Goal: Task Accomplishment & Management: Use online tool/utility

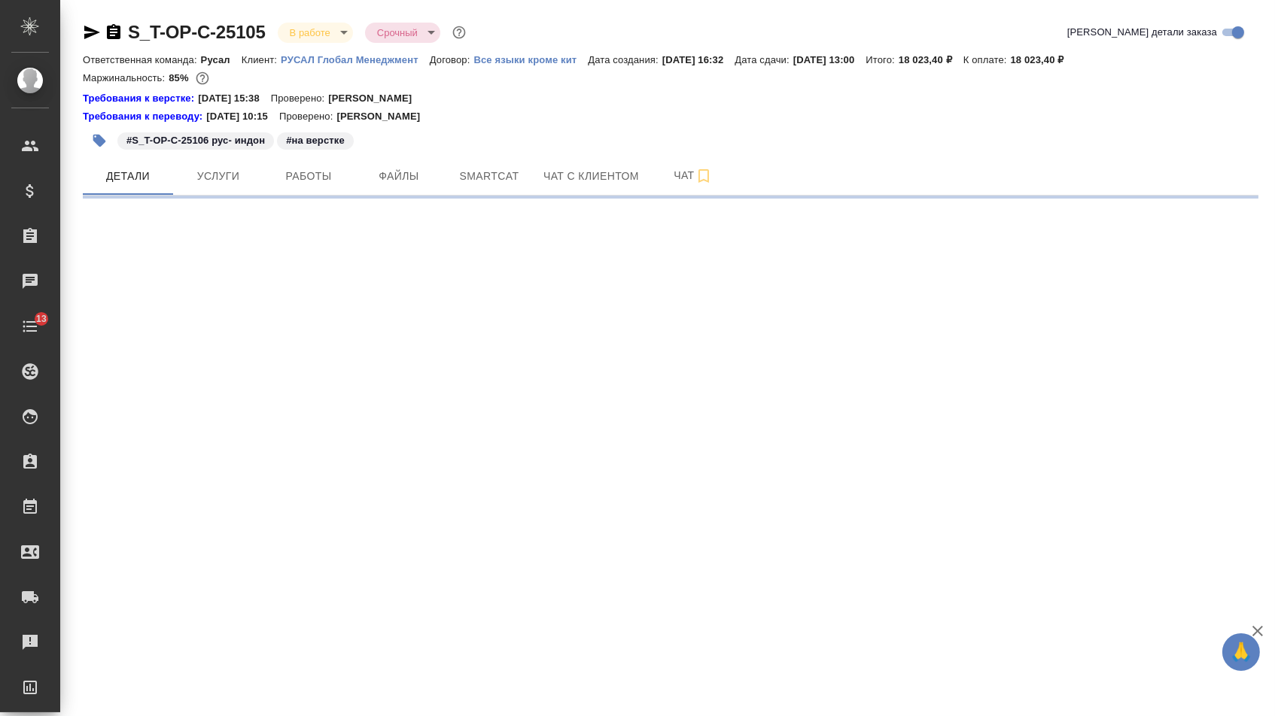
select select "RU"
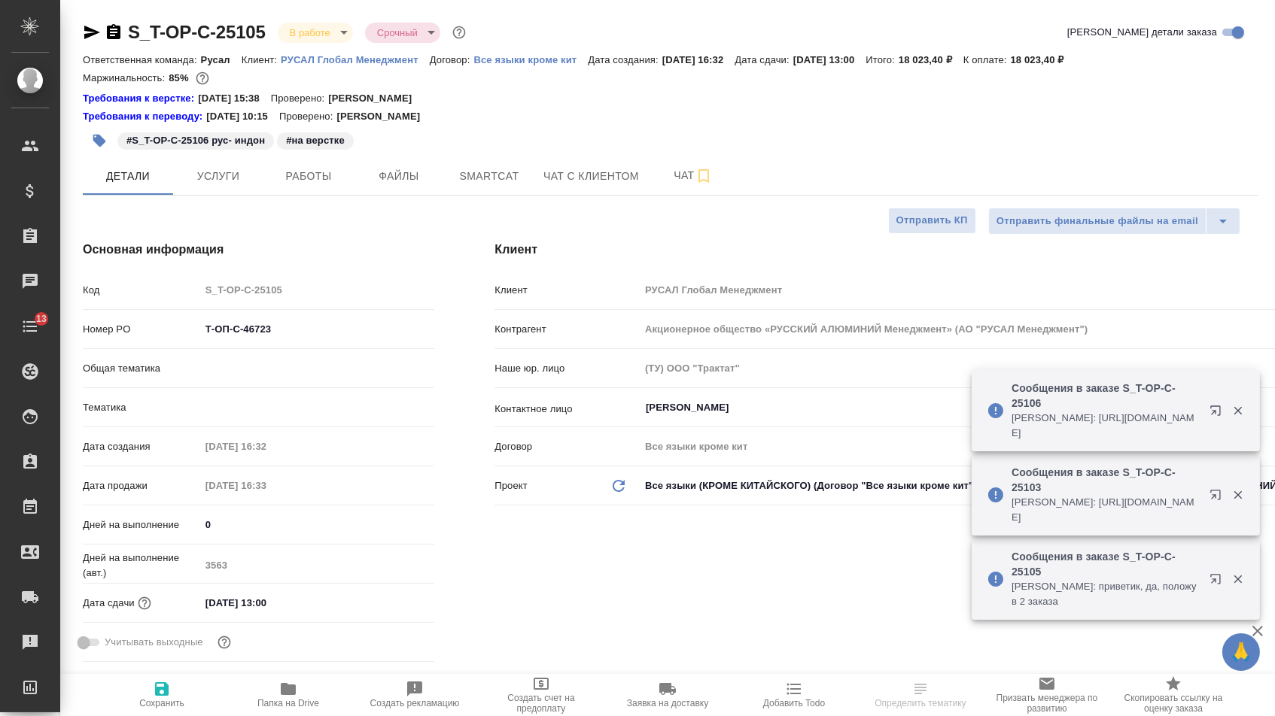
type textarea "x"
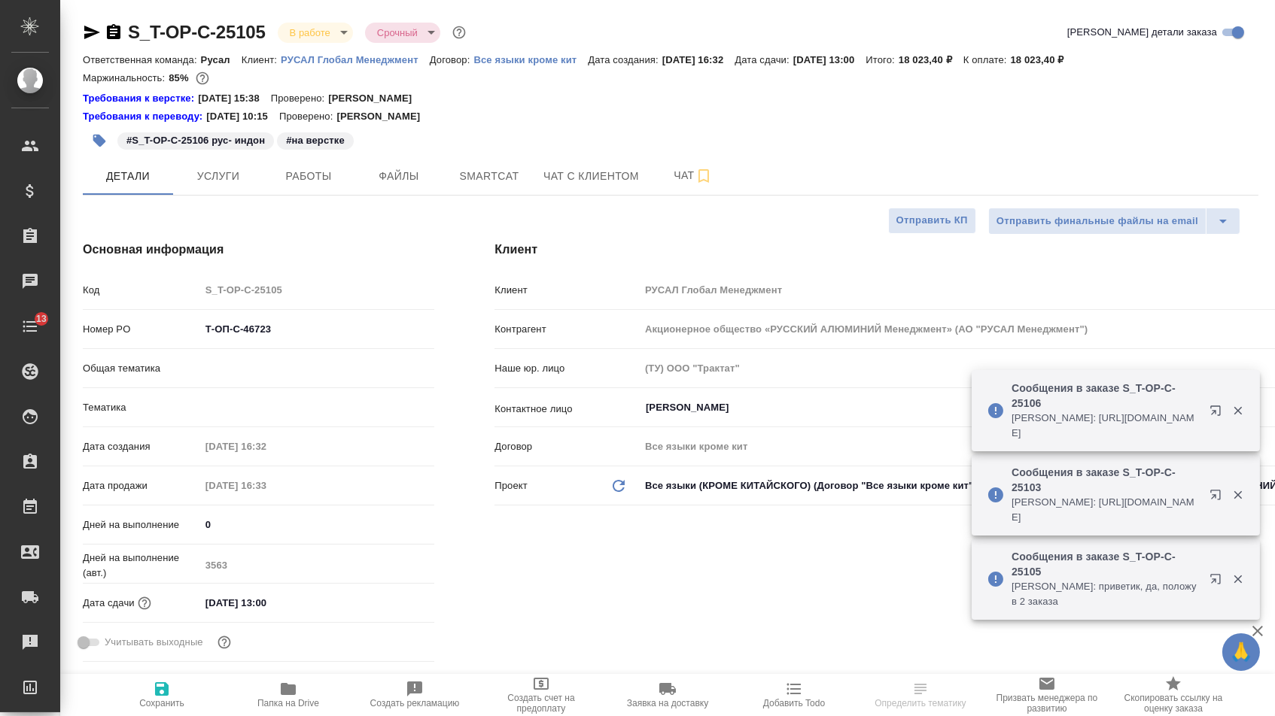
type textarea "x"
type input "Русал"
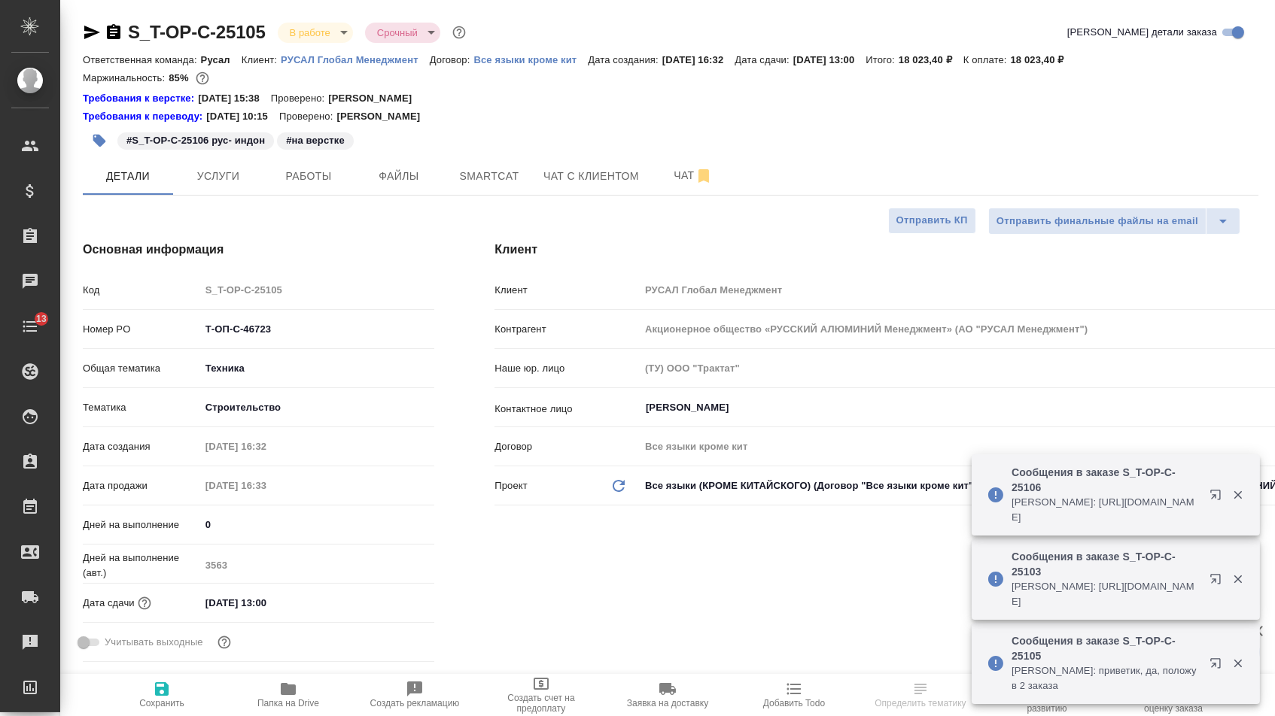
type input "[PERSON_NAME]"
type textarea "x"
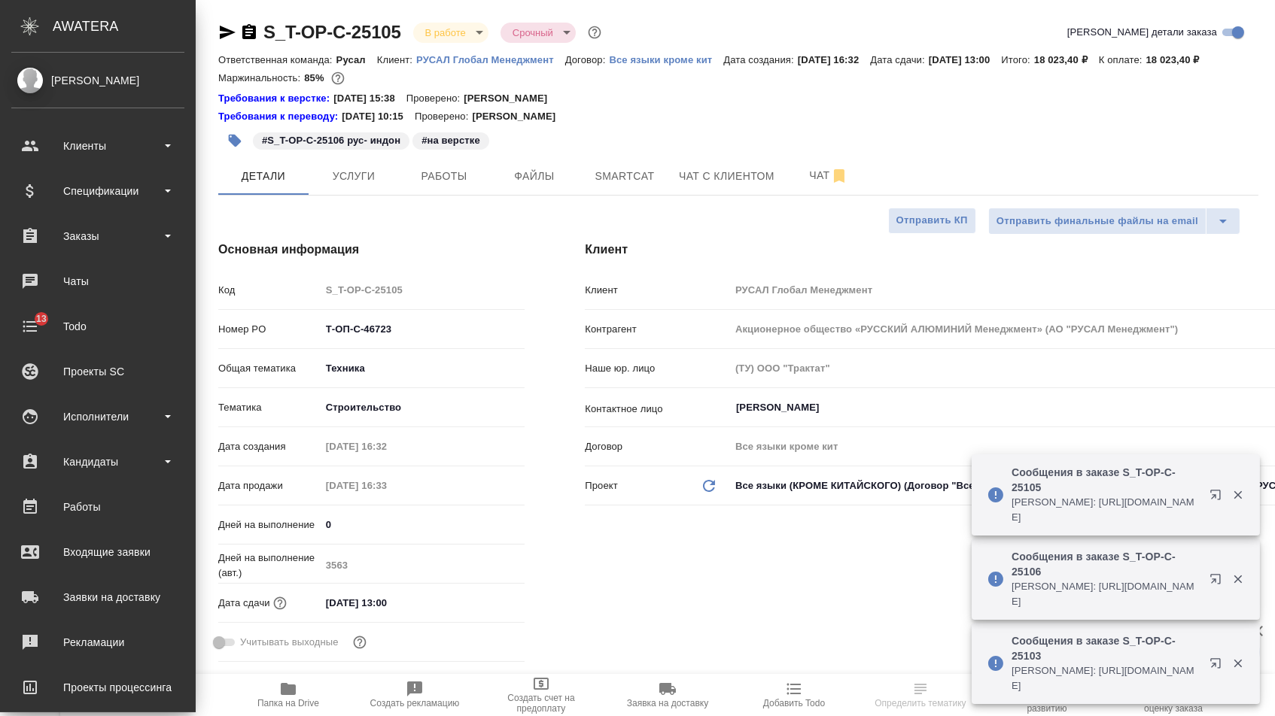
type textarea "x"
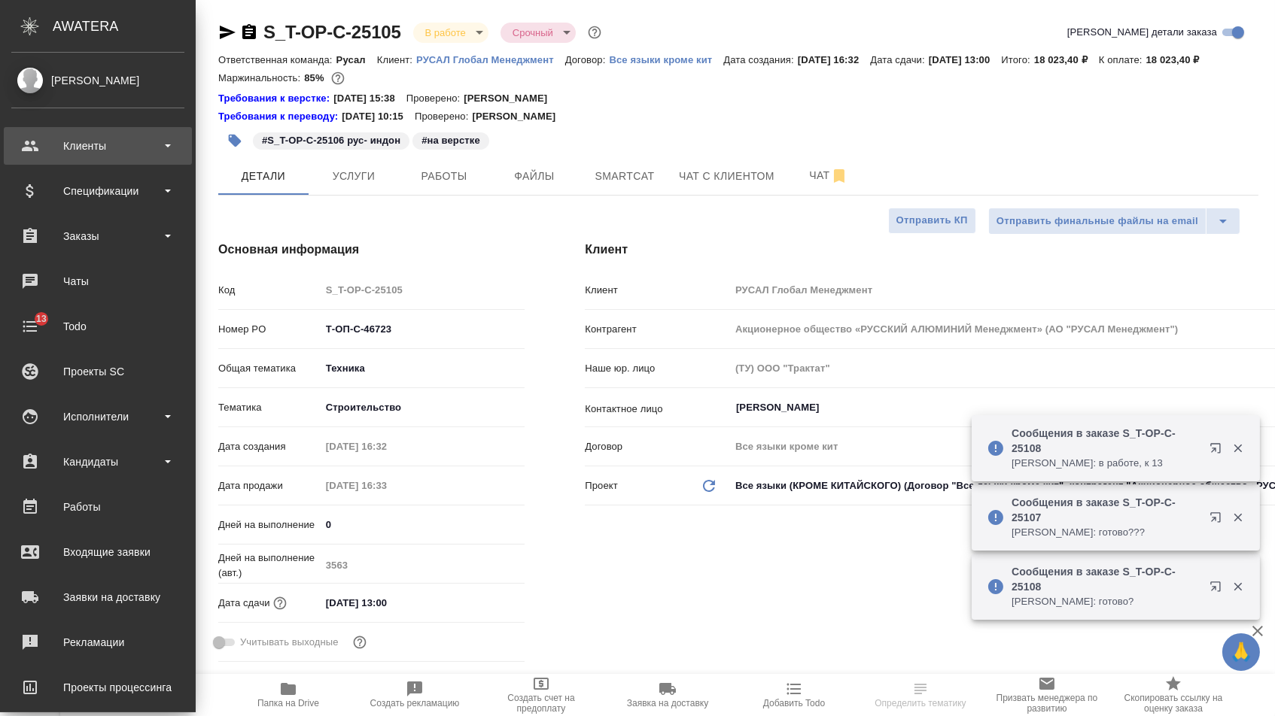
type textarea "x"
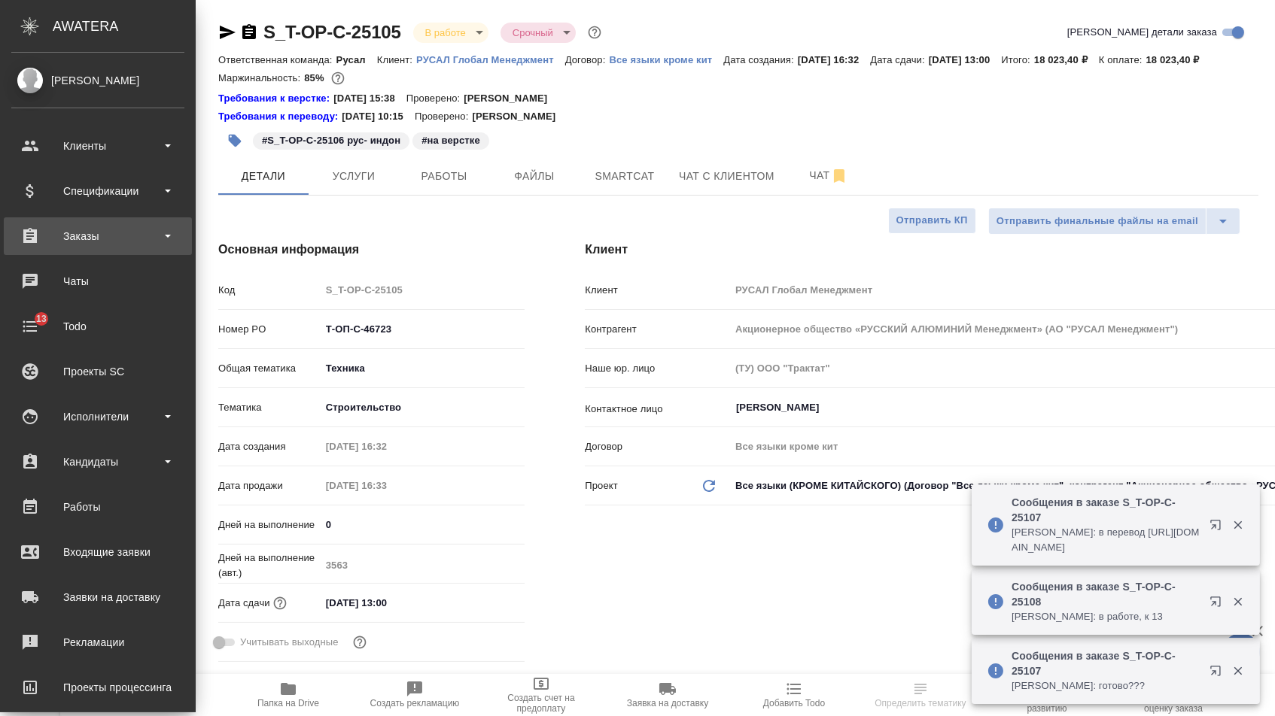
click at [66, 229] on div "Заказы" at bounding box center [97, 236] width 173 height 23
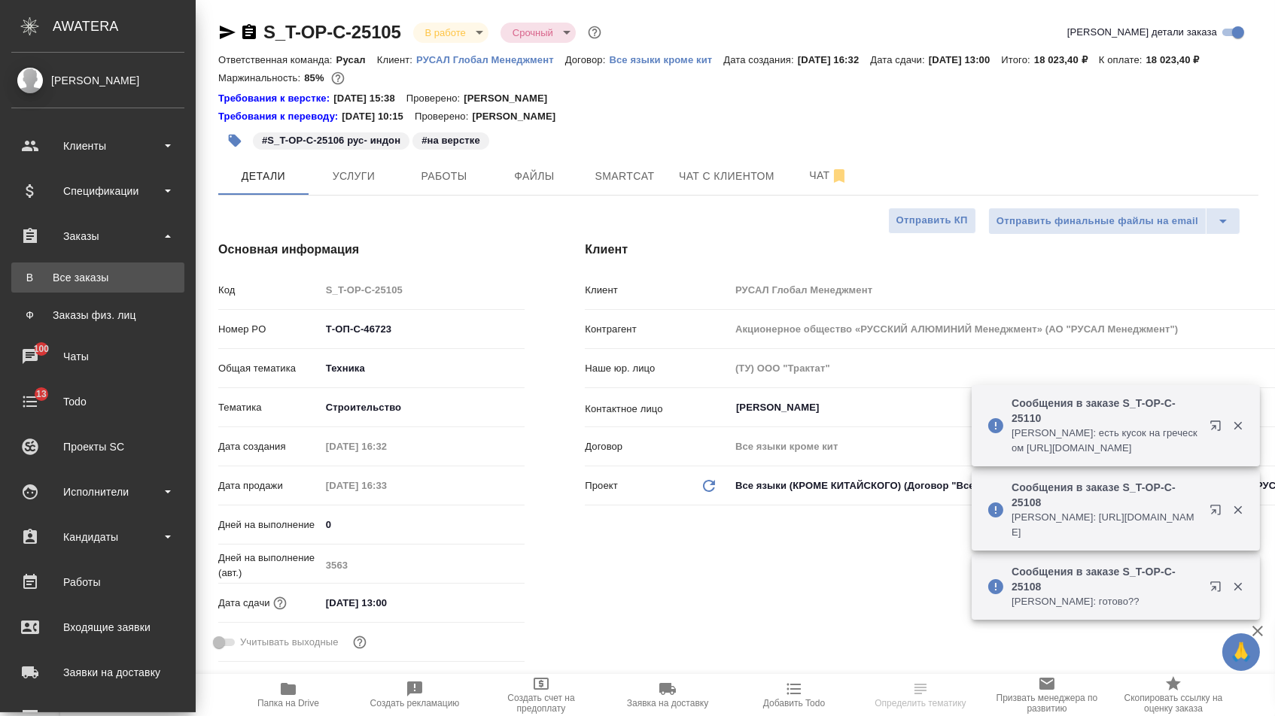
click at [78, 283] on div "Все заказы" at bounding box center [98, 277] width 158 height 15
type textarea "x"
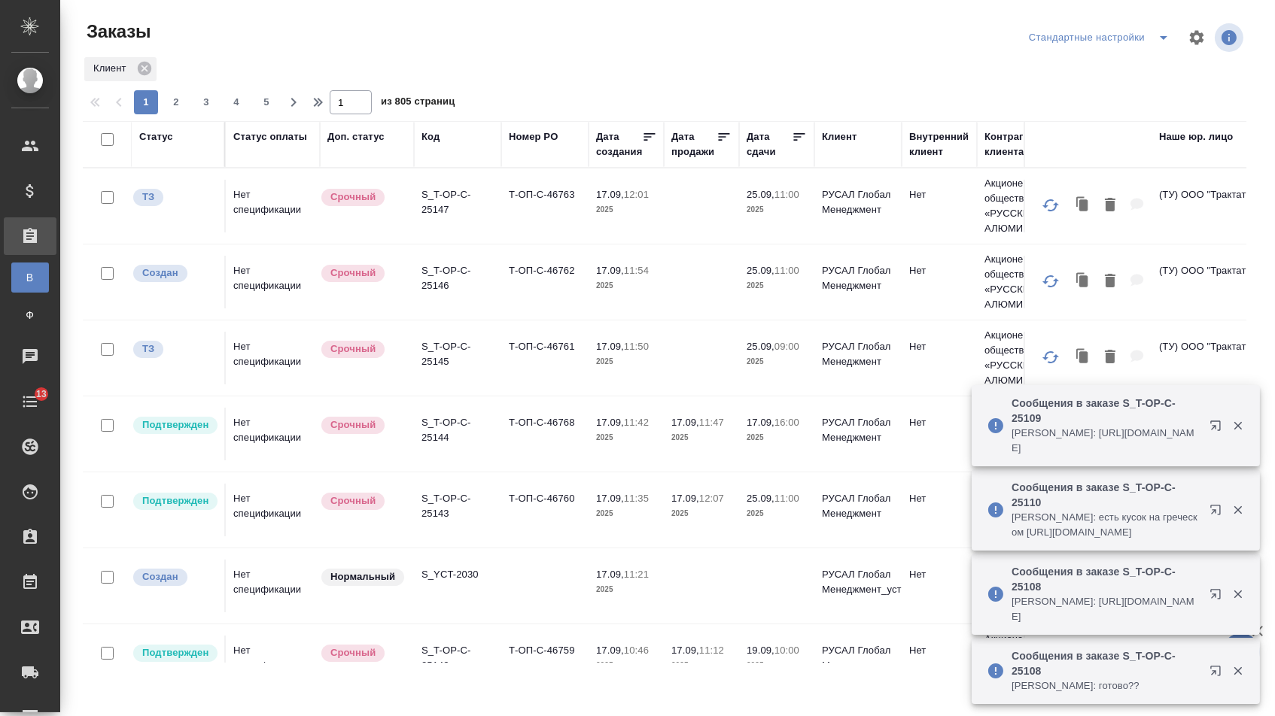
click at [339, 223] on td "Срочный" at bounding box center [367, 206] width 94 height 53
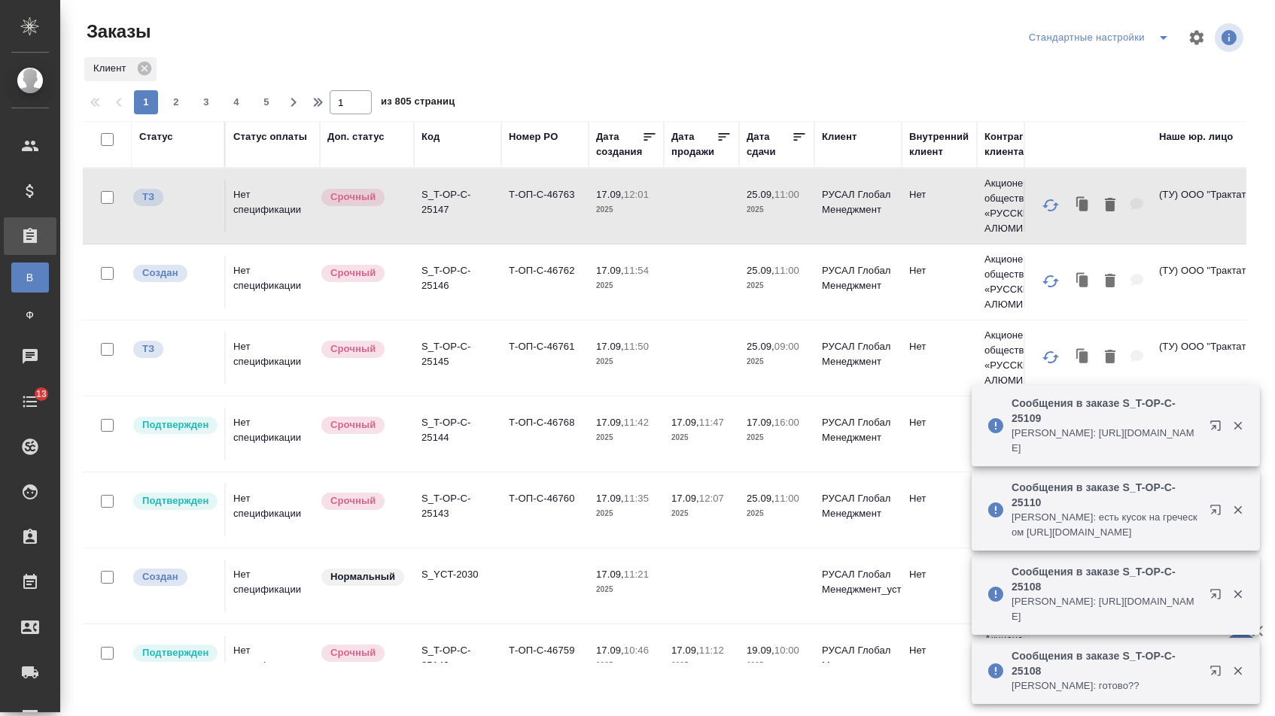
click at [339, 223] on td "Срочный" at bounding box center [367, 206] width 94 height 53
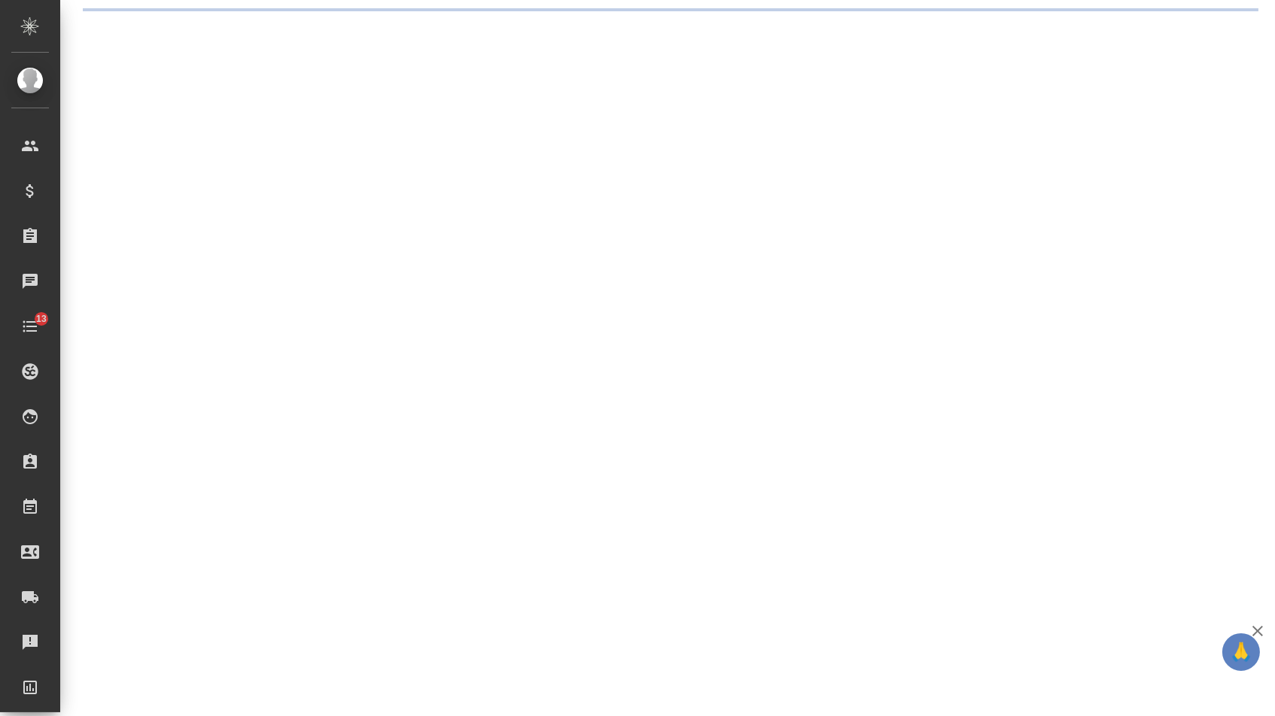
select select "RU"
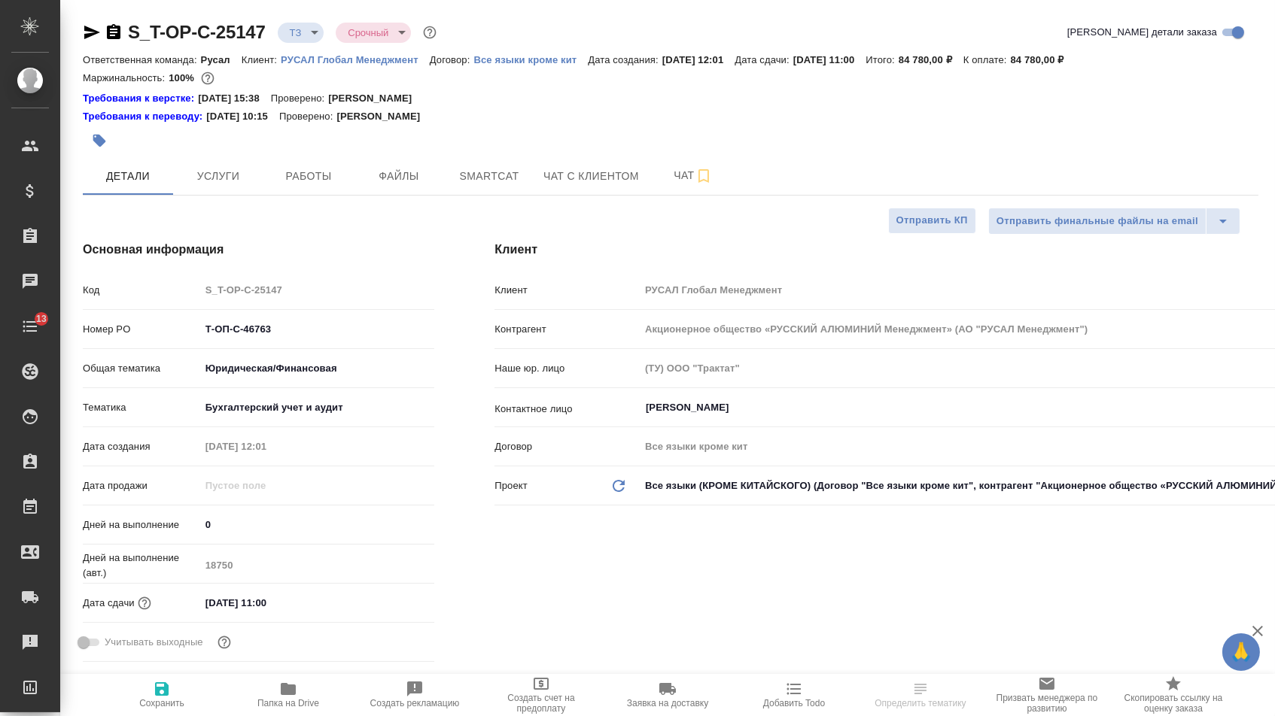
type textarea "x"
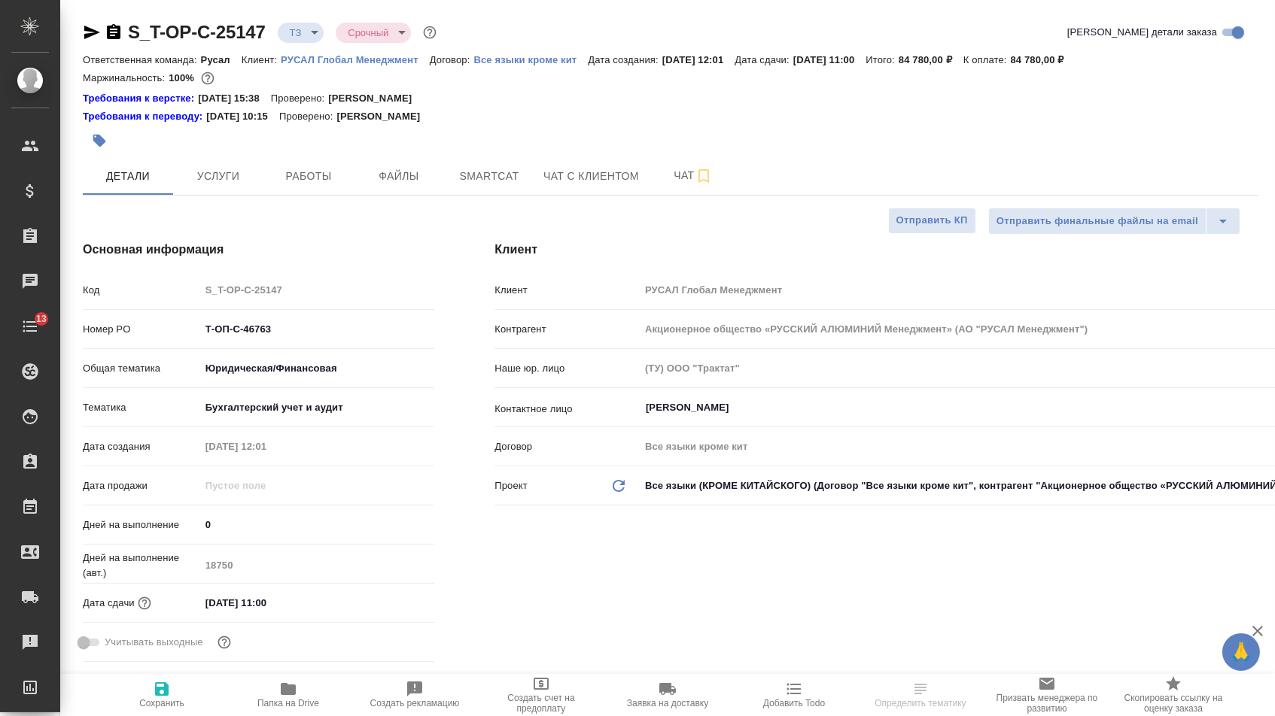
type textarea "x"
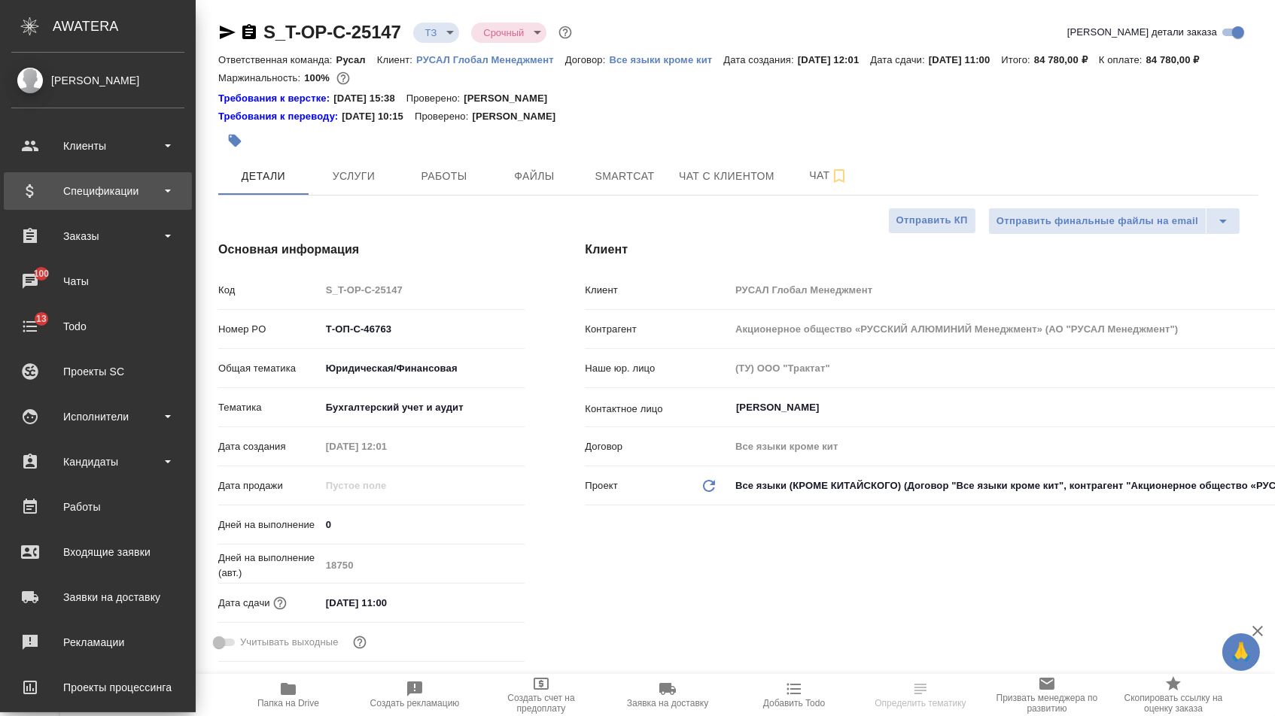
click at [131, 202] on div "Спецификации" at bounding box center [98, 191] width 188 height 38
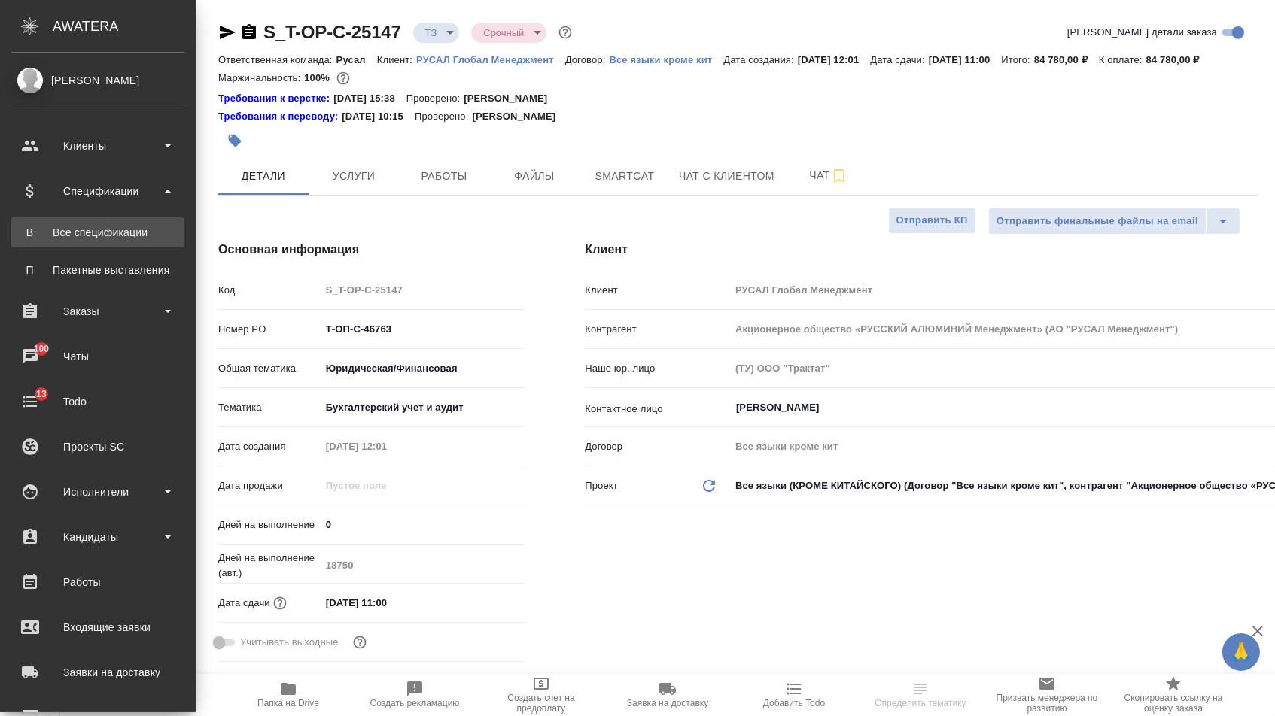
click at [128, 231] on div "Все спецификации" at bounding box center [98, 232] width 158 height 15
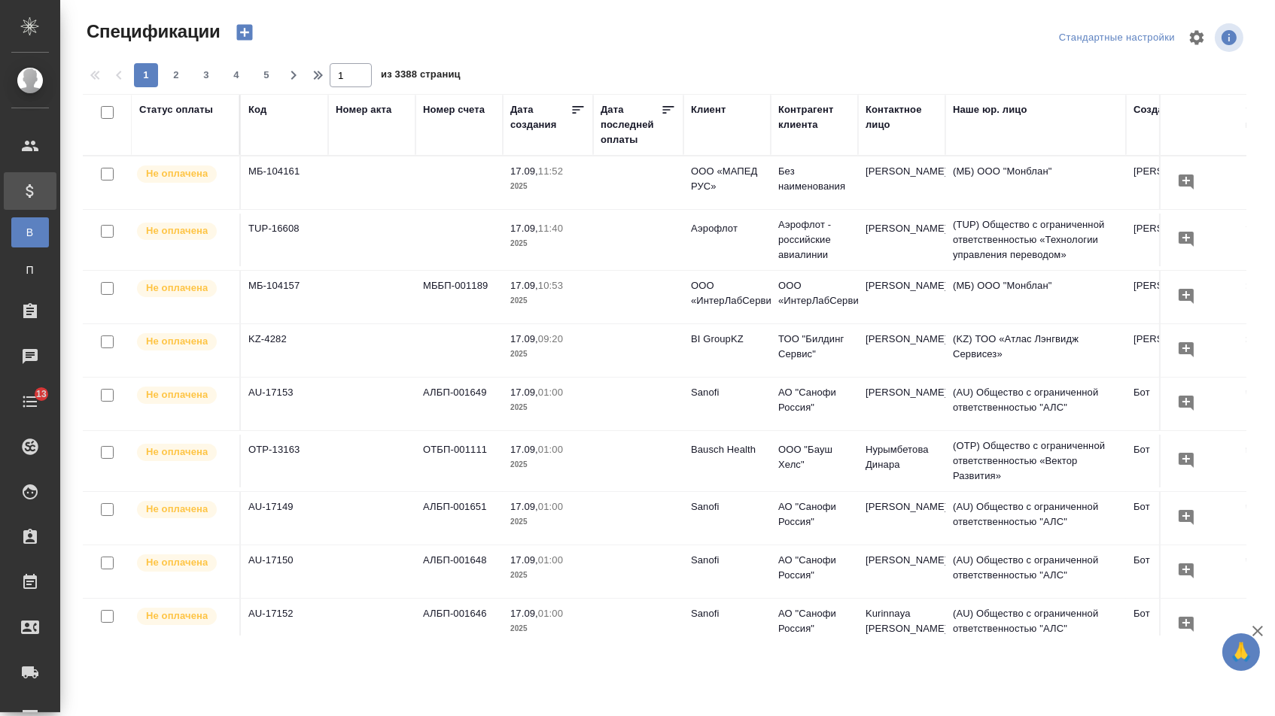
click at [248, 38] on icon "button" at bounding box center [244, 32] width 21 height 21
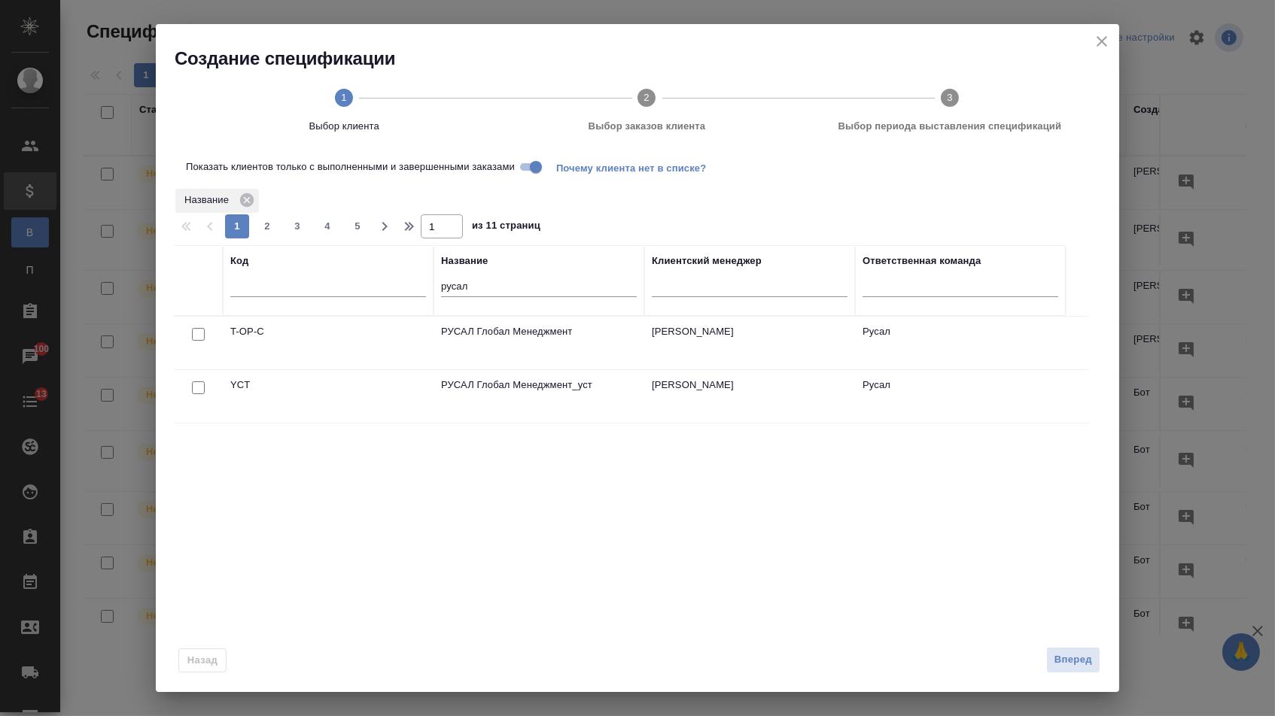
click at [197, 335] on input "checkbox" at bounding box center [198, 334] width 13 height 13
checkbox input "true"
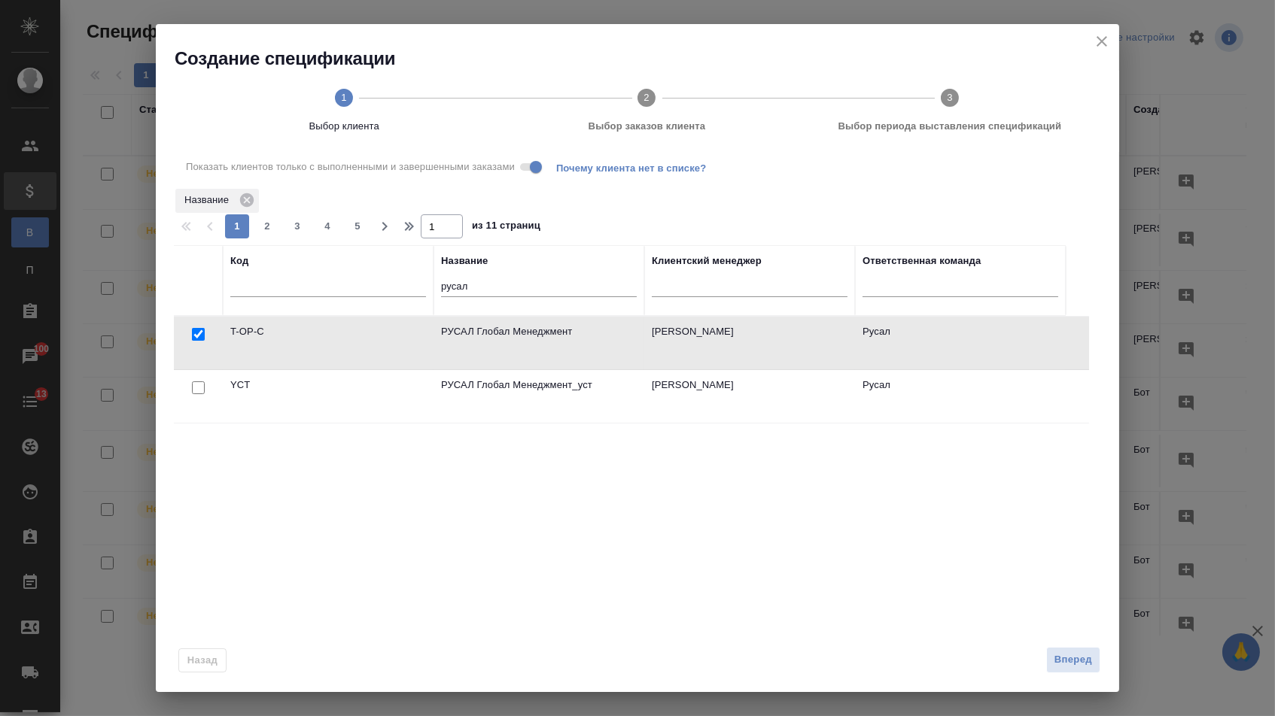
click at [1069, 675] on div "Назад Вперед" at bounding box center [637, 656] width 963 height 71
click at [1069, 664] on span "Вперед" at bounding box center [1073, 660] width 38 height 17
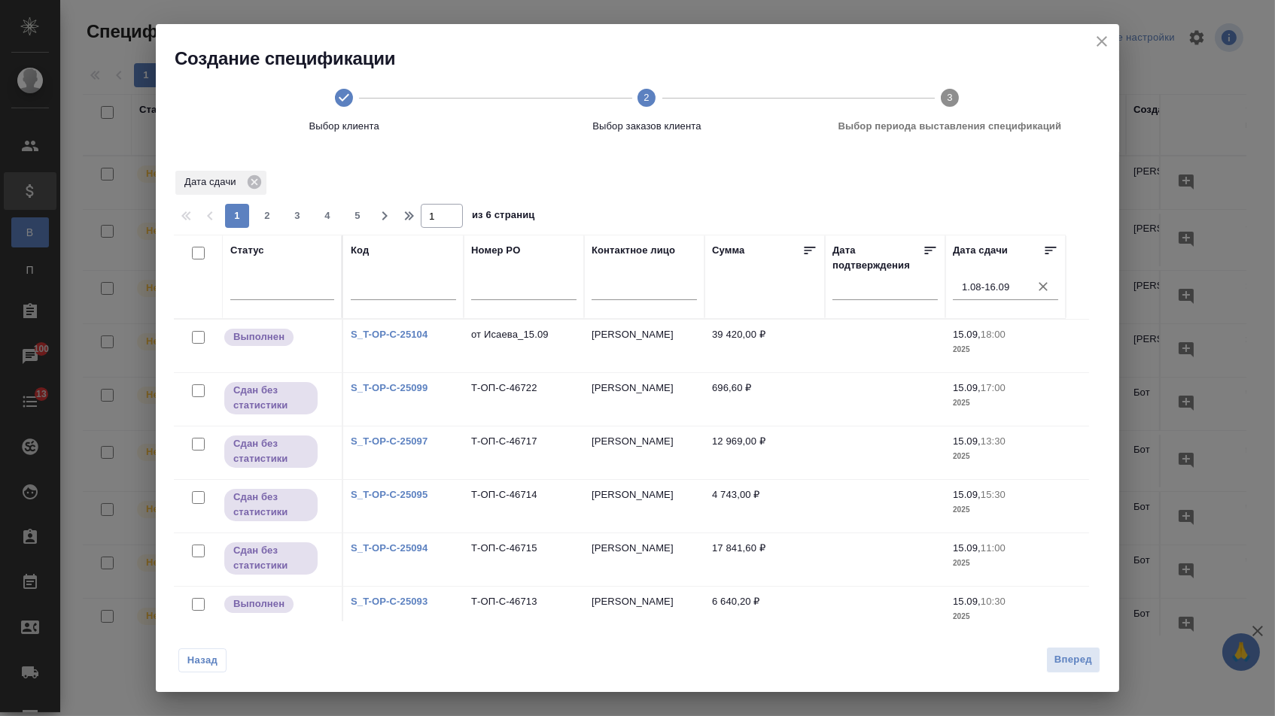
click at [966, 287] on input "1.08-16.09" at bounding box center [1010, 287] width 96 height 21
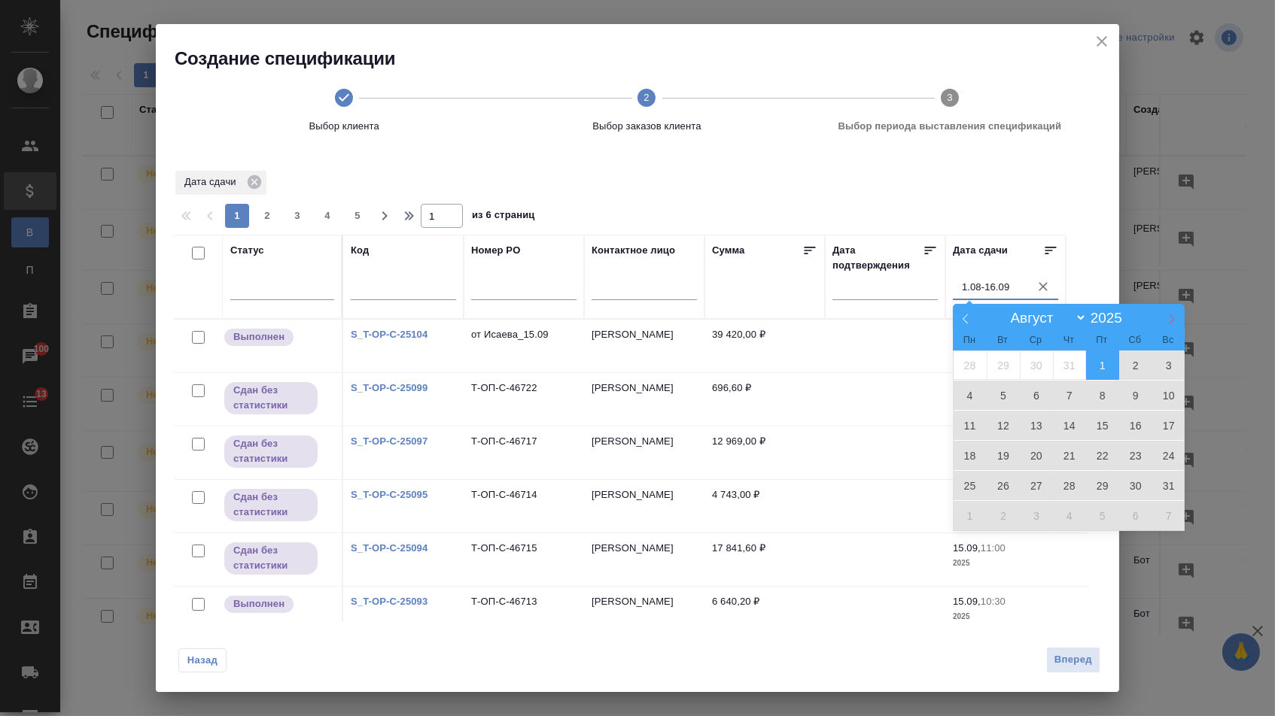
click at [1168, 319] on icon at bounding box center [1171, 319] width 11 height 11
select select "8"
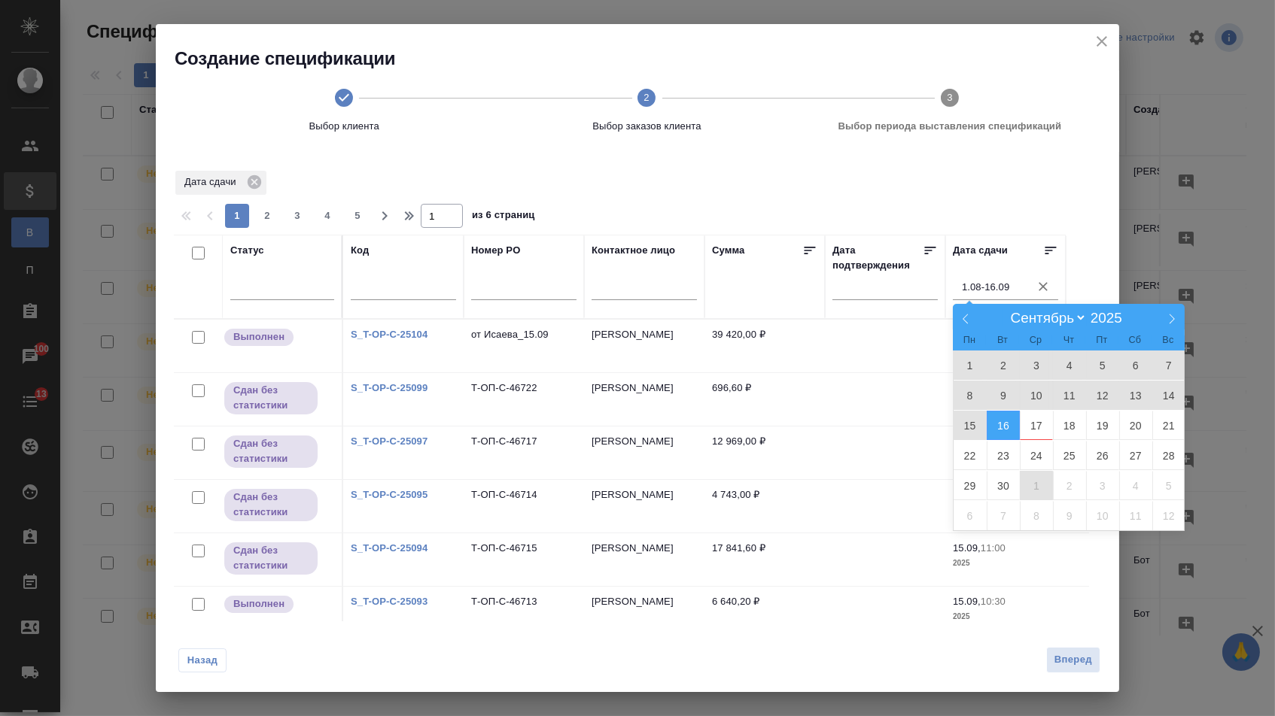
click at [1032, 481] on span "1" at bounding box center [1036, 485] width 33 height 29
type div "2025-09-30T21:00:00.000Z"
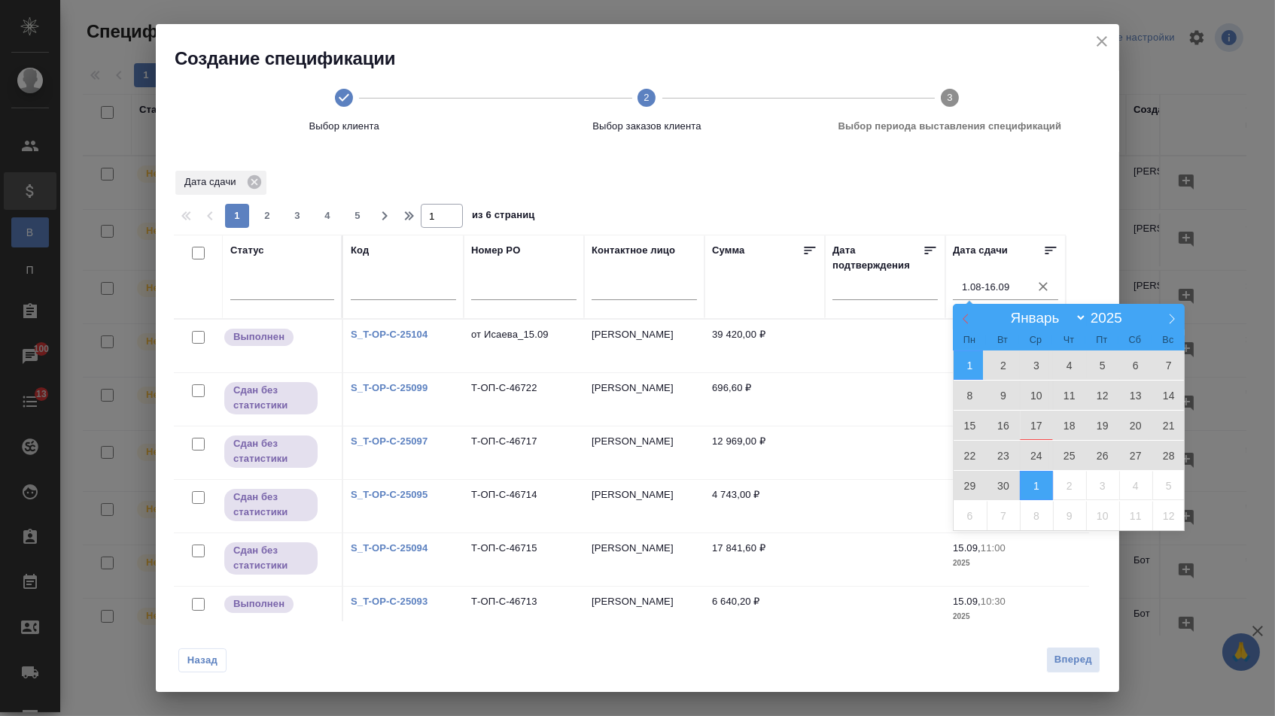
click at [962, 325] on span at bounding box center [966, 317] width 26 height 26
select select "7"
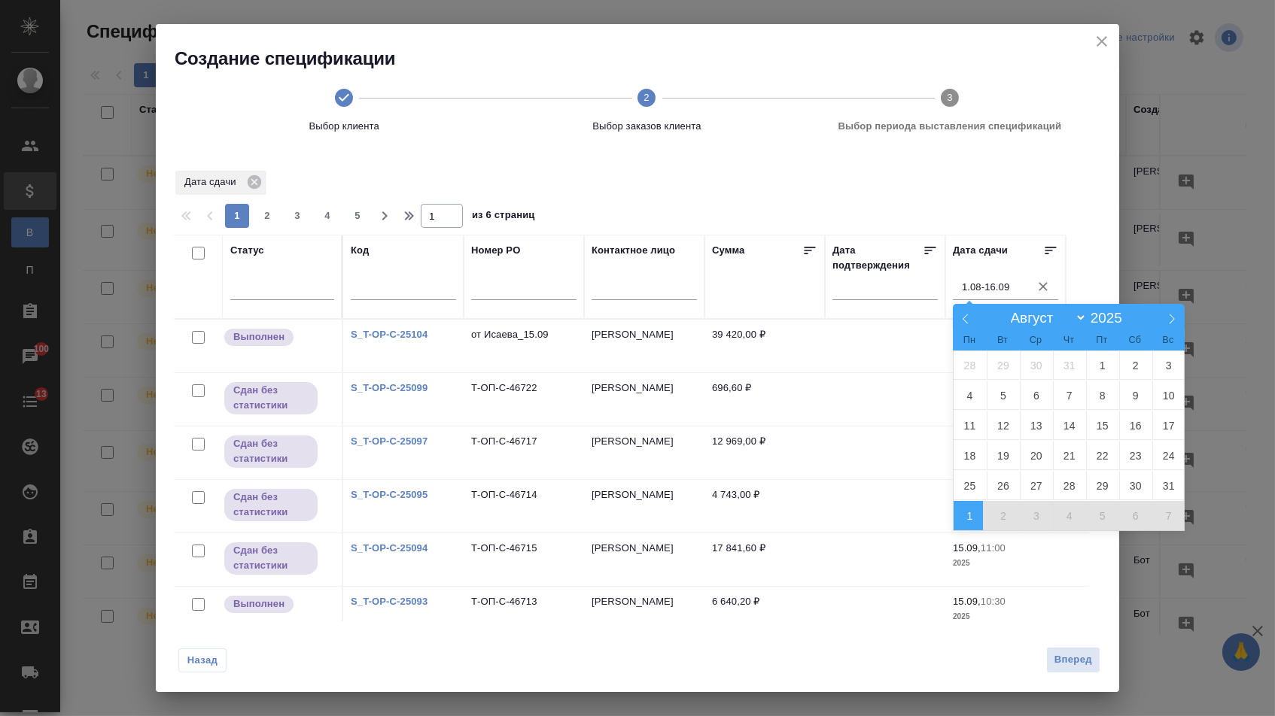
click at [965, 514] on span "1" at bounding box center [969, 515] width 33 height 29
type div "2025-08-31T21:00:00.000Z — 2025-09-30T21:00:00.000Z"
type input "1.09-1.10"
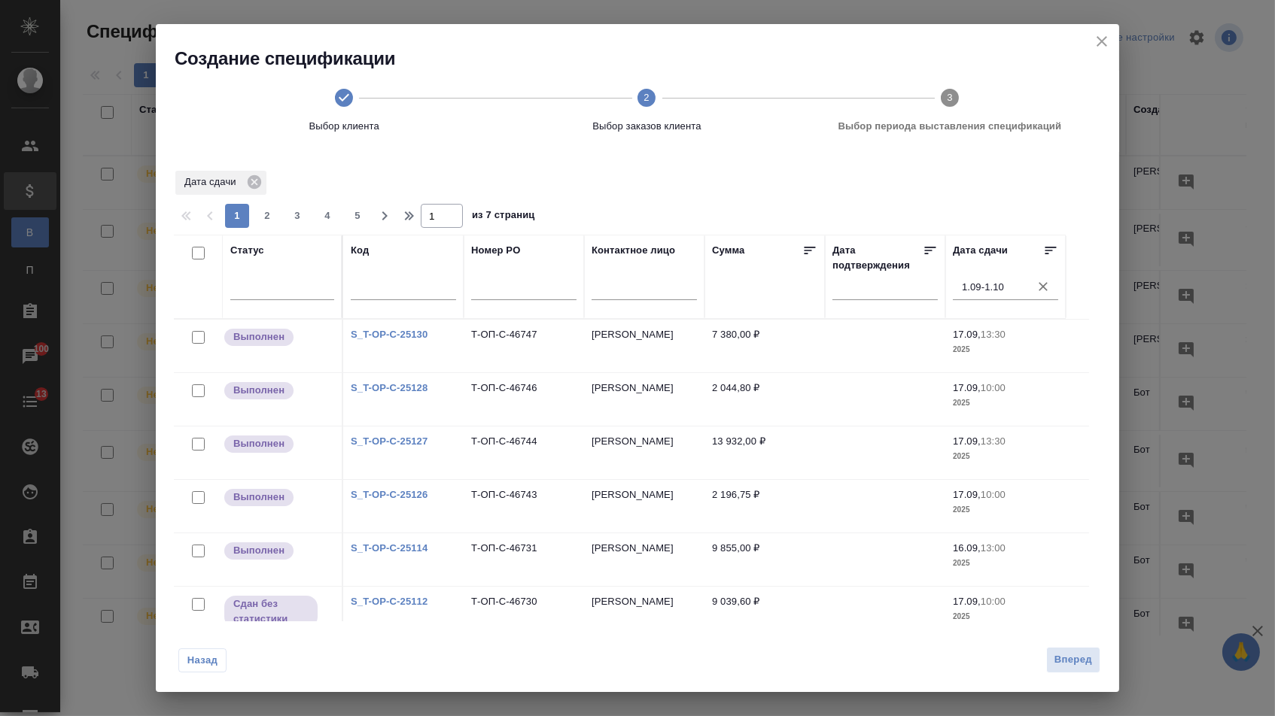
click at [995, 291] on input "1.09-1.10" at bounding box center [1010, 287] width 96 height 21
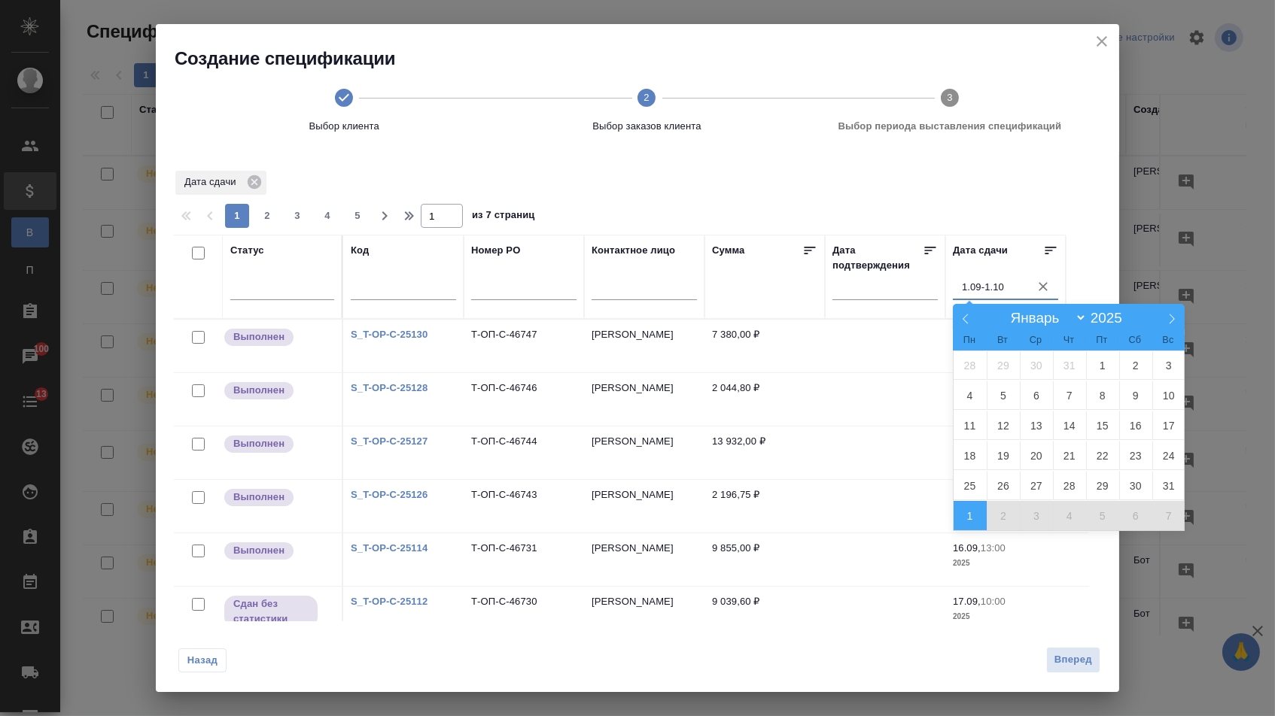
click at [994, 198] on div "Дата сдачи 1 2 3 4 5 1 из 7 страниц Статус Код Номер PO Контактное лицо Сумма Д…" at bounding box center [637, 408] width 927 height 479
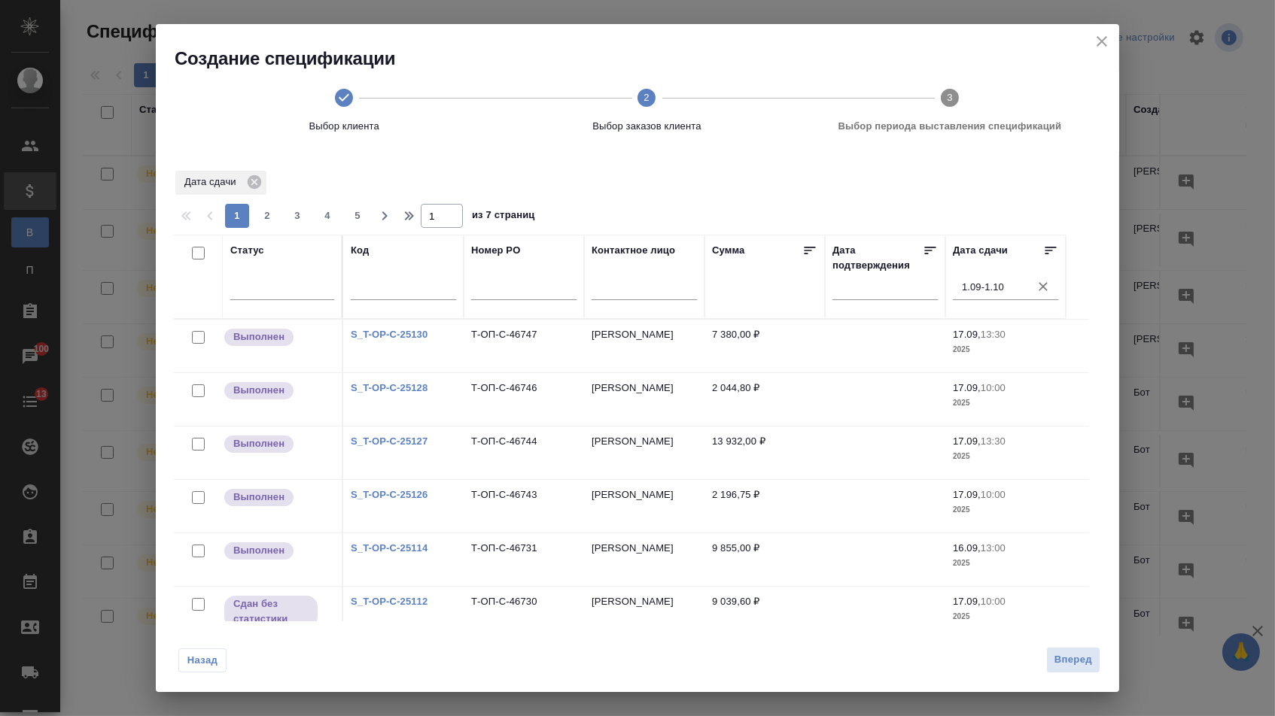
click at [195, 260] on input "checkbox" at bounding box center [198, 253] width 13 height 13
checkbox input "true"
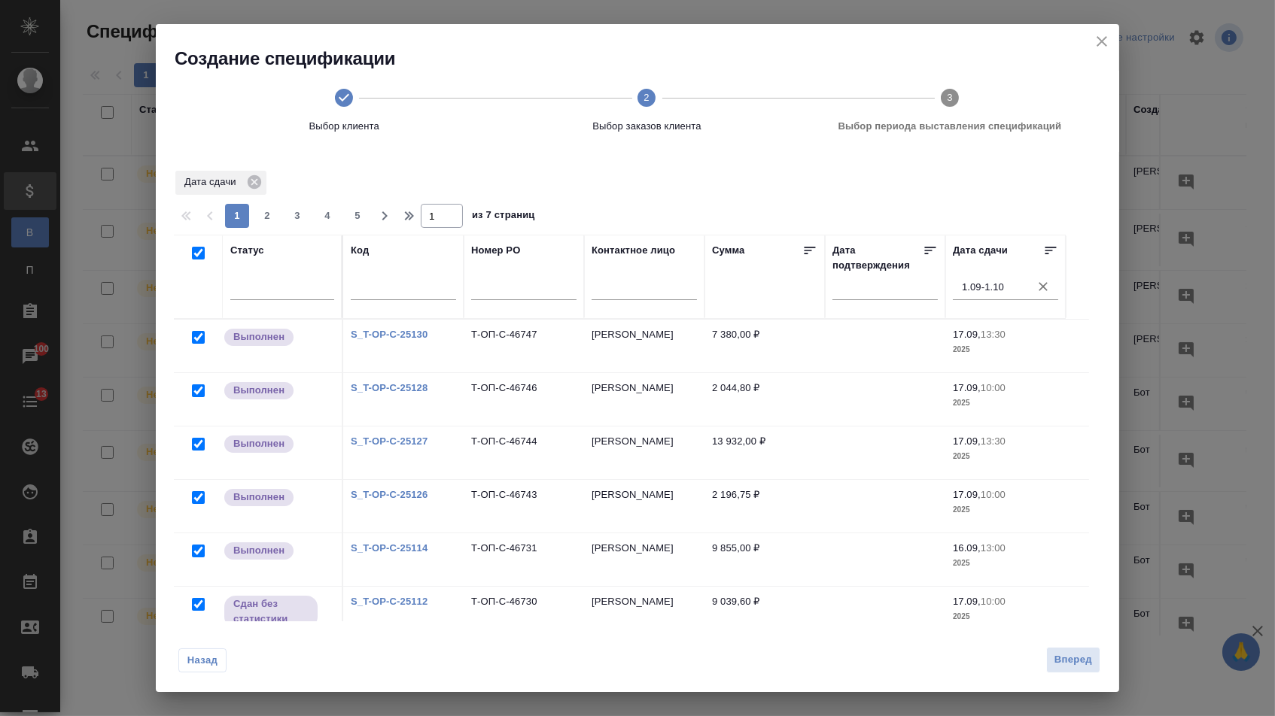
checkbox input "true"
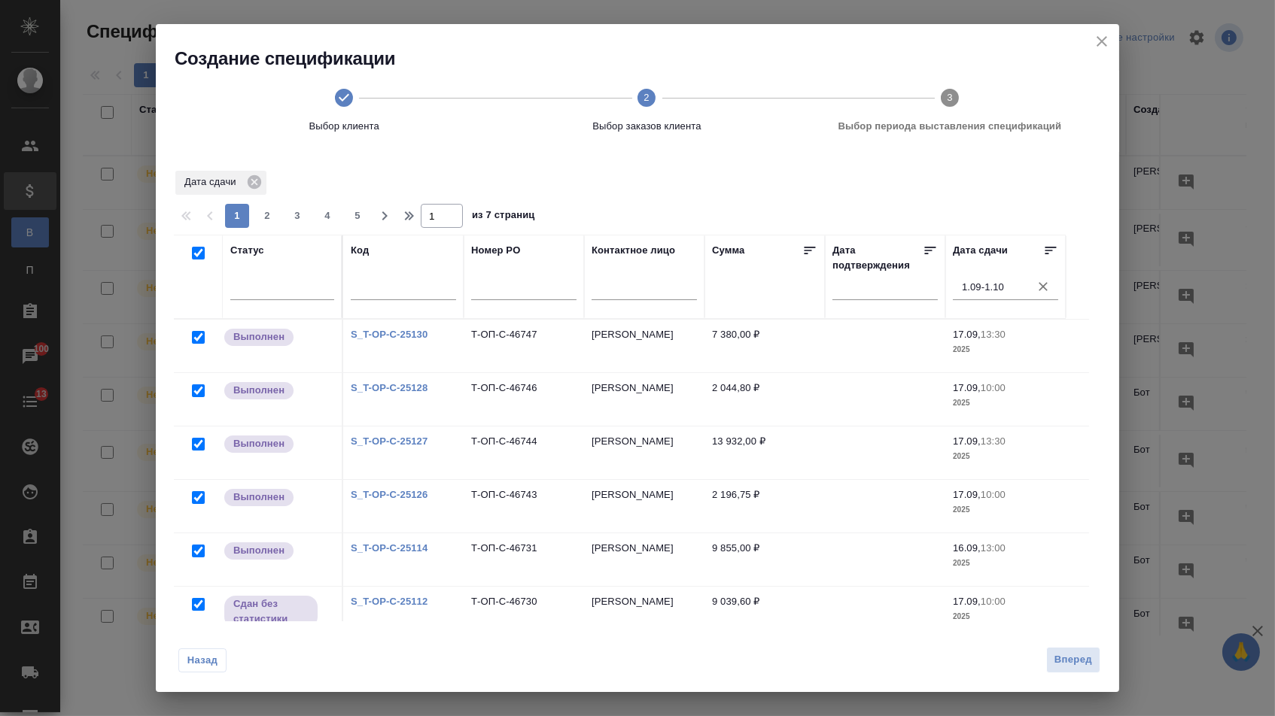
checkbox input "true"
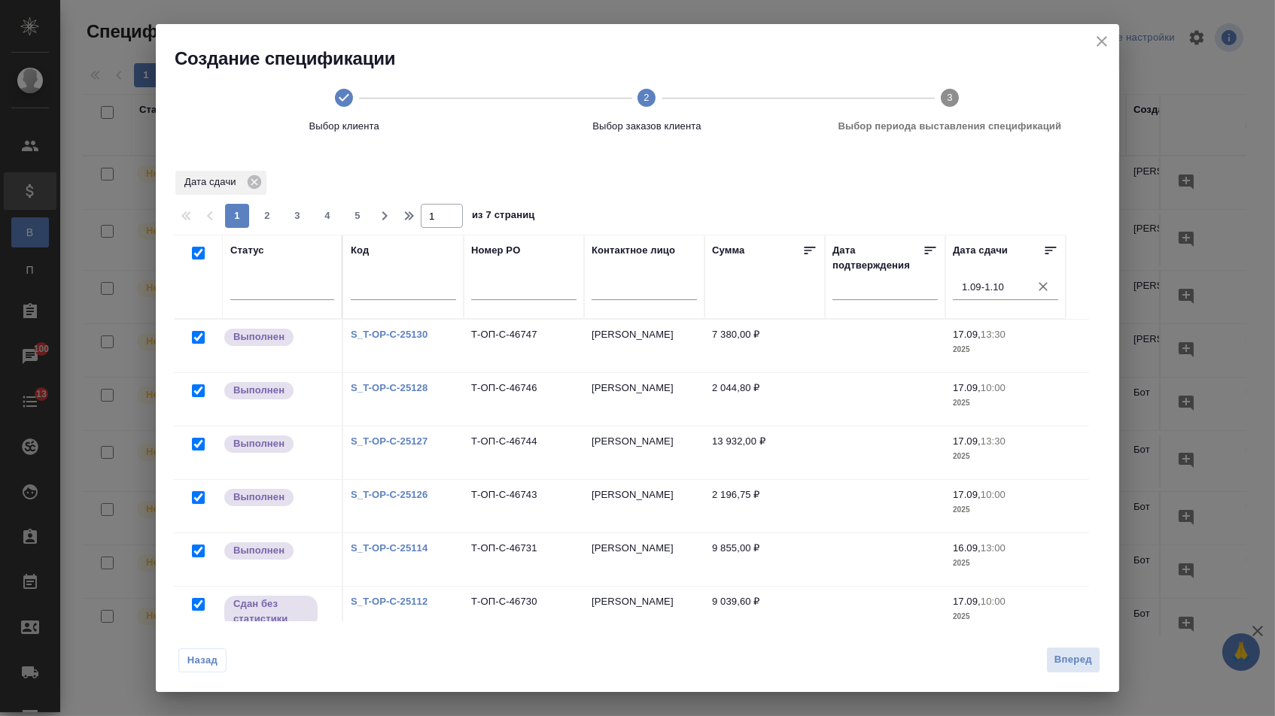
checkbox input "true"
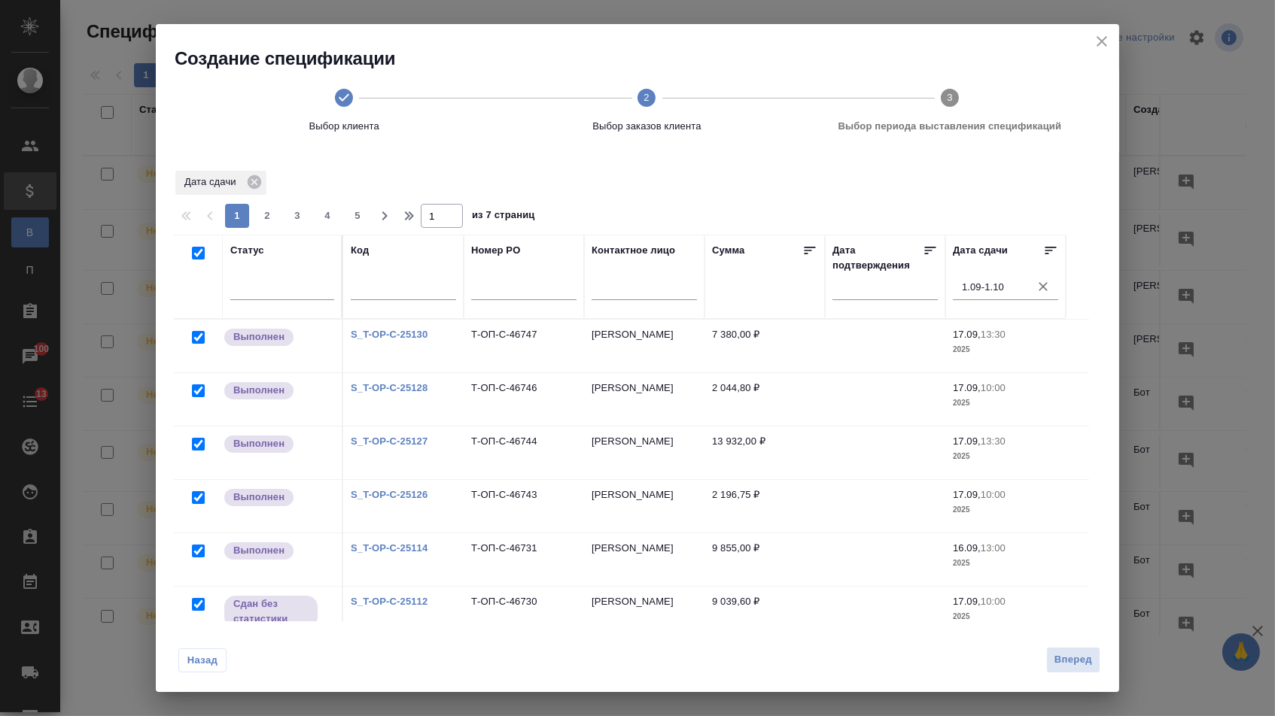
checkbox input "true"
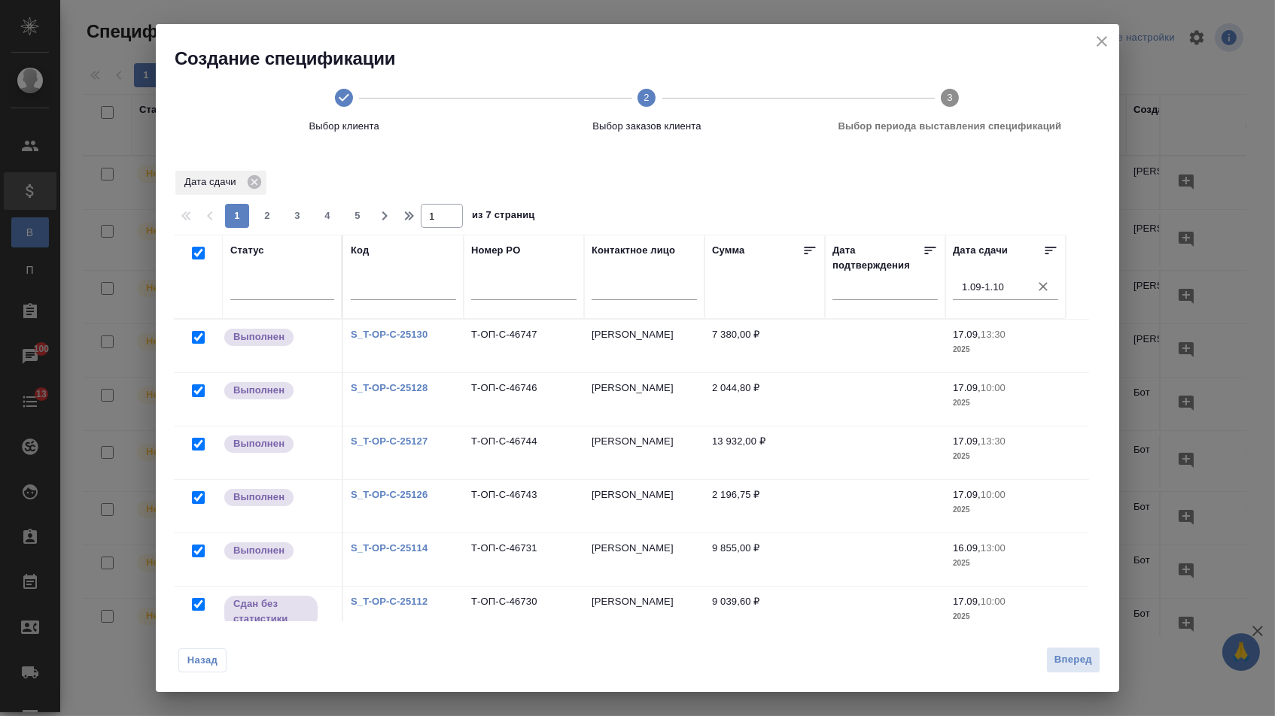
checkbox input "true"
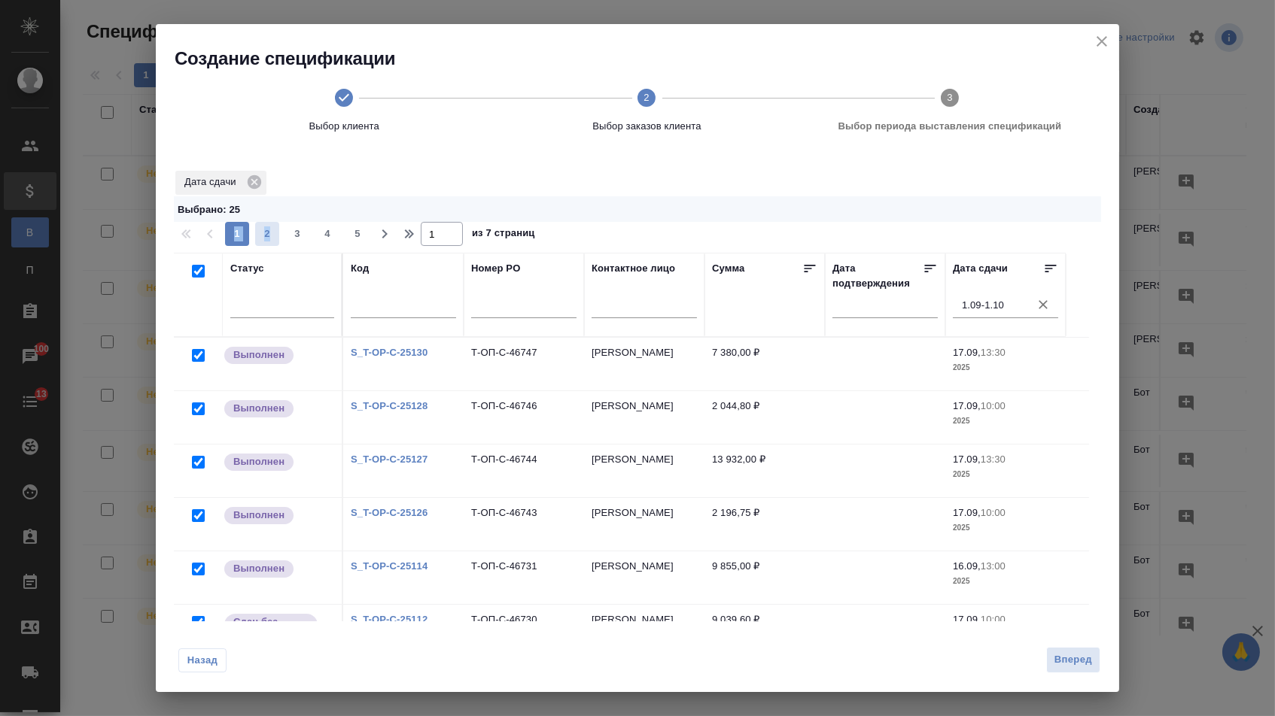
click at [278, 223] on div "Дата сдачи Выбрано : 25 1 2 3 4 5 1 из 7 страниц Статус Код Номер PO Контактное…" at bounding box center [637, 417] width 927 height 497
click at [267, 238] on span "2" at bounding box center [267, 233] width 24 height 15
type input "2"
click at [196, 275] on input "checkbox" at bounding box center [198, 271] width 13 height 13
checkbox input "true"
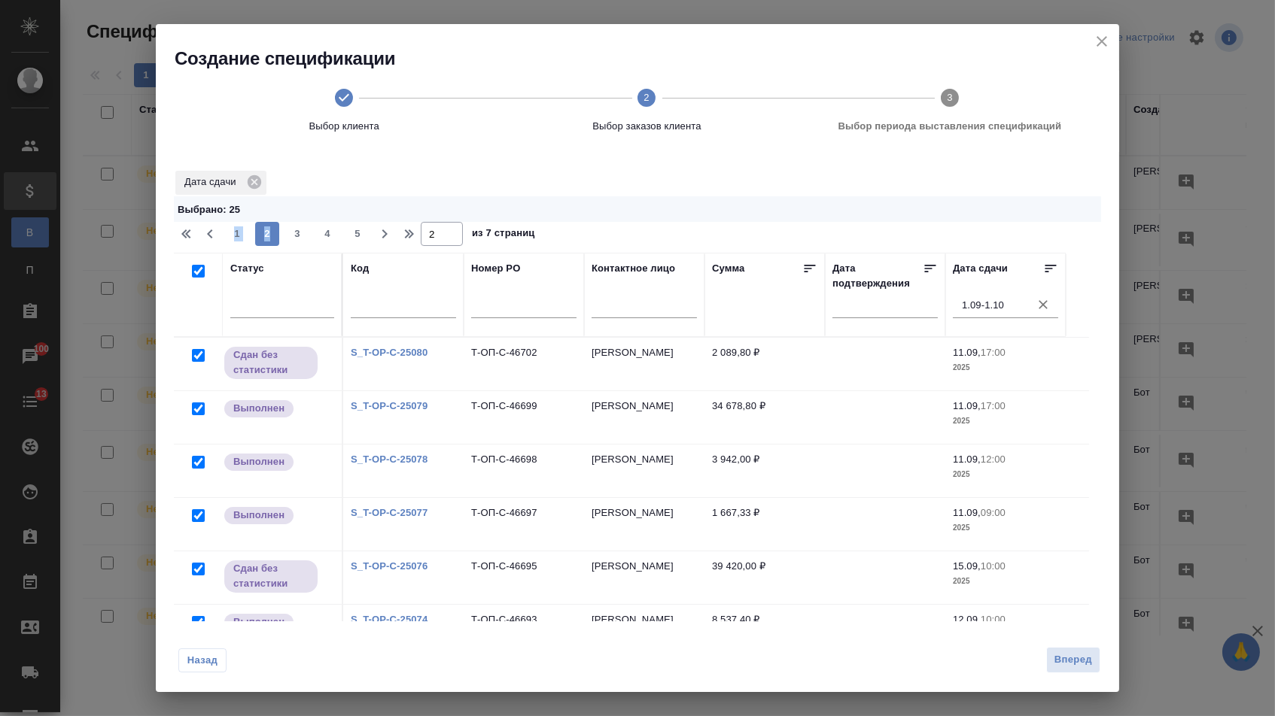
checkbox input "true"
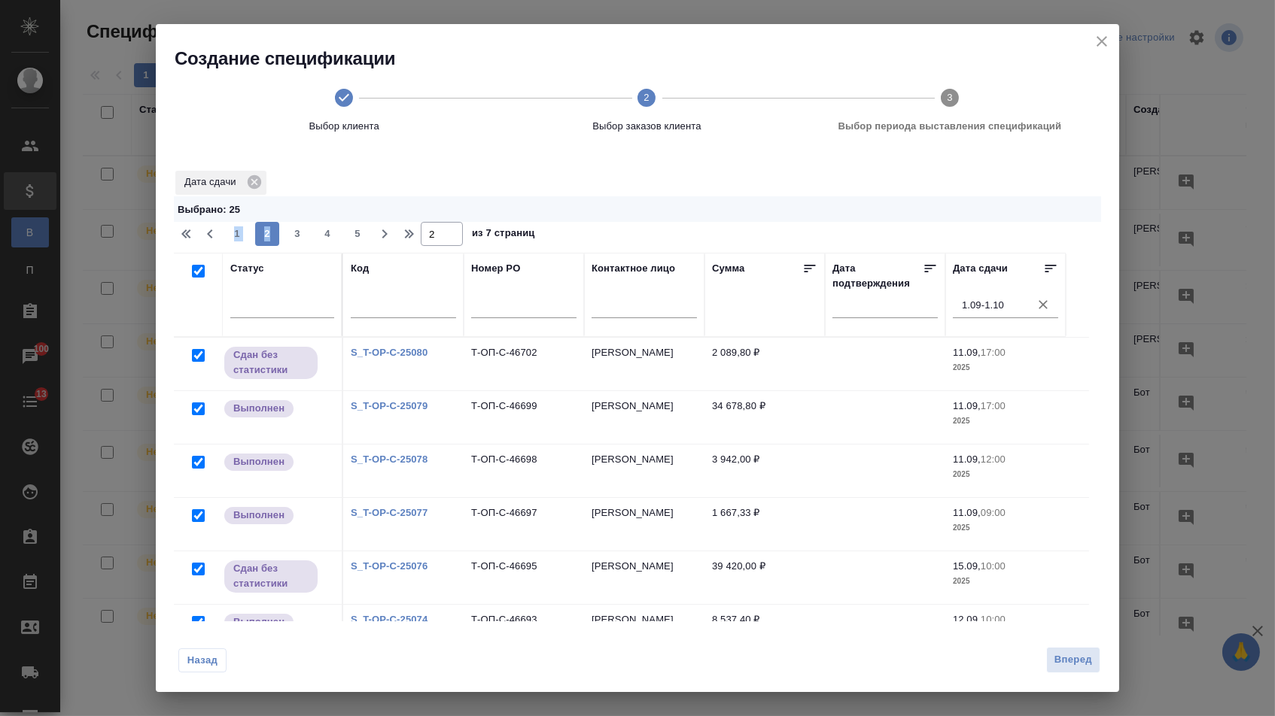
checkbox input "true"
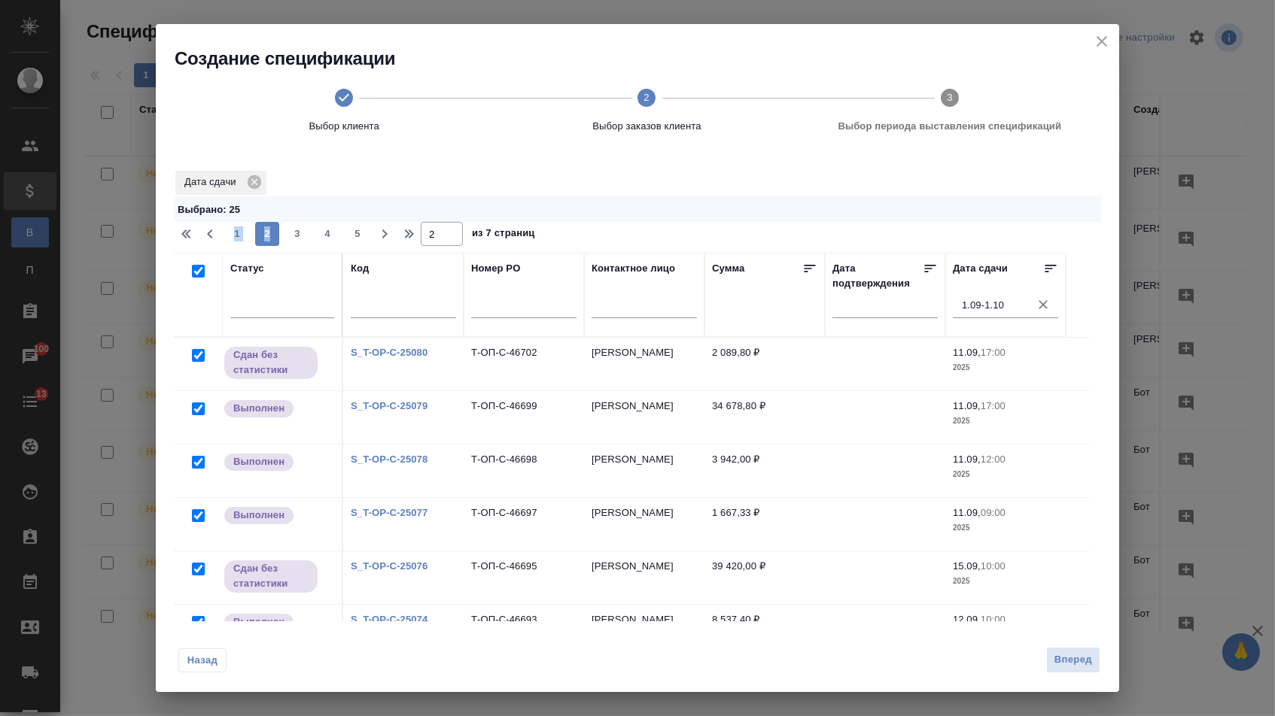
checkbox input "true"
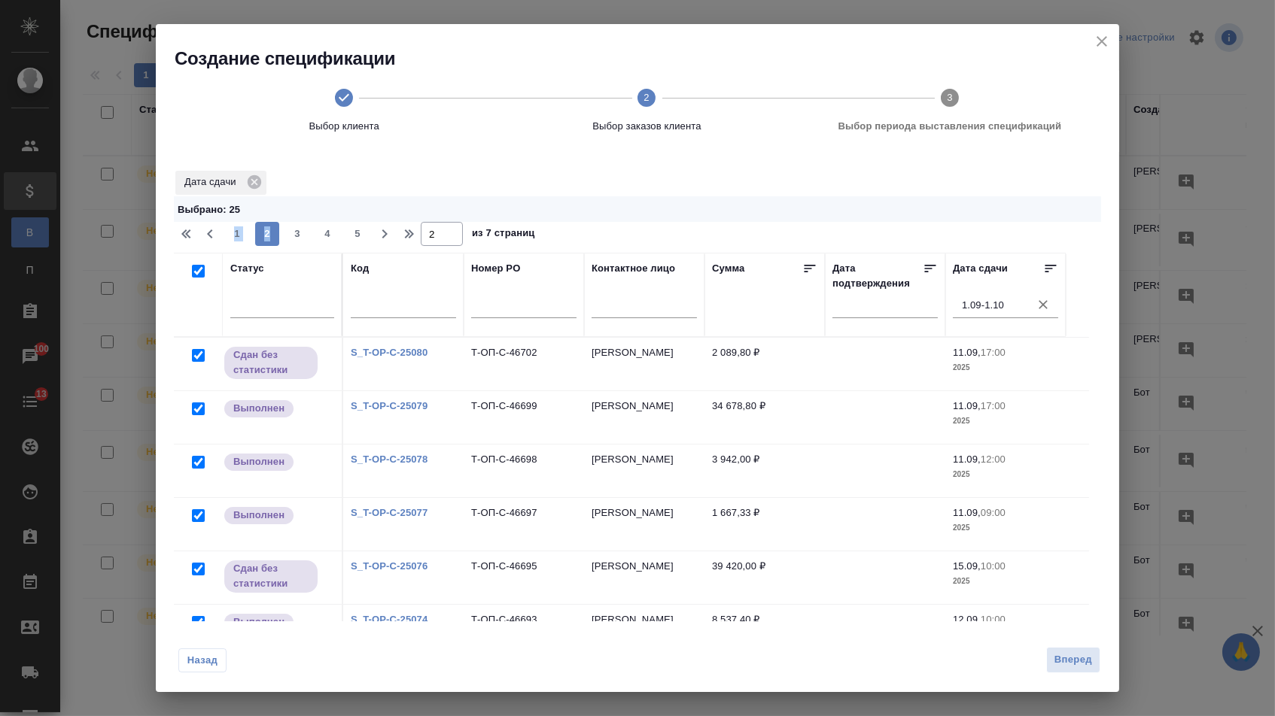
checkbox input "true"
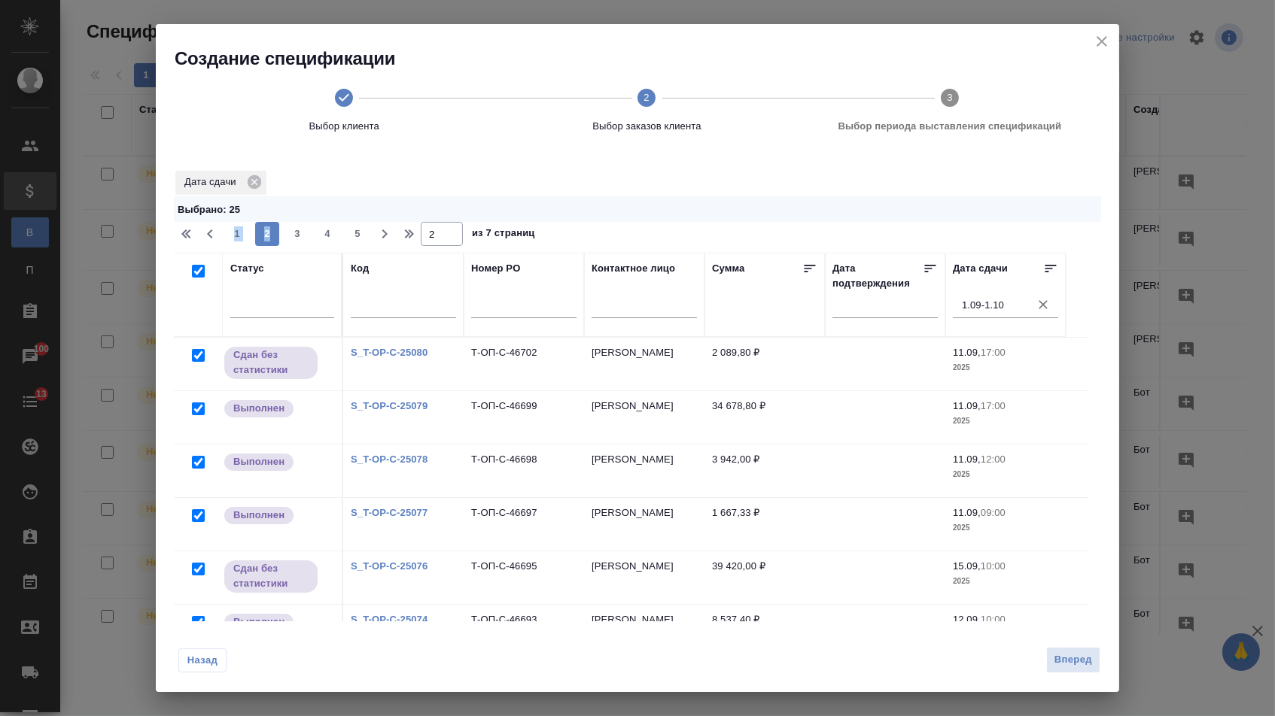
checkbox input "true"
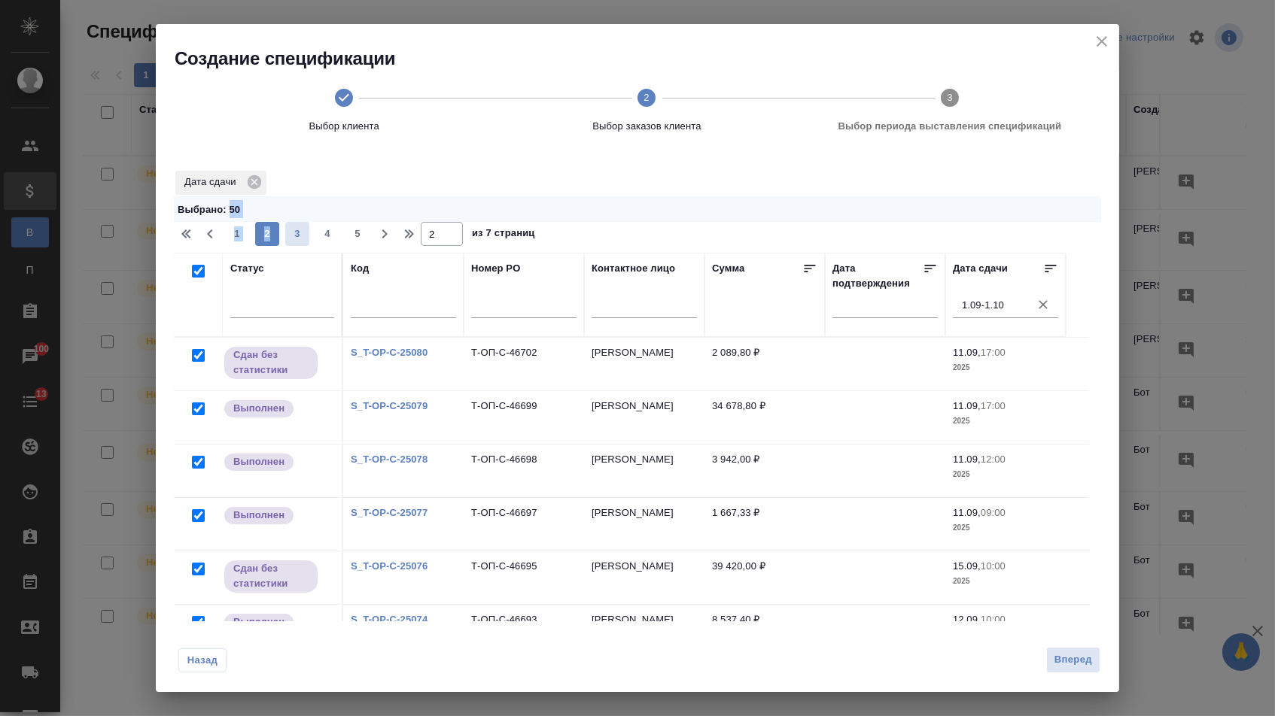
click at [302, 239] on span "3" at bounding box center [297, 233] width 24 height 15
type input "3"
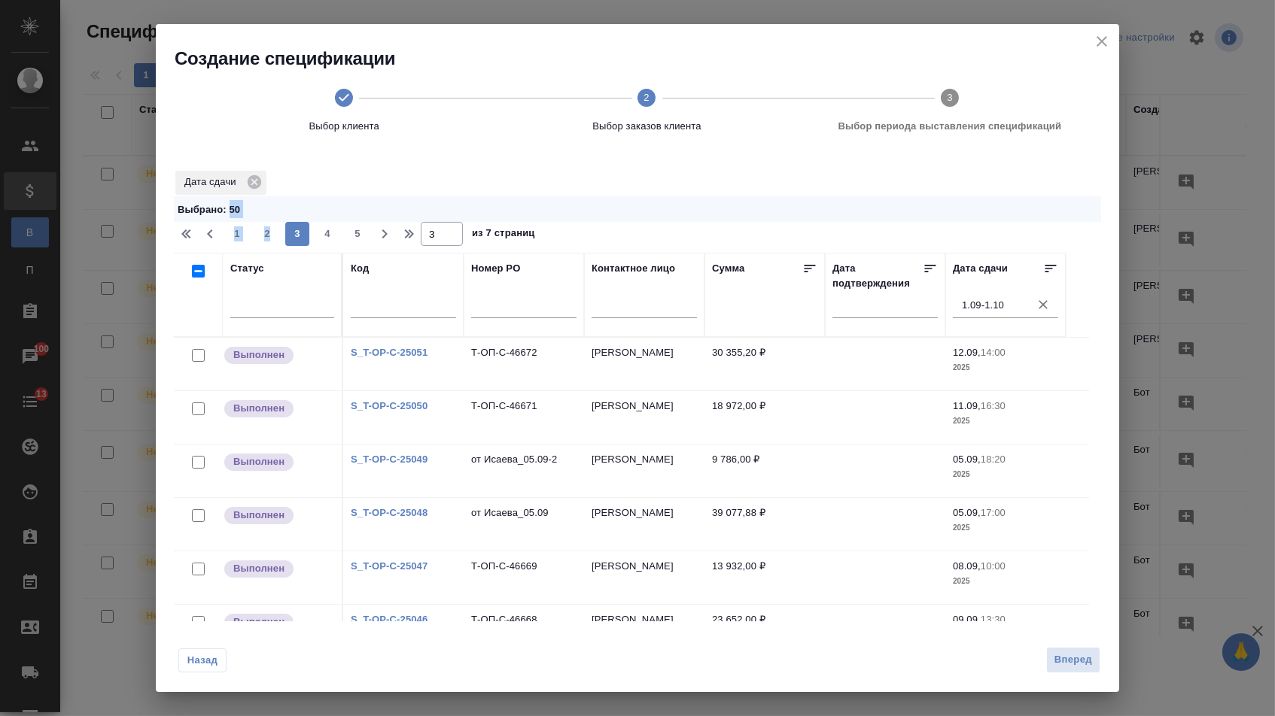
click at [196, 276] on input "checkbox" at bounding box center [198, 271] width 13 height 13
checkbox input "true"
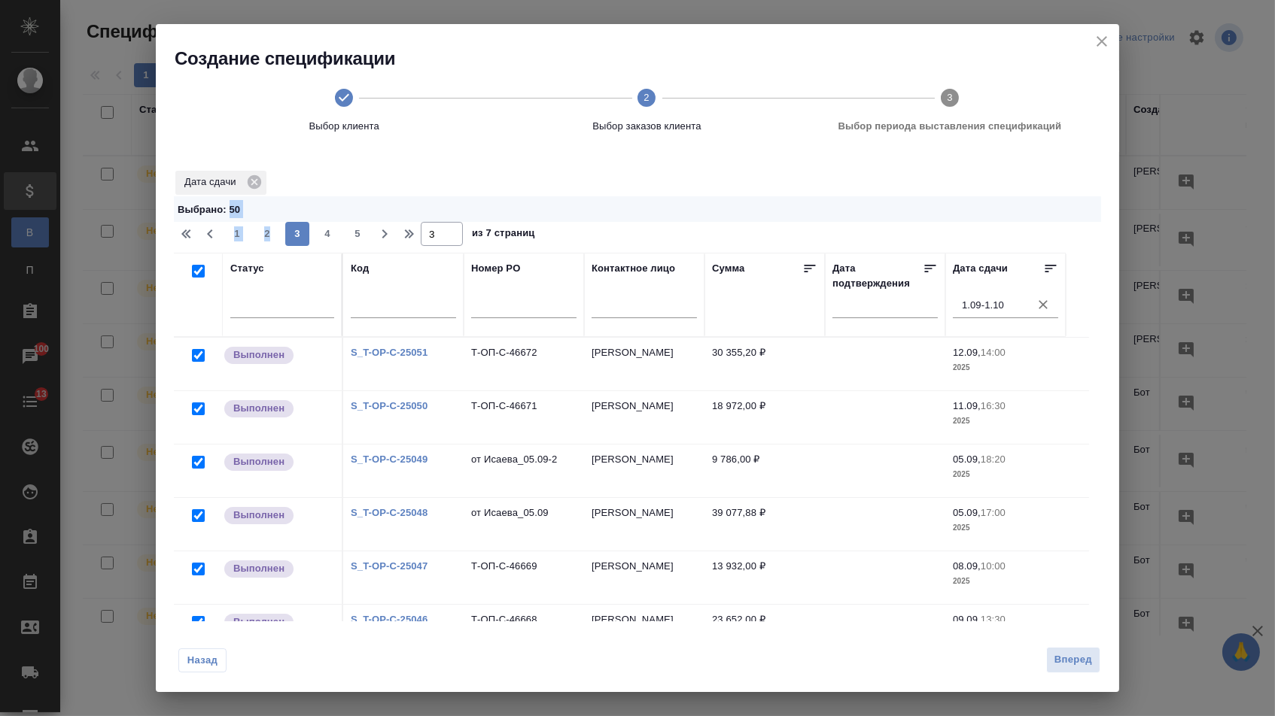
checkbox input "true"
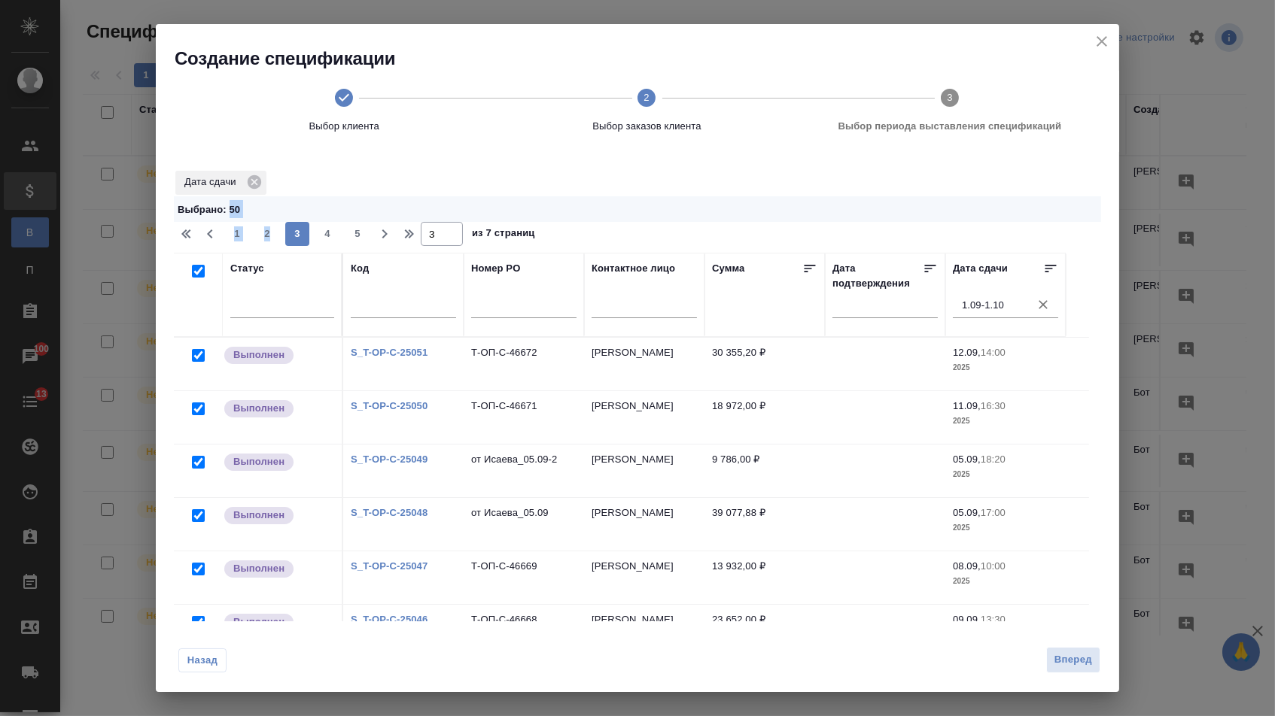
checkbox input "true"
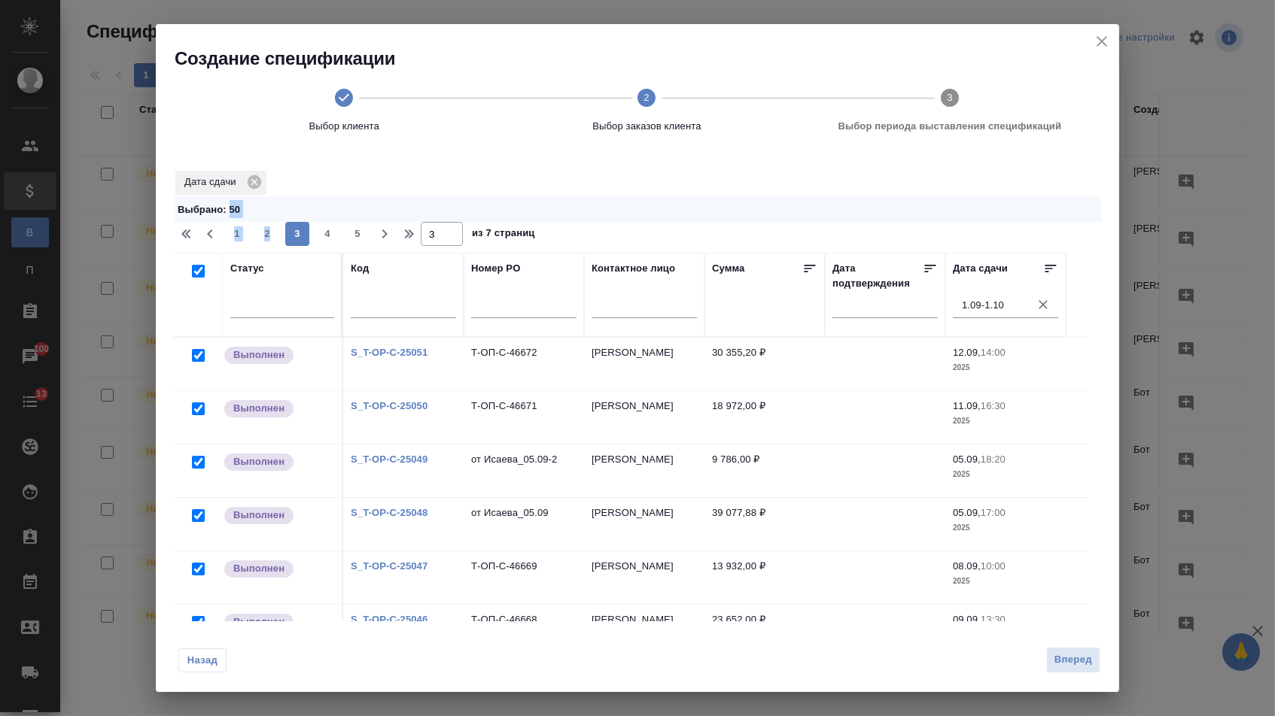
checkbox input "true"
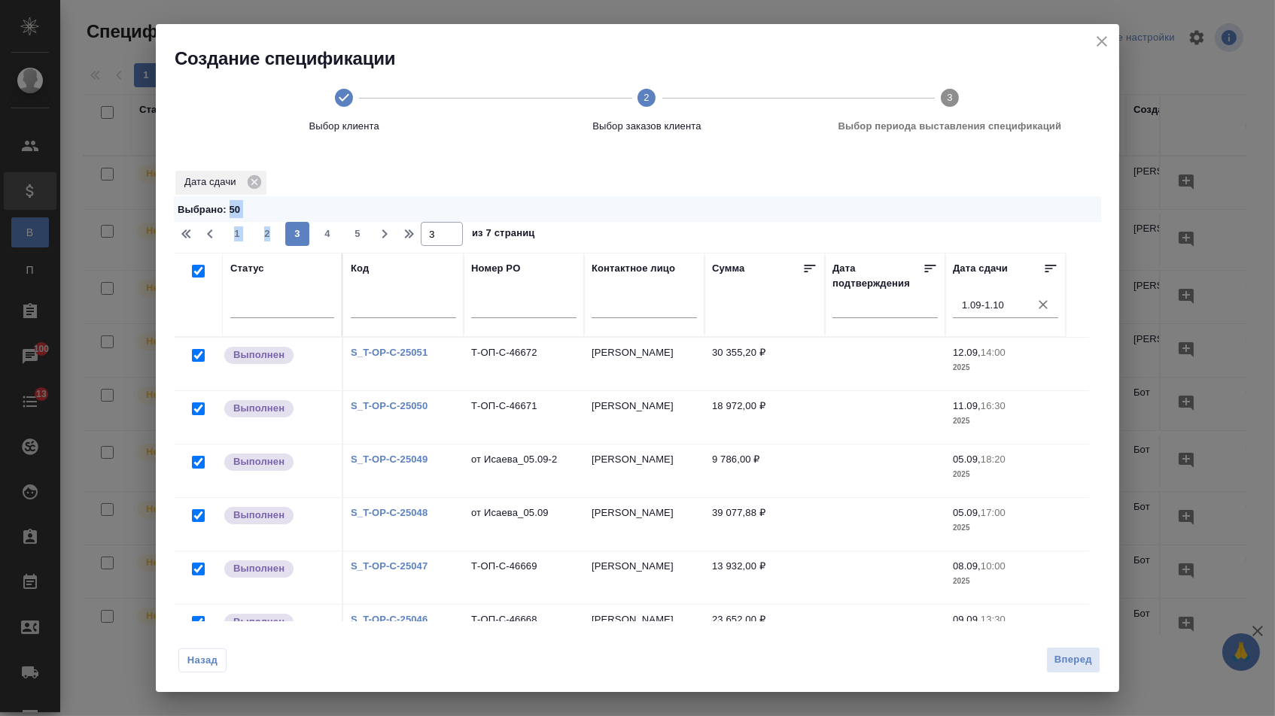
checkbox input "true"
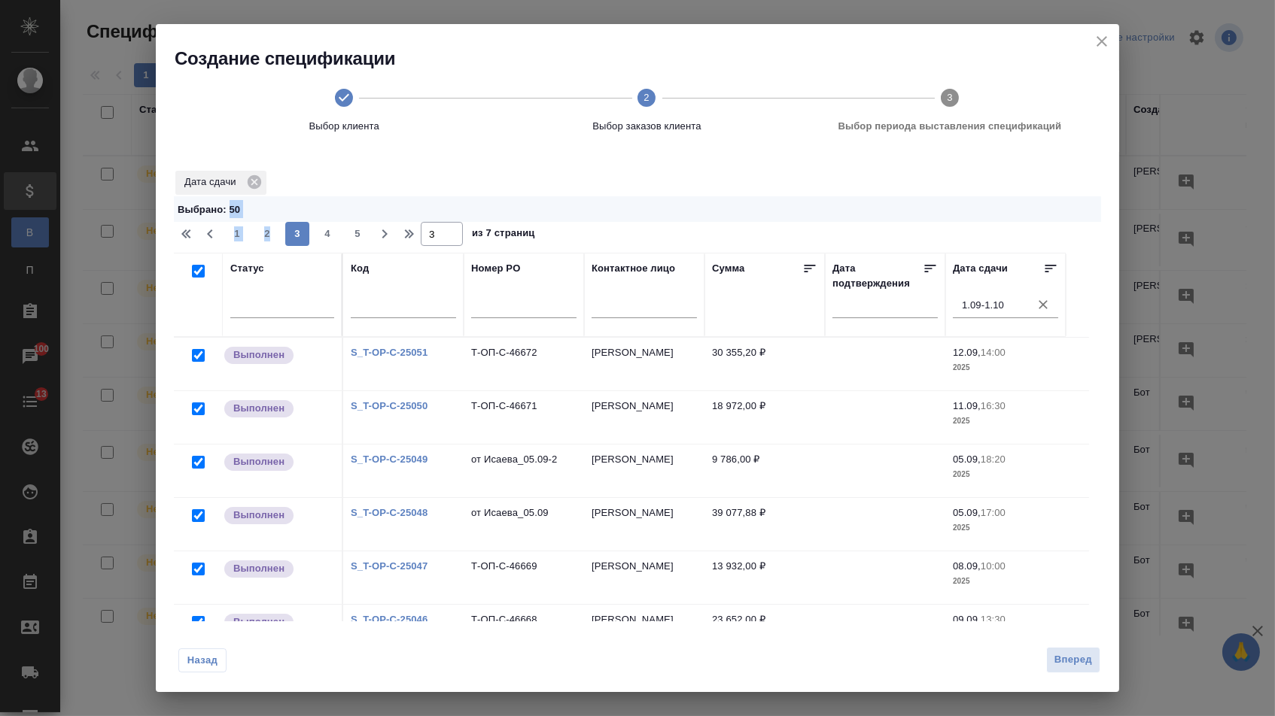
checkbox input "true"
click at [337, 239] on span "4" at bounding box center [327, 233] width 24 height 15
type input "4"
click at [197, 273] on input "checkbox" at bounding box center [198, 271] width 13 height 13
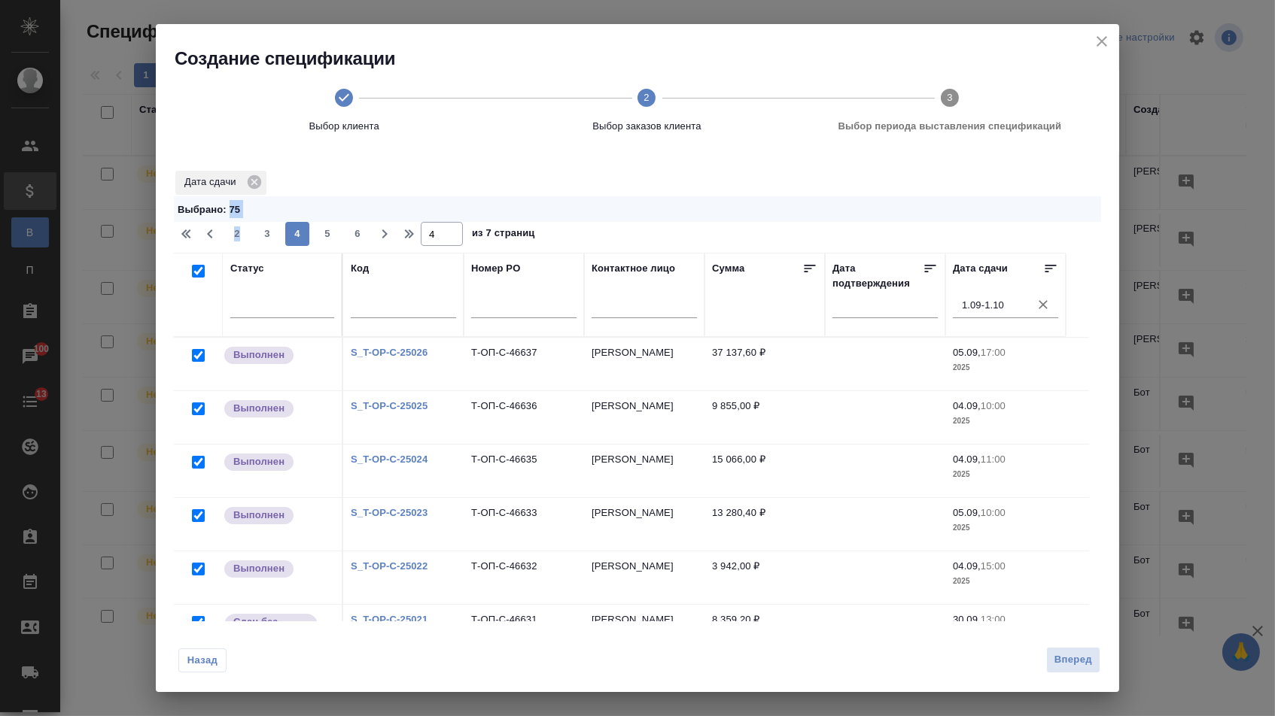
checkbox input "true"
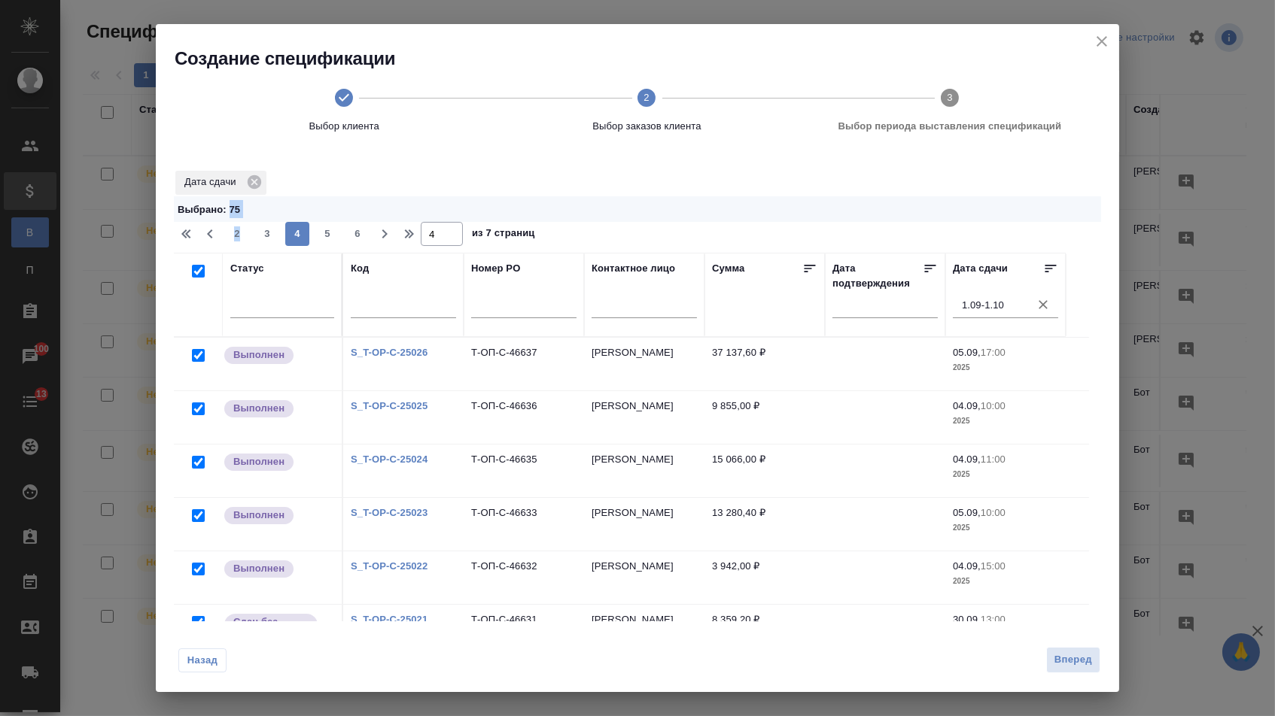
checkbox input "true"
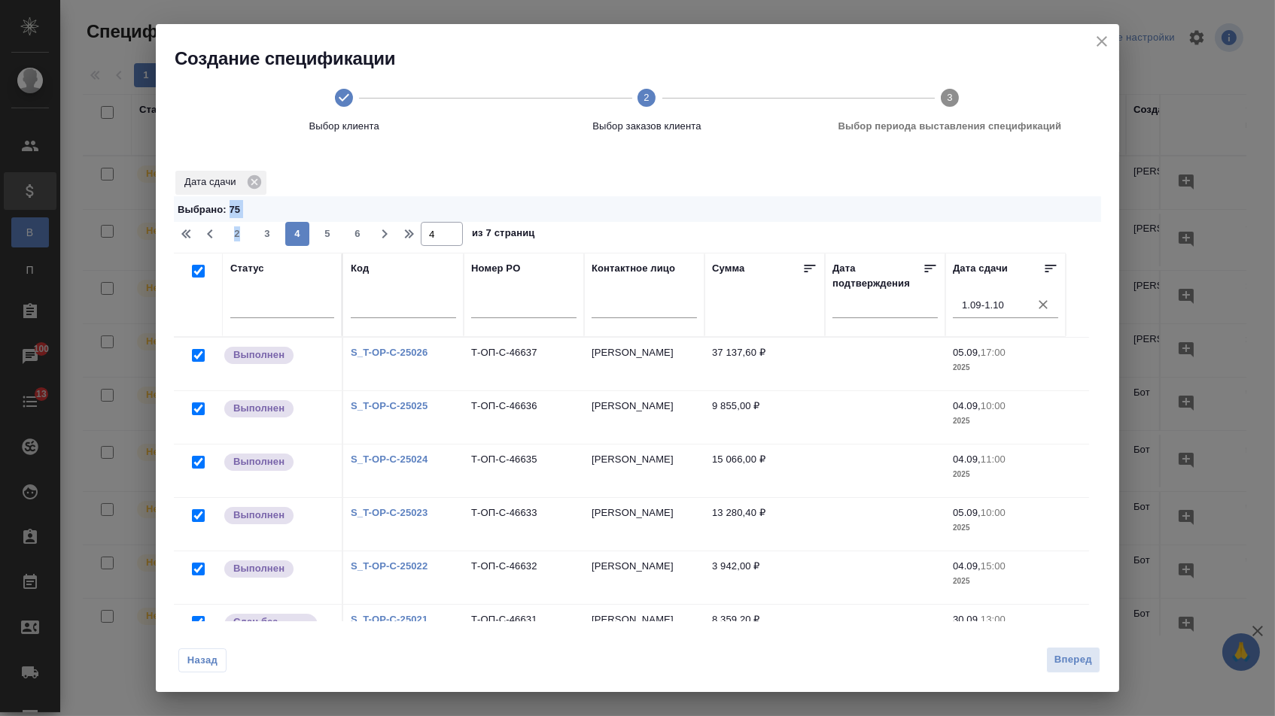
checkbox input "true"
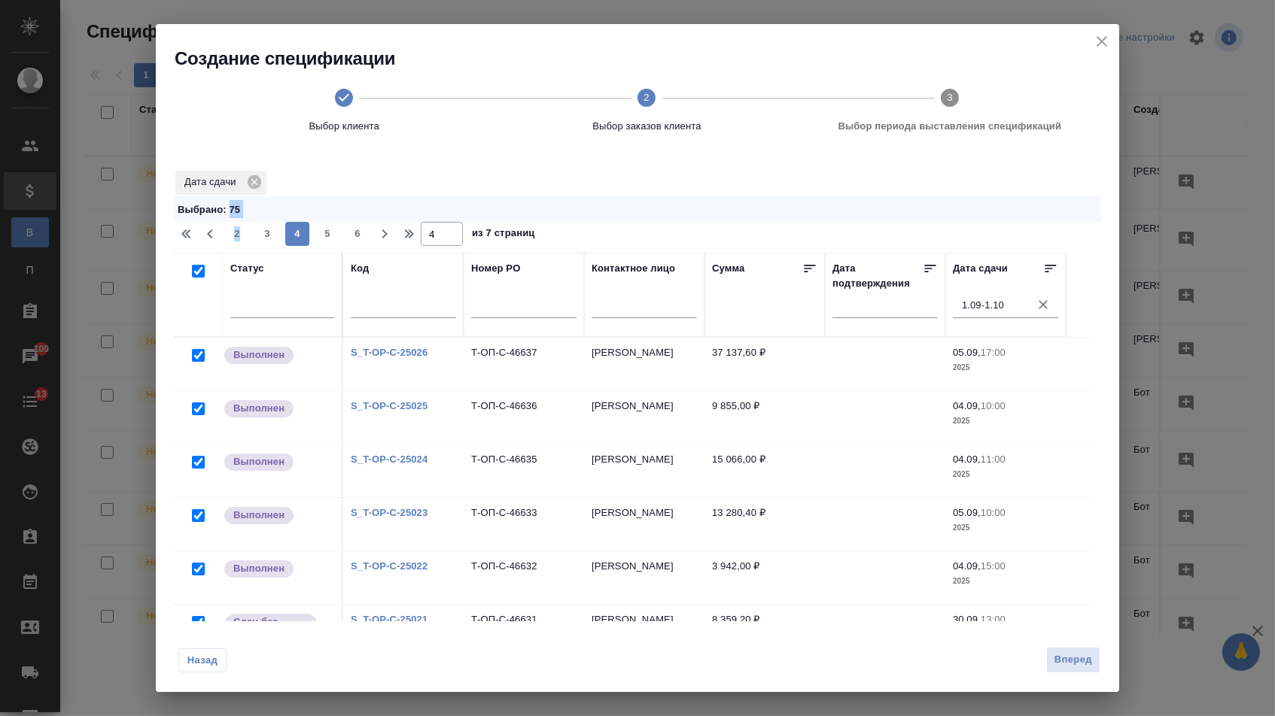
checkbox input "true"
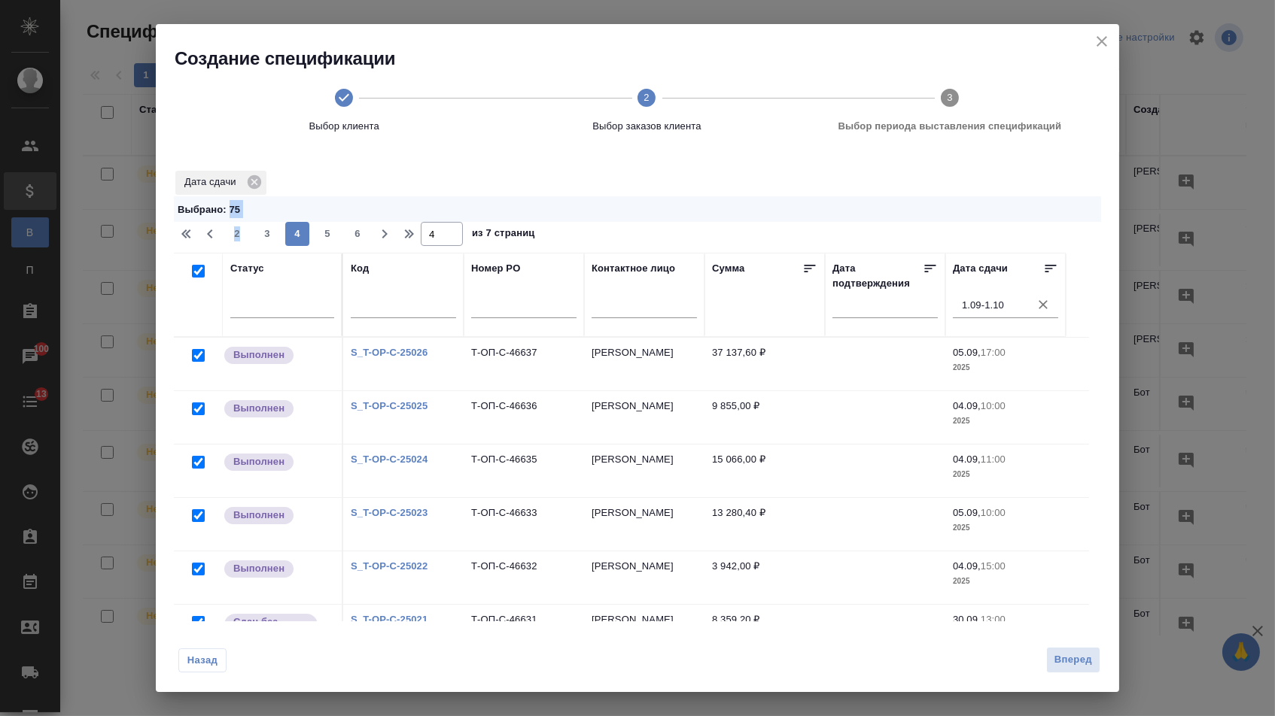
checkbox input "true"
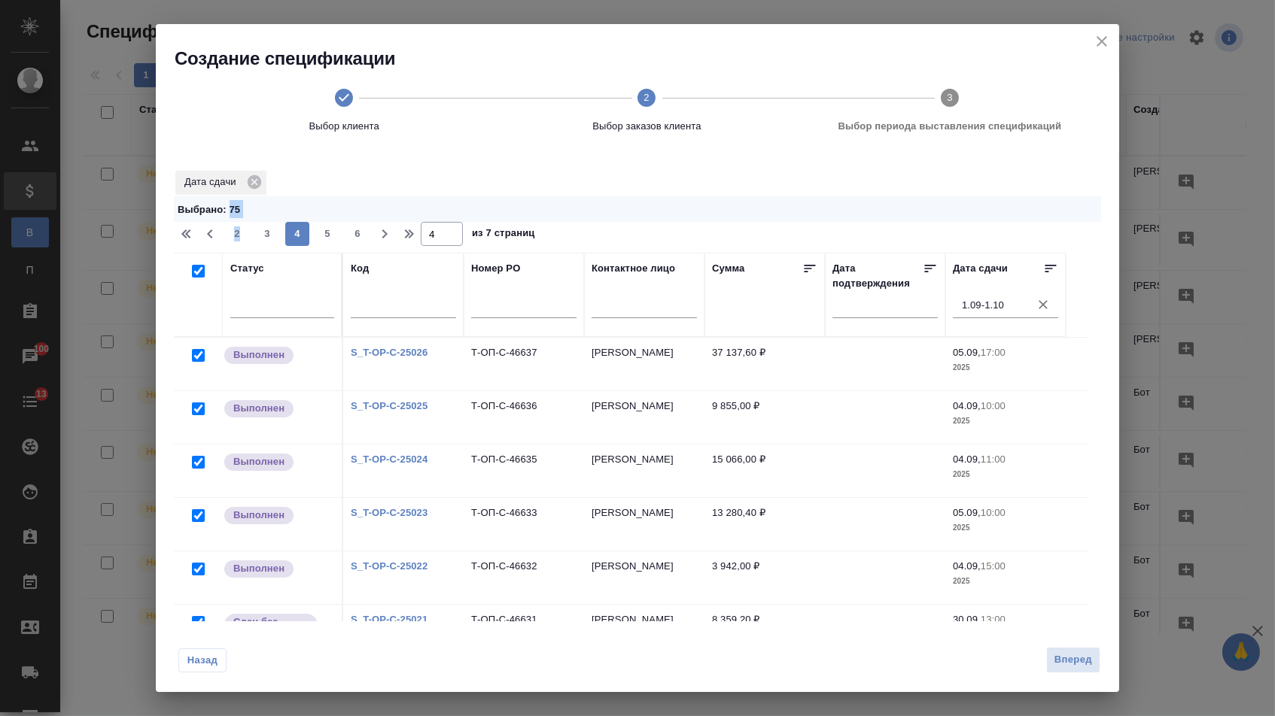
checkbox input "true"
click at [329, 239] on span "5" at bounding box center [327, 233] width 24 height 15
type input "5"
click at [199, 278] on input "checkbox" at bounding box center [198, 271] width 13 height 13
checkbox input "true"
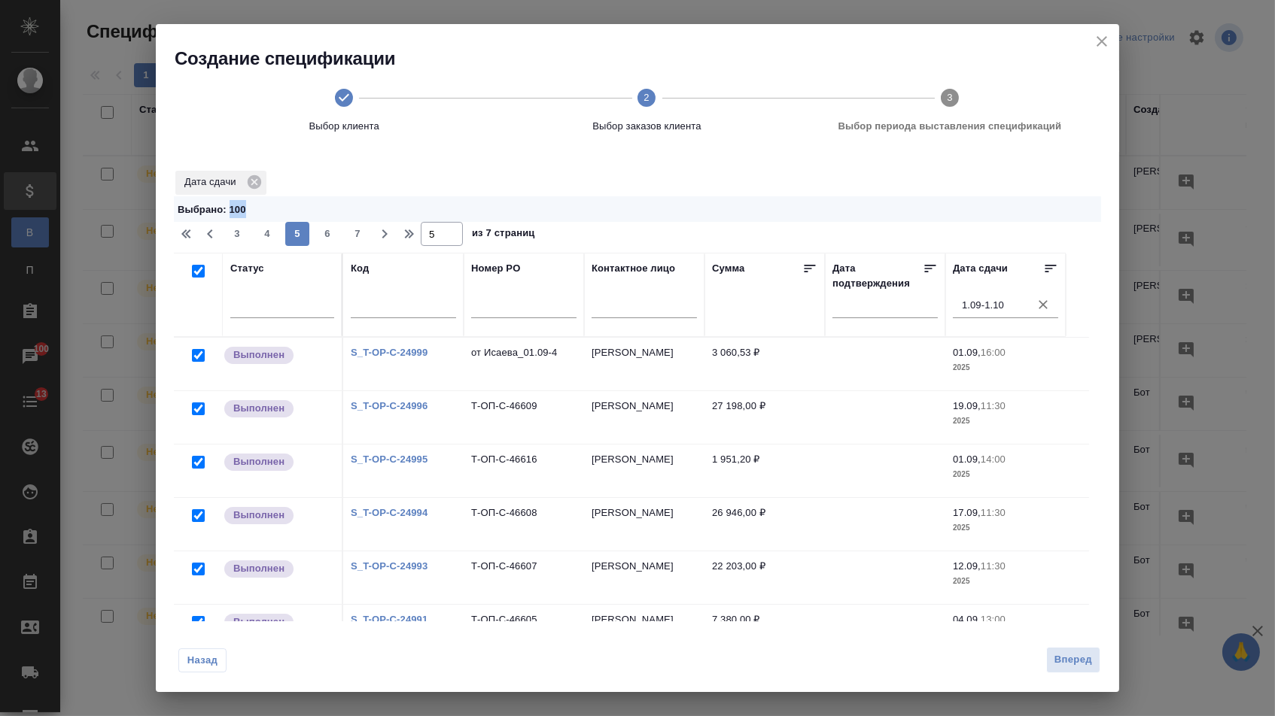
checkbox input "true"
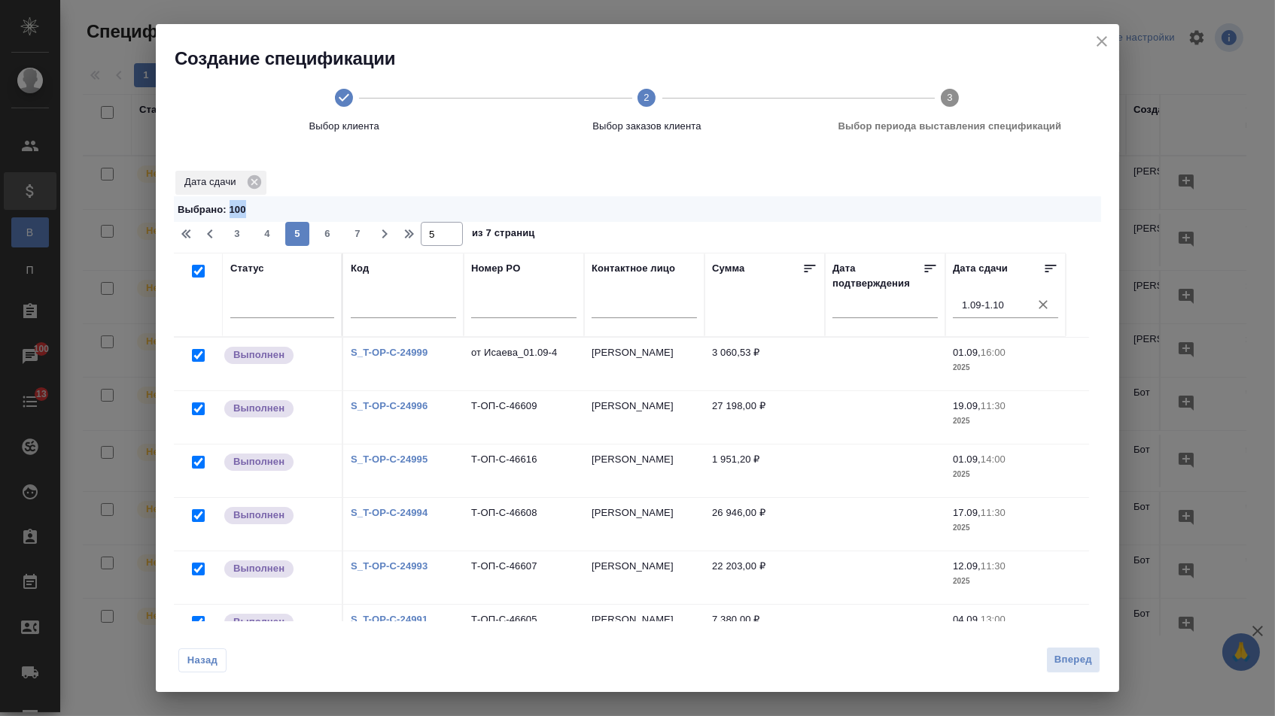
checkbox input "true"
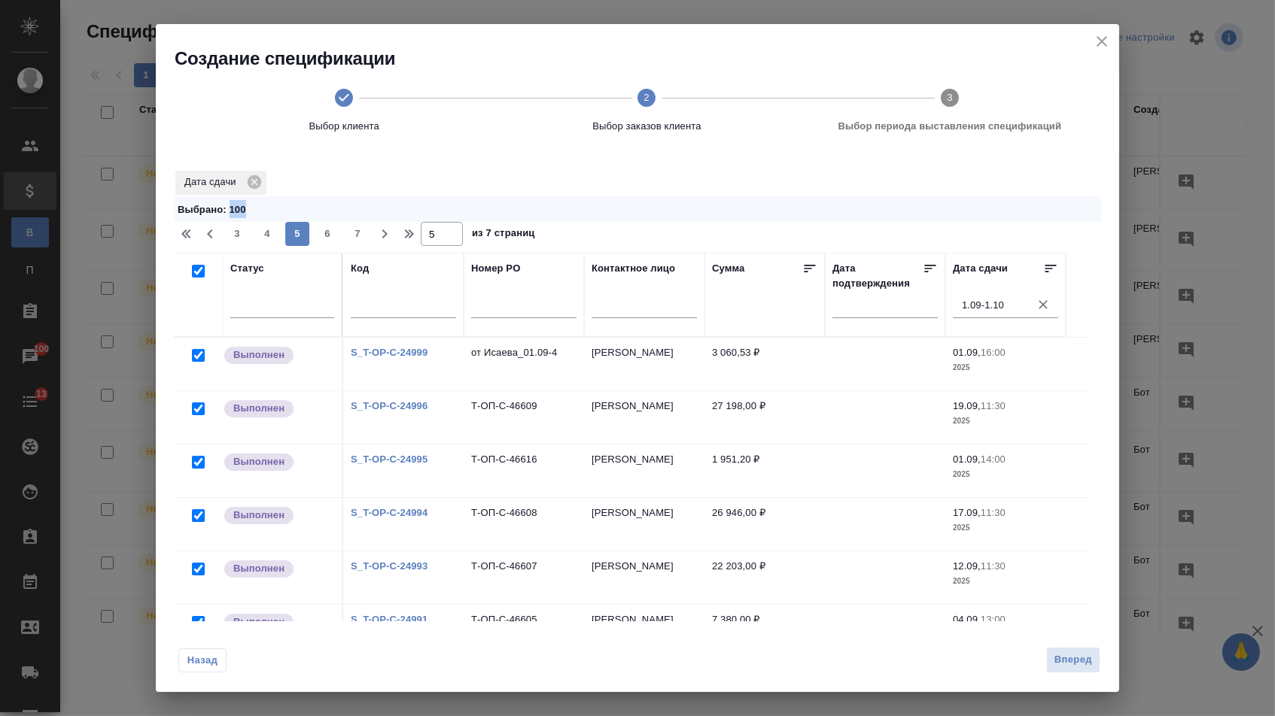
checkbox input "true"
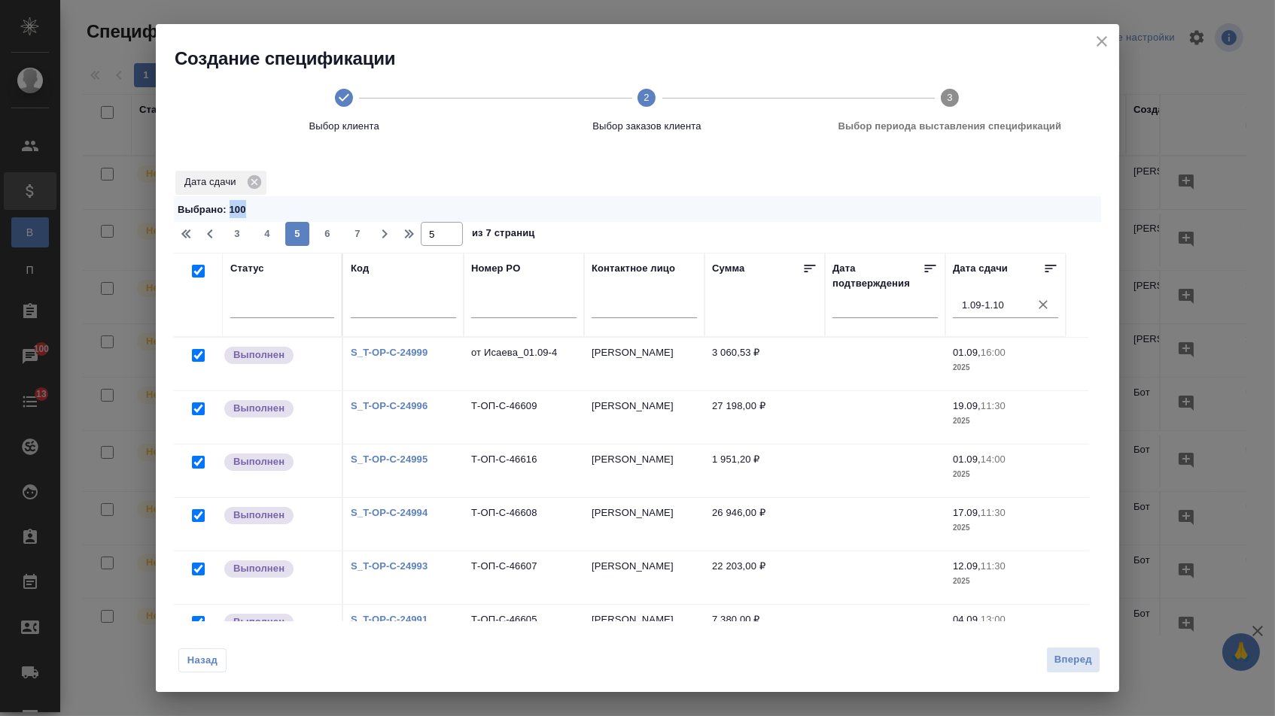
checkbox input "true"
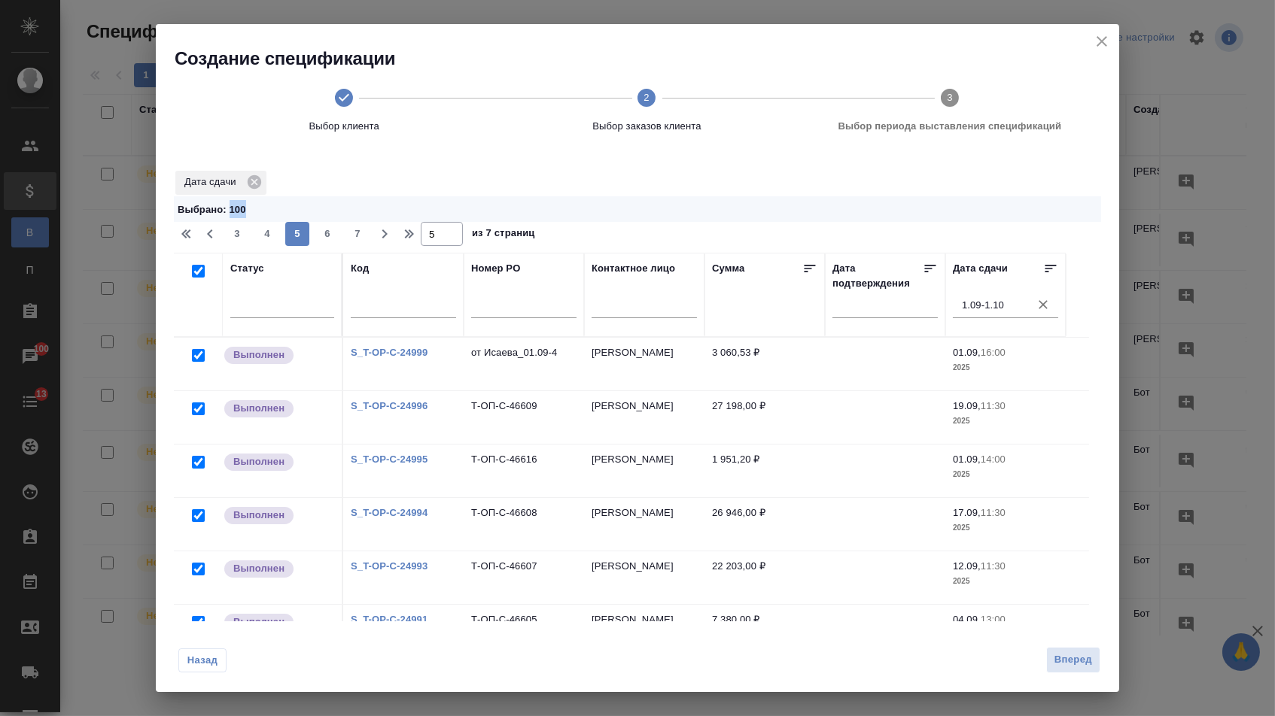
checkbox input "true"
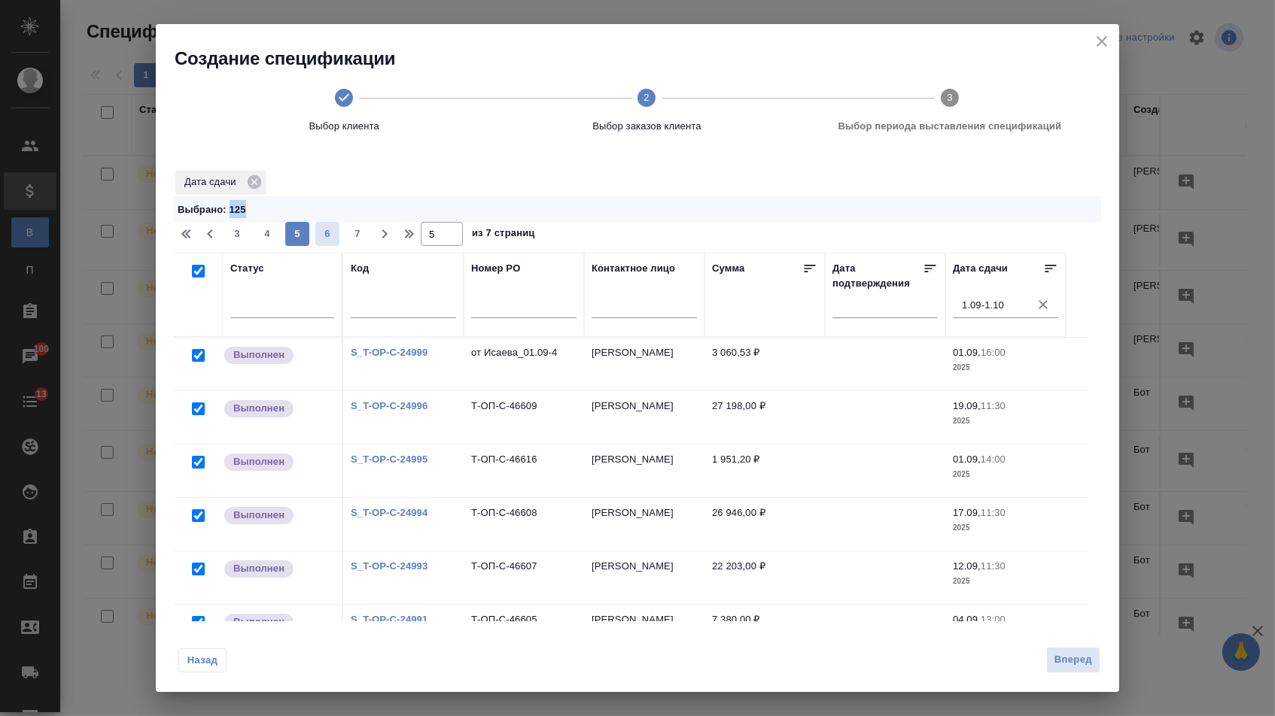
click at [323, 242] on span "6" at bounding box center [327, 233] width 24 height 15
type input "6"
click at [197, 276] on input "checkbox" at bounding box center [198, 271] width 13 height 13
checkbox input "true"
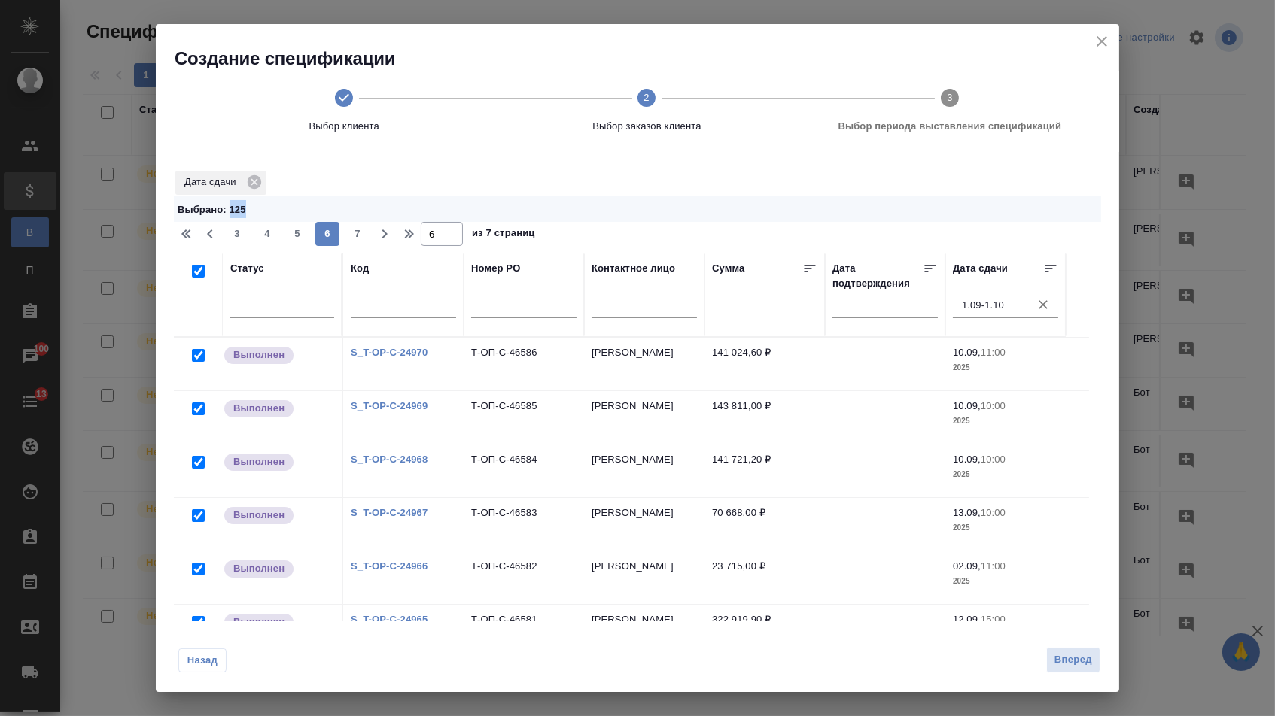
checkbox input "true"
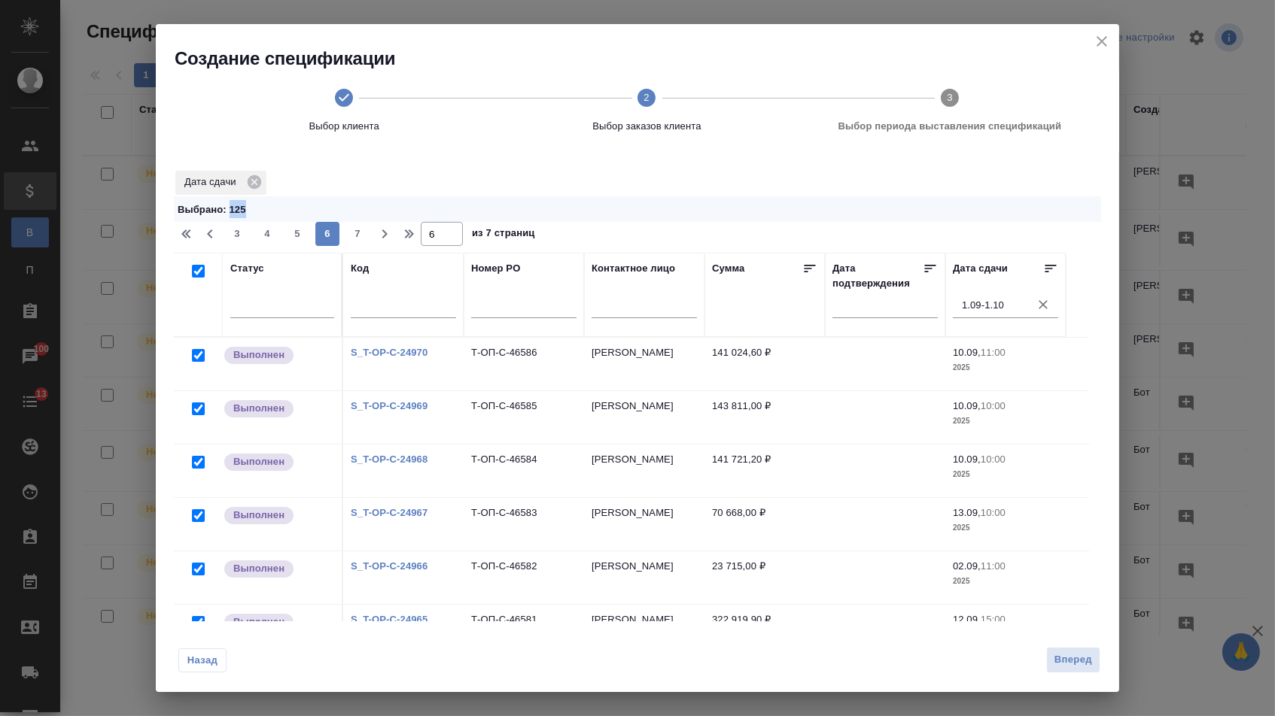
checkbox input "true"
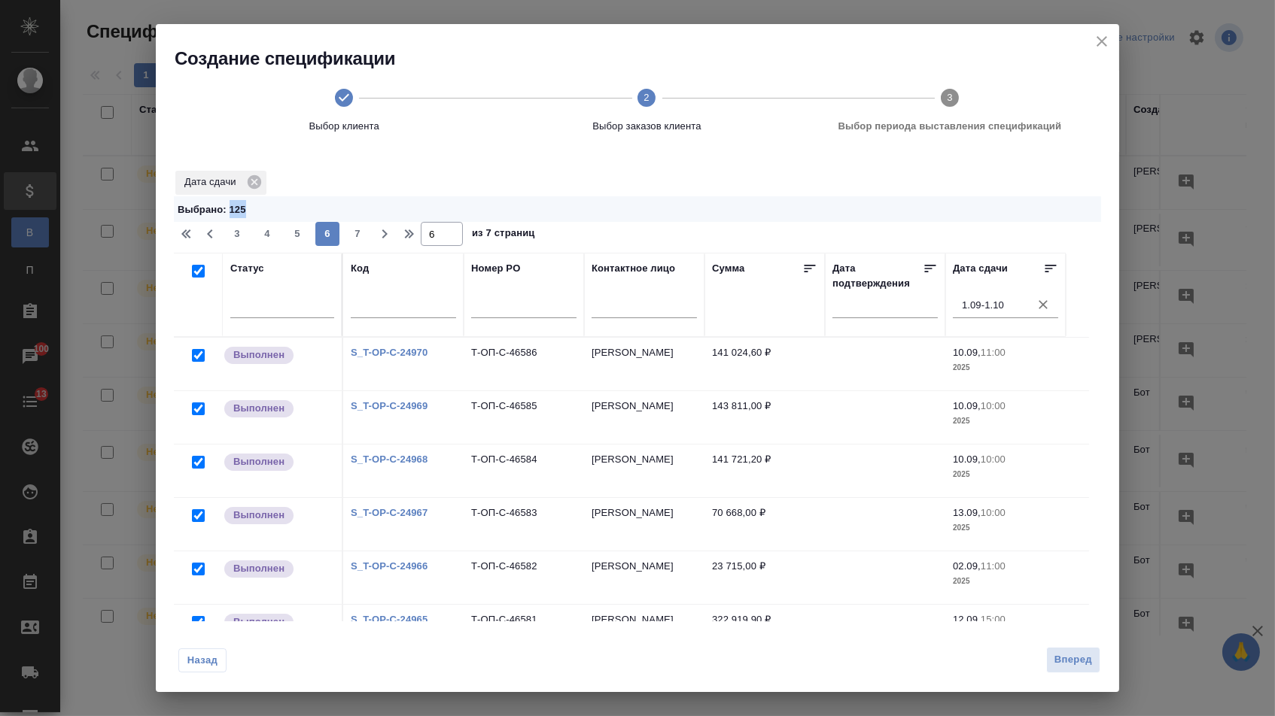
checkbox input "true"
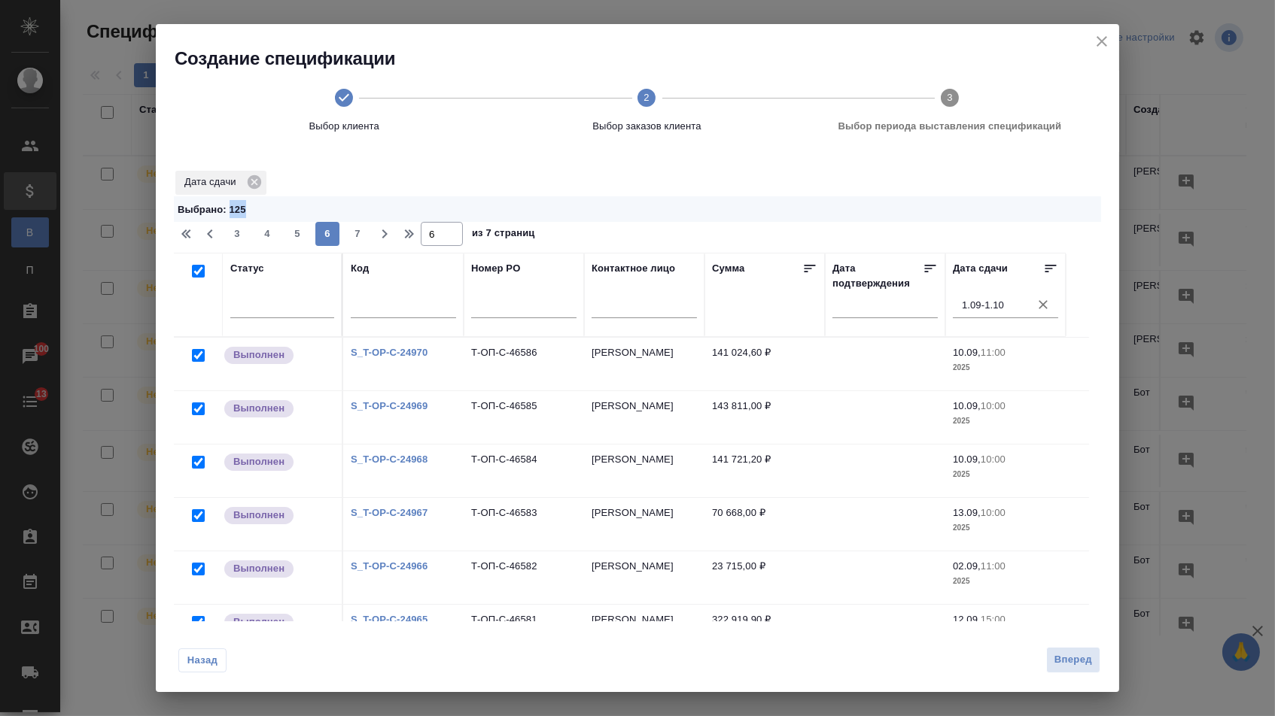
checkbox input "true"
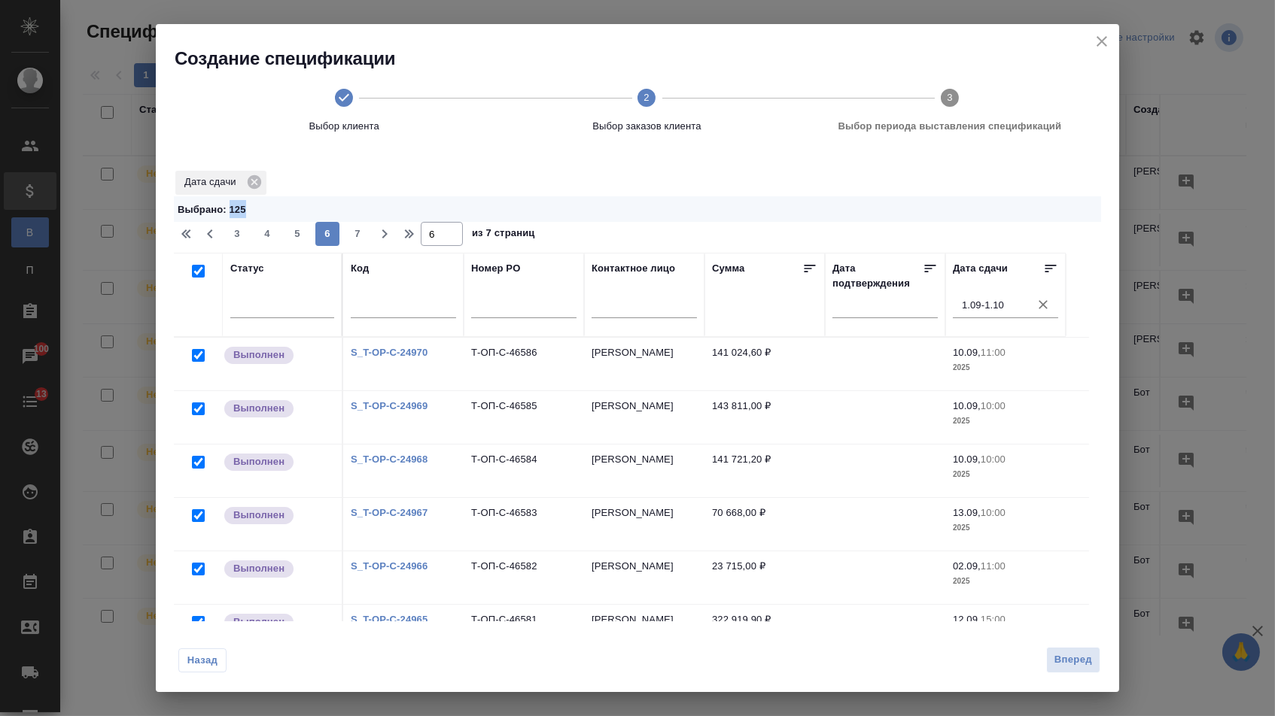
checkbox input "true"
click at [354, 237] on span "7" at bounding box center [357, 233] width 24 height 15
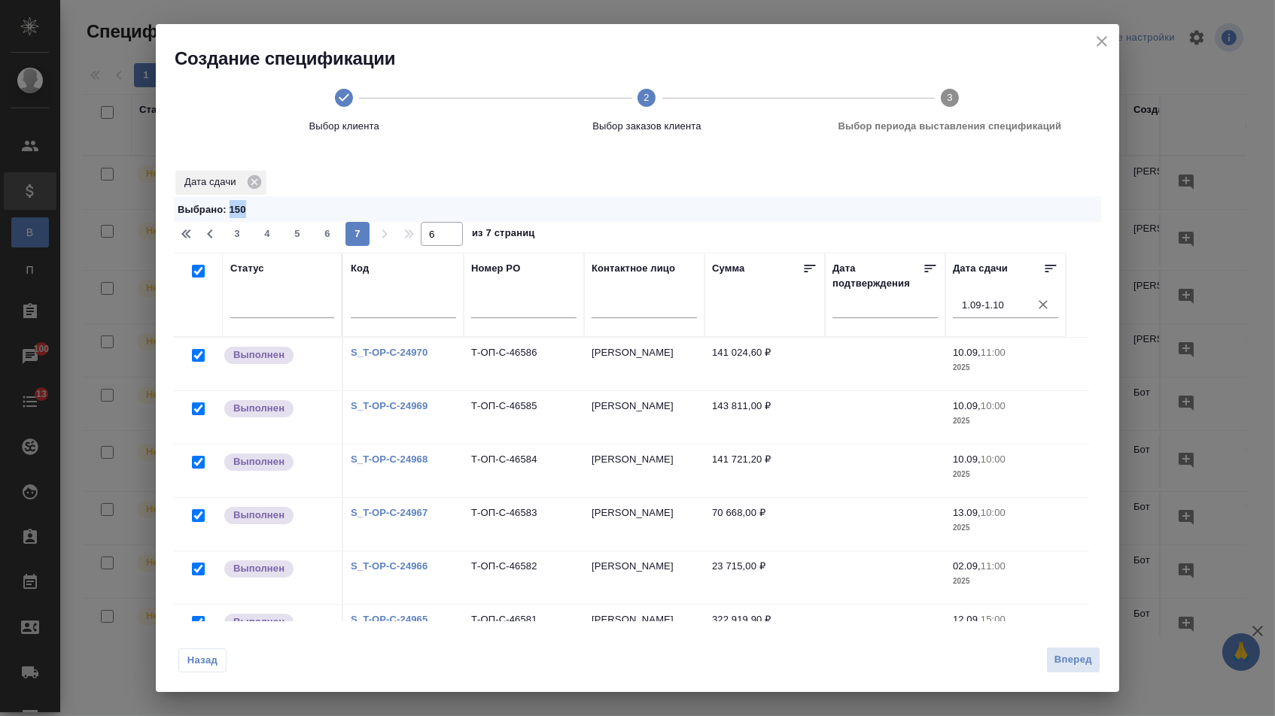
type input "7"
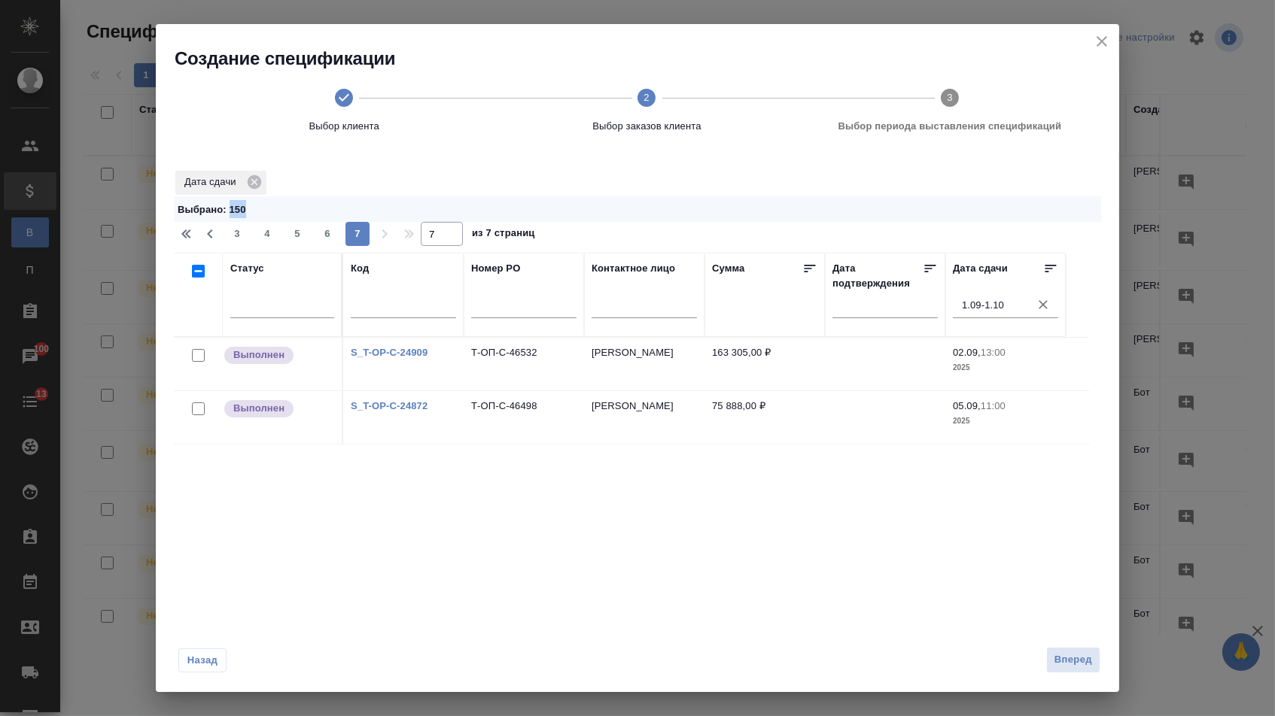
click at [199, 275] on input "checkbox" at bounding box center [198, 271] width 13 height 13
checkbox input "true"
click at [1062, 661] on span "Вперед" at bounding box center [1073, 660] width 38 height 17
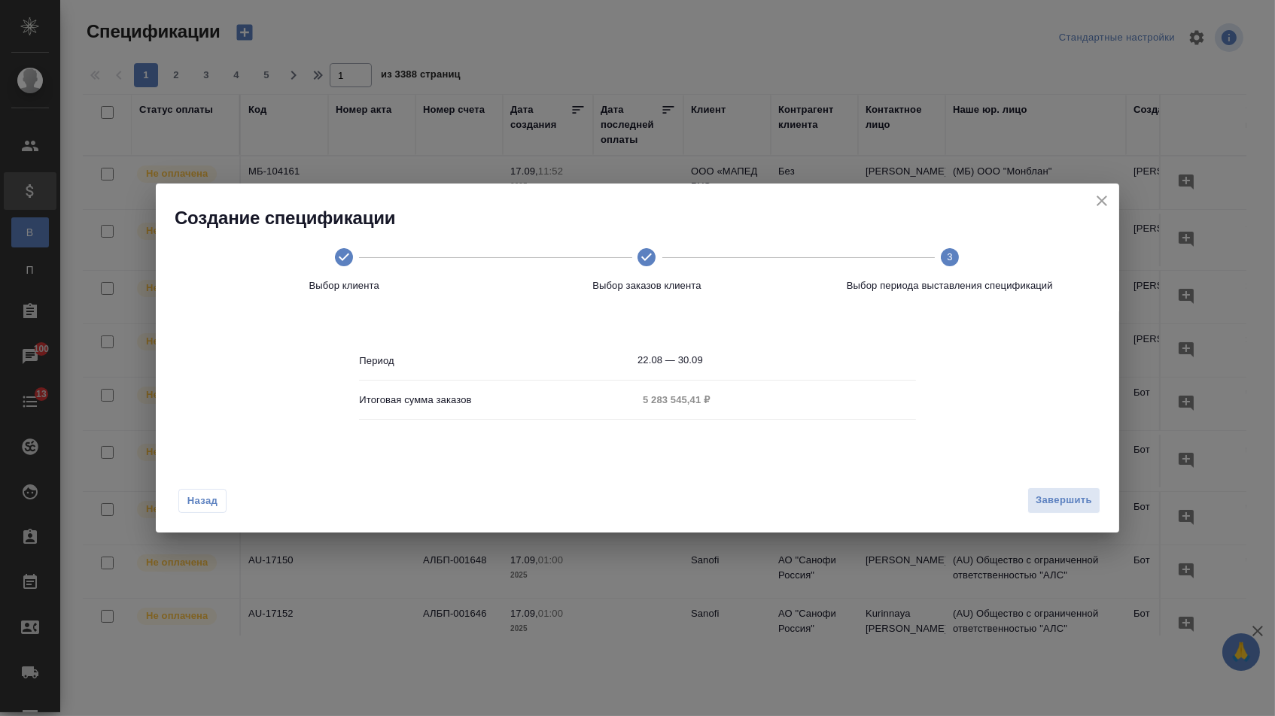
click at [740, 404] on div "Итоговая сумма заказов 5 283 545,41 ₽" at bounding box center [637, 400] width 556 height 26
click at [192, 498] on span "Назад" at bounding box center [203, 501] width 32 height 15
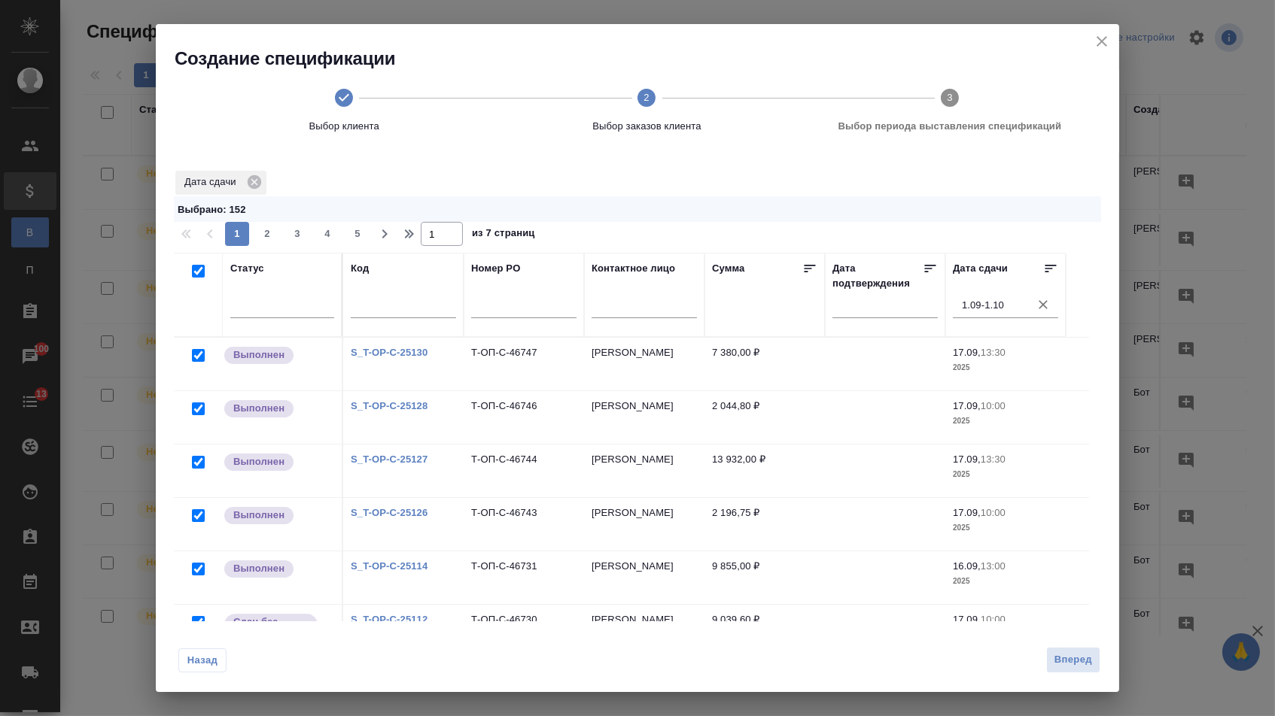
checkbox input "true"
click at [196, 668] on span "Назад" at bounding box center [203, 660] width 32 height 15
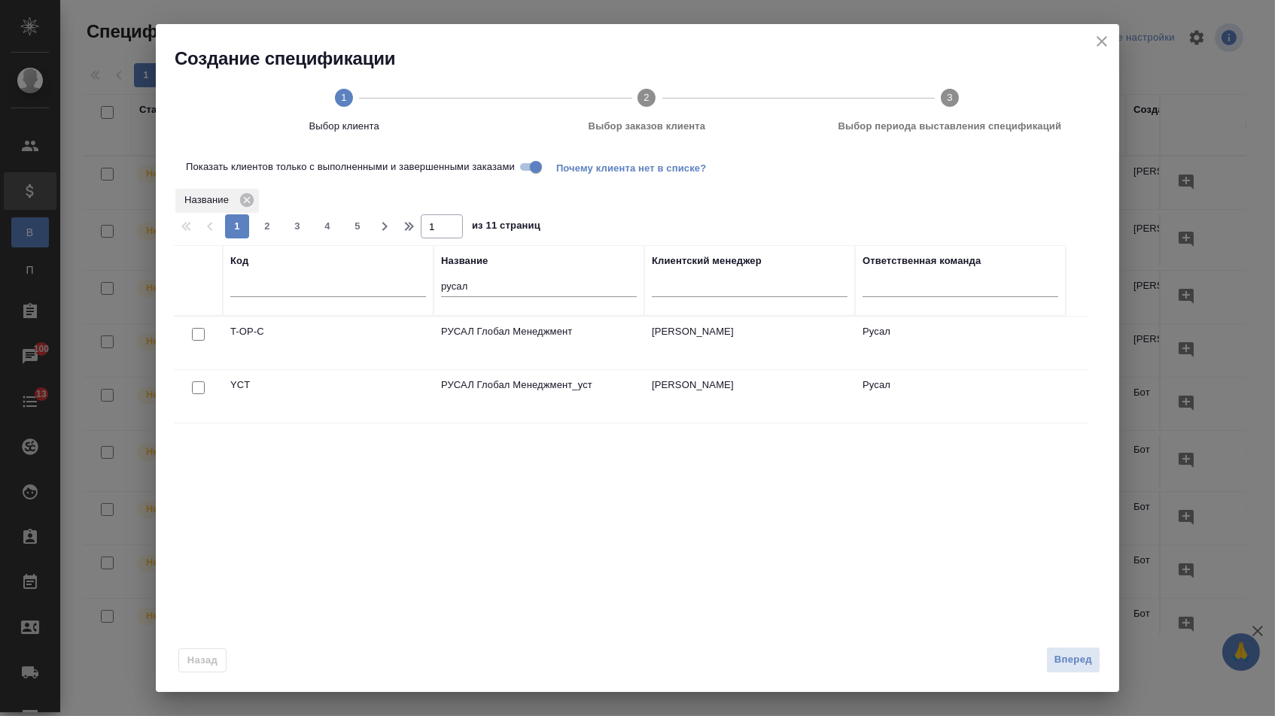
click at [199, 338] on input "checkbox" at bounding box center [198, 334] width 13 height 13
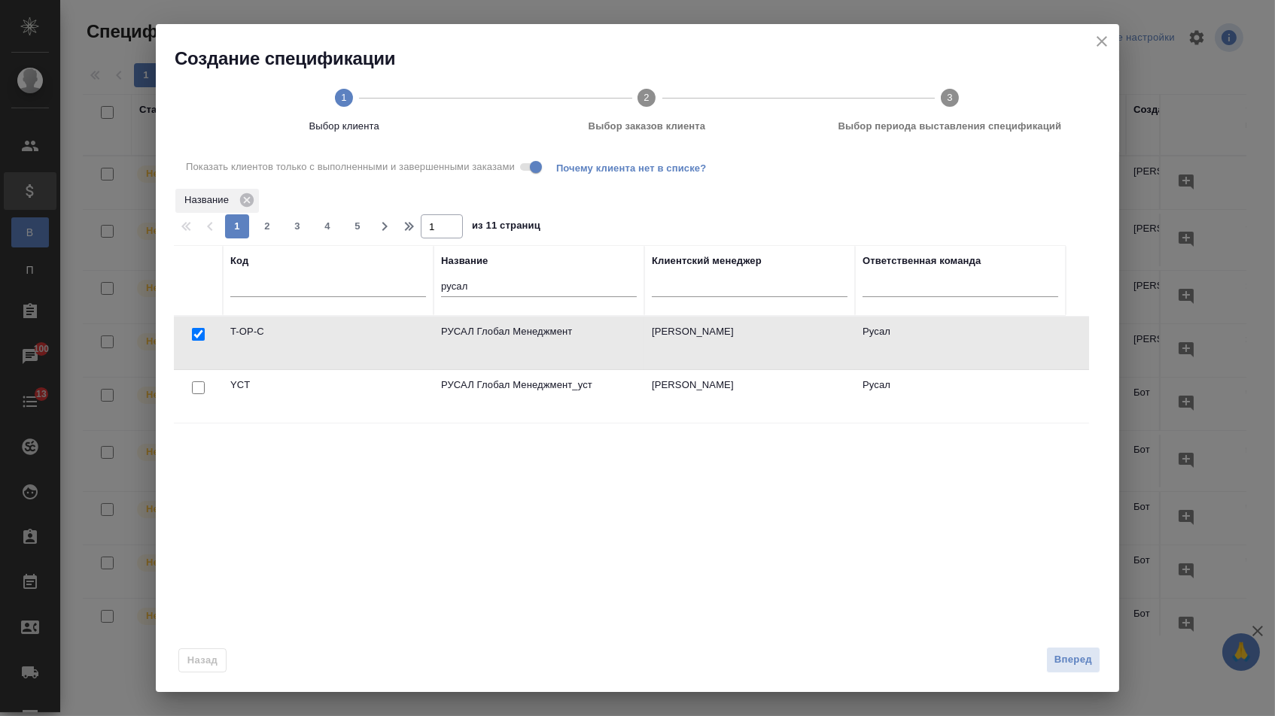
click at [193, 340] on input "checkbox" at bounding box center [198, 334] width 13 height 13
click at [547, 172] on input "Показать клиентов только с выполненными и завершенными заказами" at bounding box center [536, 167] width 54 height 18
click at [194, 340] on input "checkbox" at bounding box center [198, 334] width 13 height 13
checkbox input "true"
click at [1065, 667] on span "Вперед" at bounding box center [1073, 660] width 38 height 17
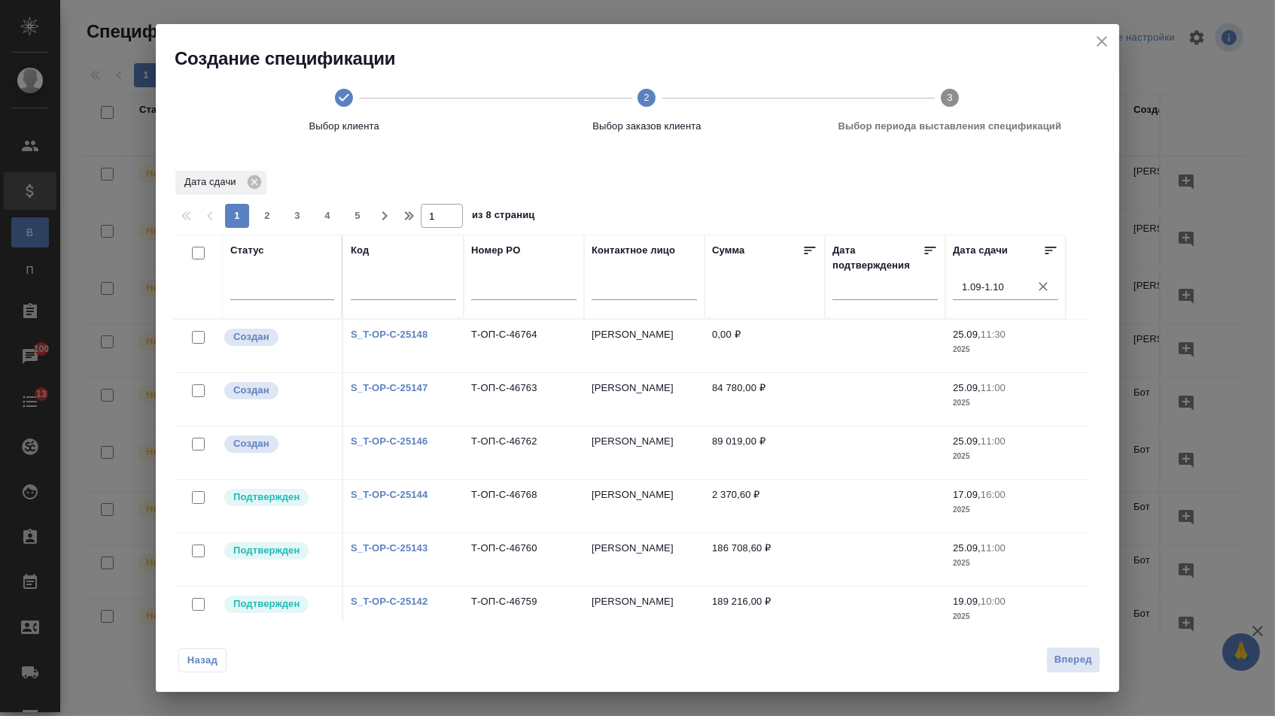
click at [198, 254] on input "checkbox" at bounding box center [198, 253] width 13 height 13
checkbox input "true"
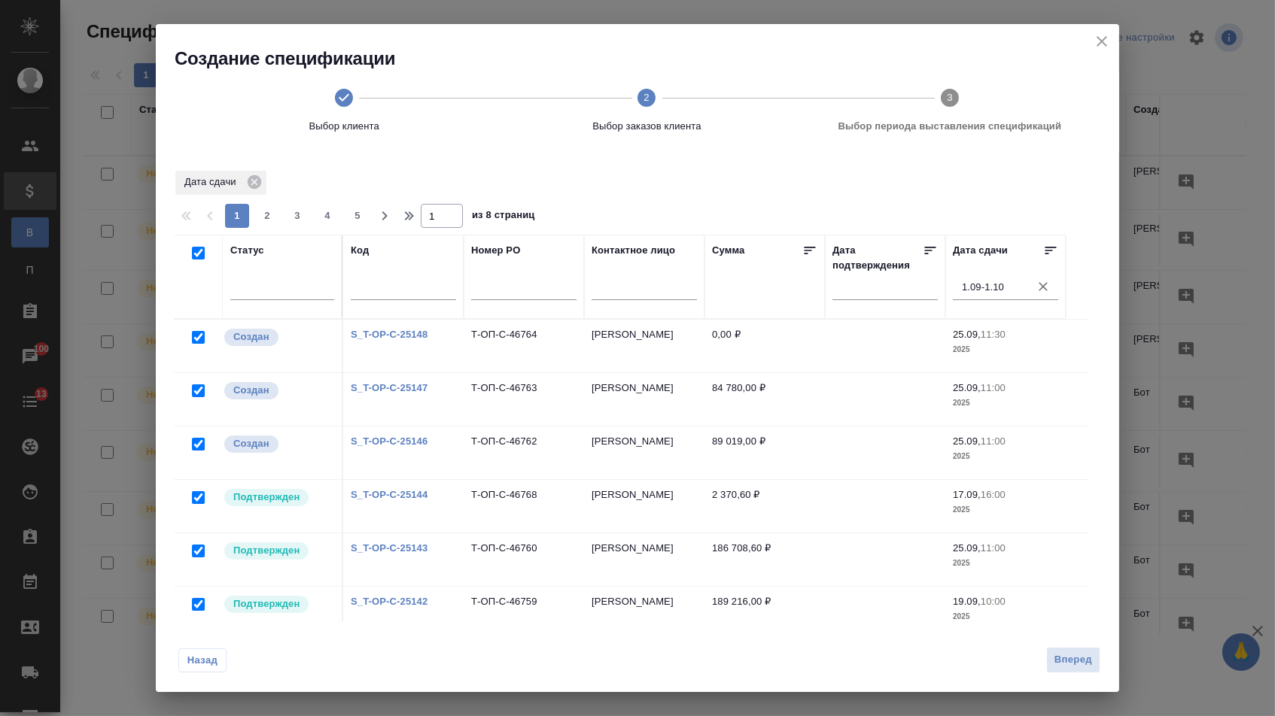
checkbox input "true"
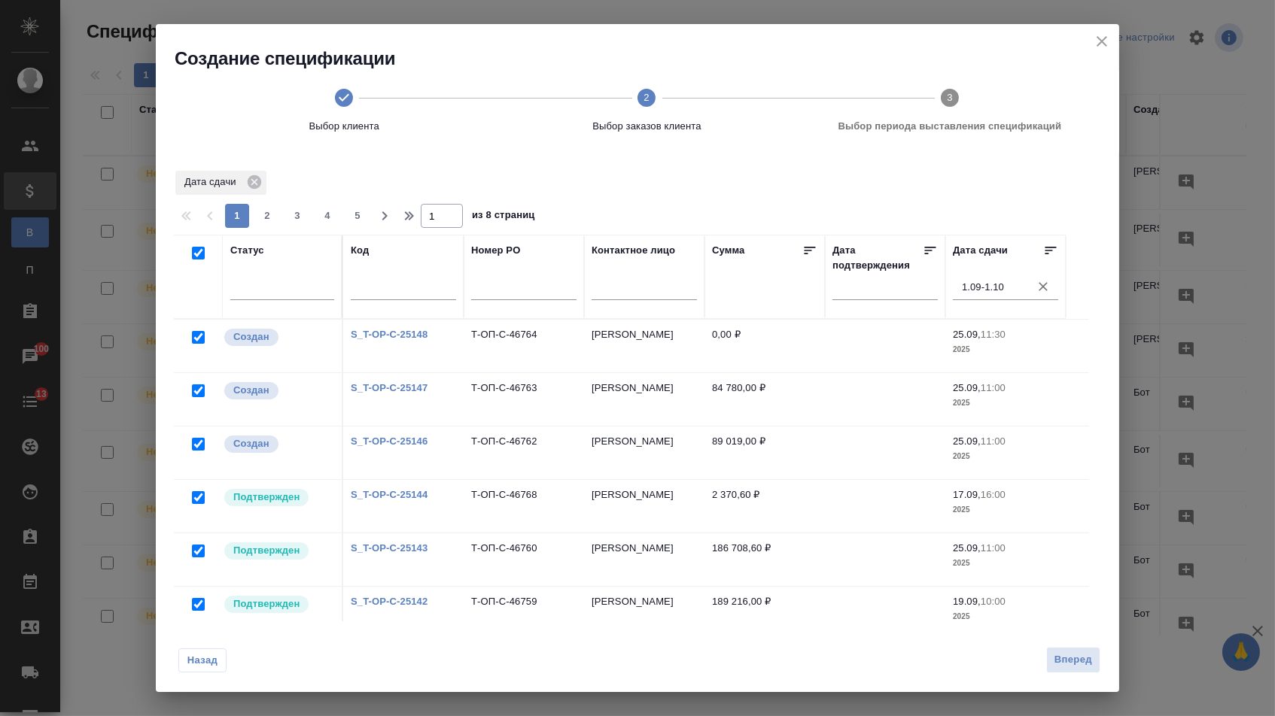
checkbox input "true"
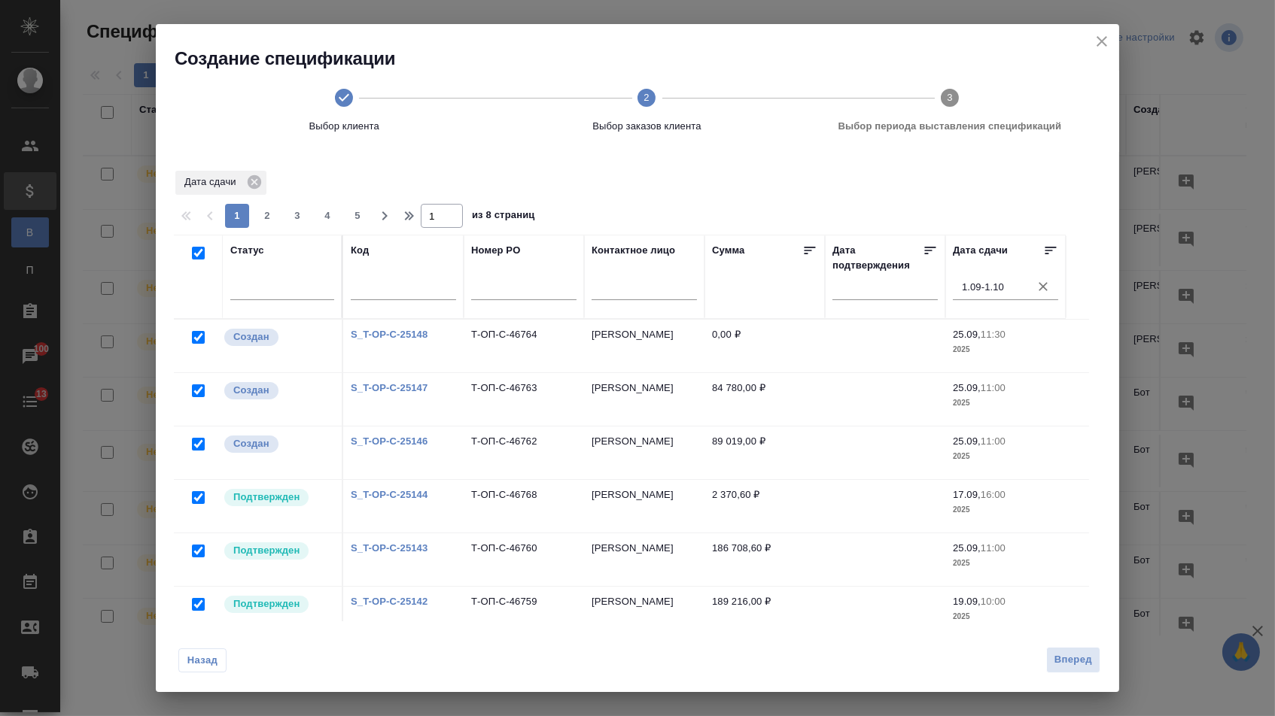
checkbox input "true"
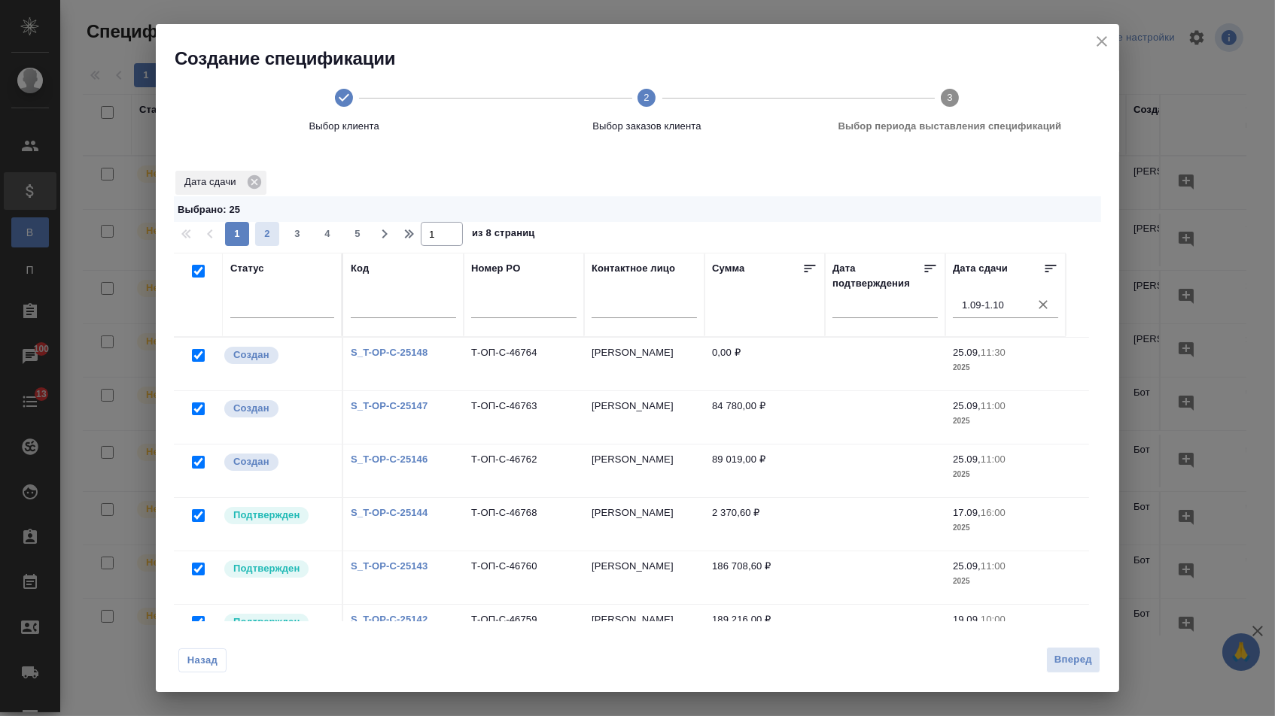
click at [274, 234] on span "2" at bounding box center [267, 233] width 24 height 15
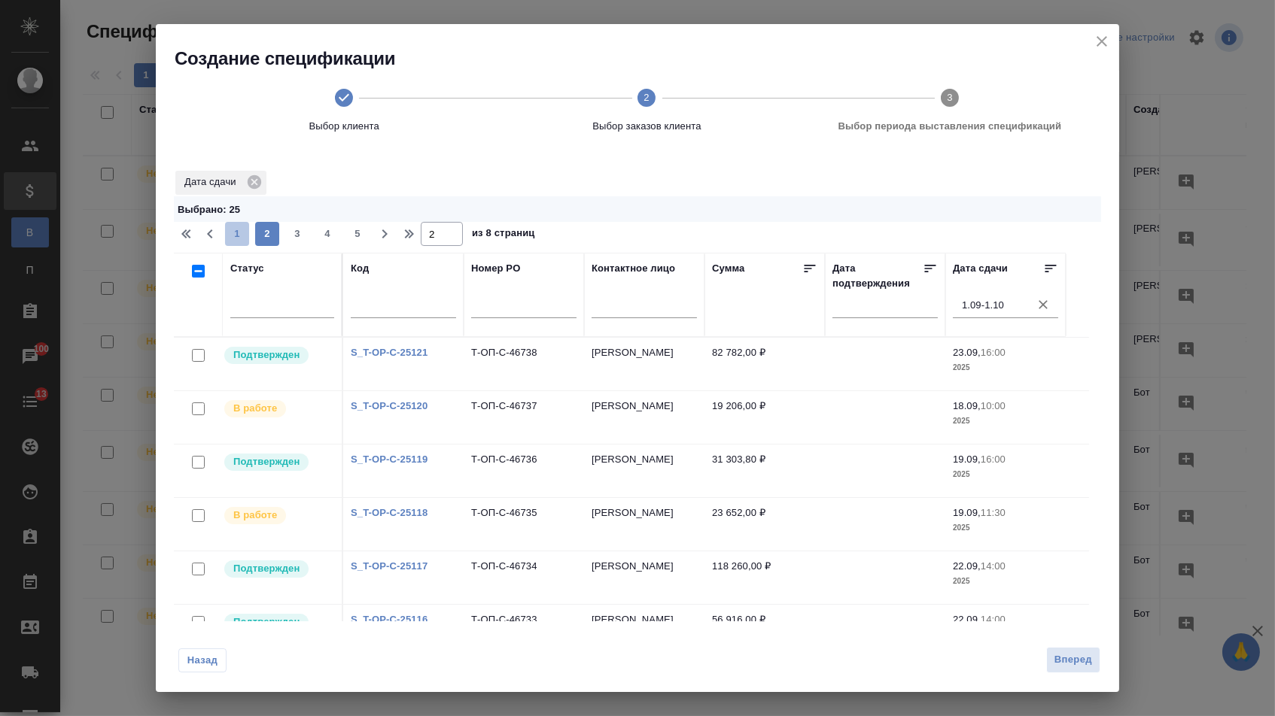
click at [243, 234] on span "1" at bounding box center [237, 233] width 24 height 15
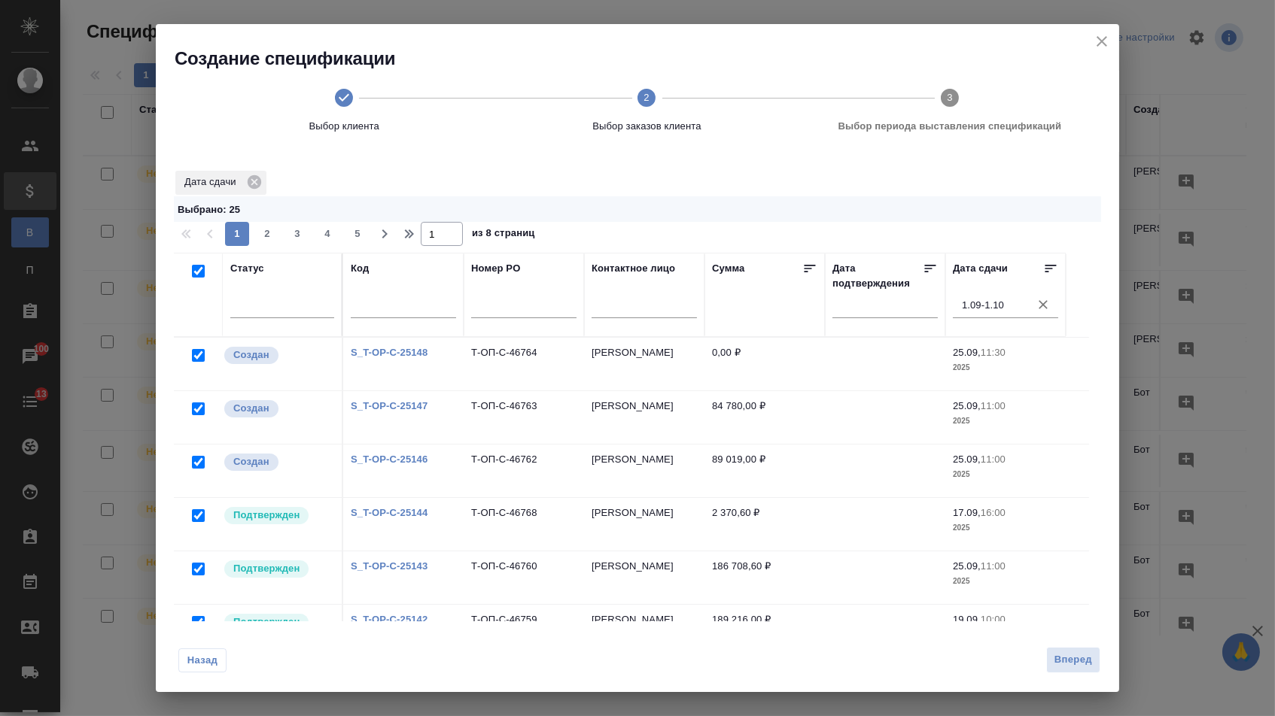
click at [193, 360] on input "checkbox" at bounding box center [198, 355] width 13 height 13
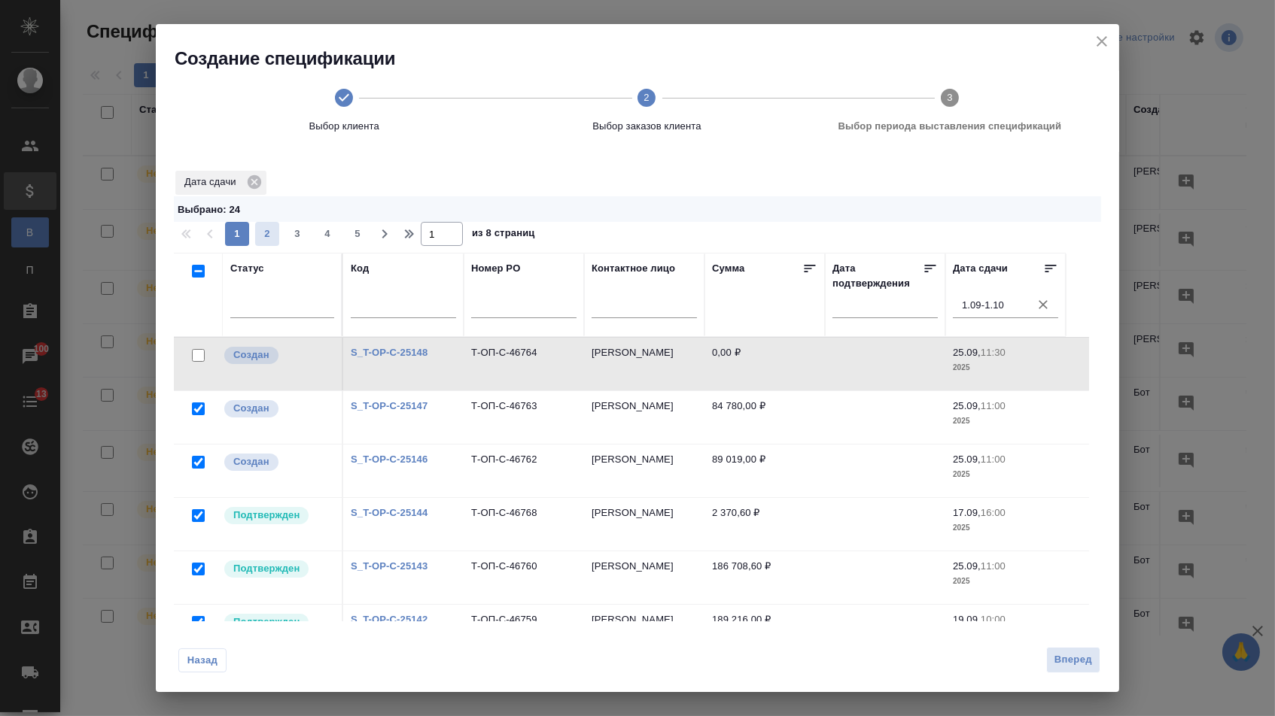
click at [268, 239] on span "2" at bounding box center [267, 233] width 24 height 15
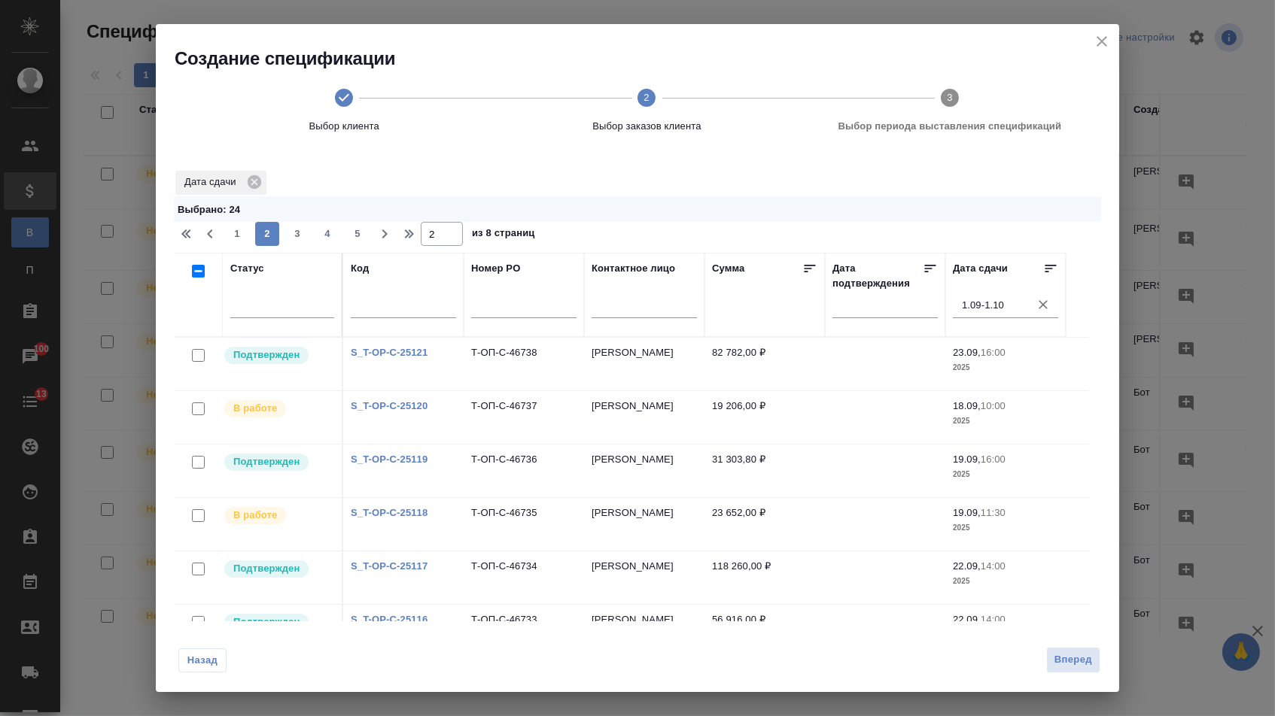
drag, startPoint x: 199, startPoint y: 276, endPoint x: 280, endPoint y: 255, distance: 83.2
click at [199, 275] on input "checkbox" at bounding box center [198, 271] width 13 height 13
click at [294, 242] on span "3" at bounding box center [297, 233] width 24 height 15
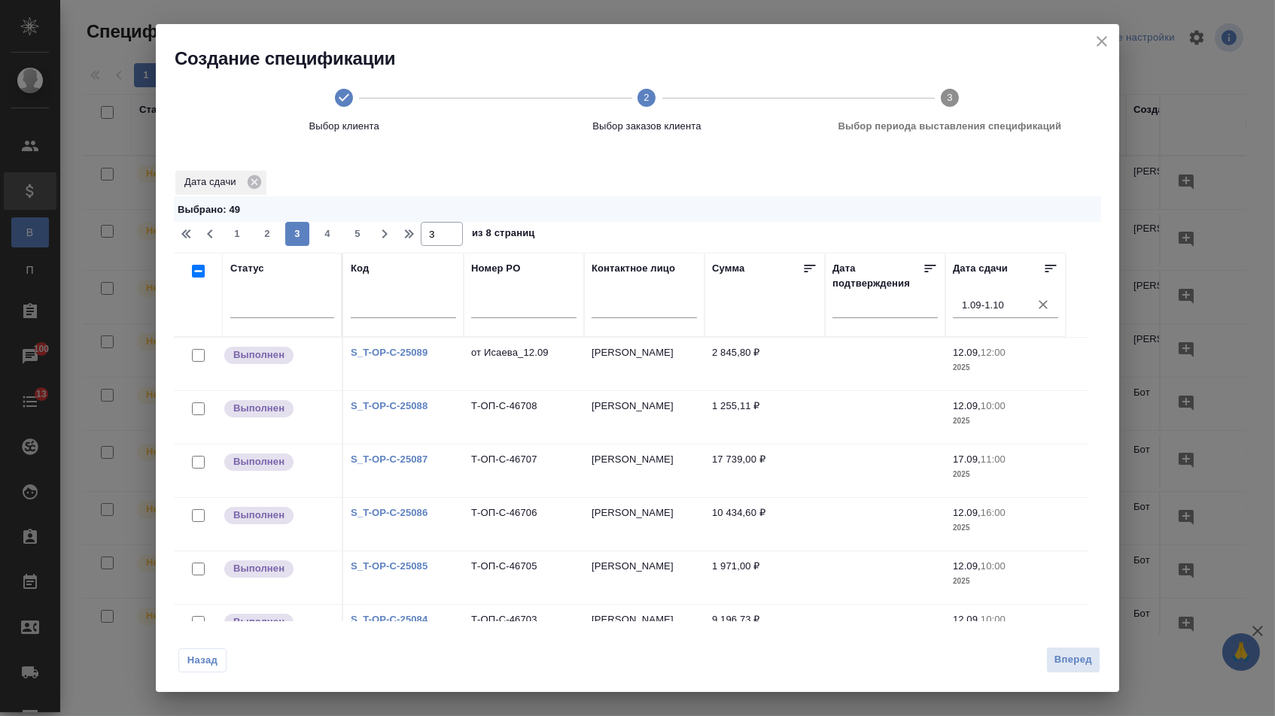
click at [195, 276] on input "checkbox" at bounding box center [198, 271] width 13 height 13
click at [322, 237] on span "4" at bounding box center [327, 233] width 24 height 15
click at [197, 275] on input "checkbox" at bounding box center [198, 271] width 13 height 13
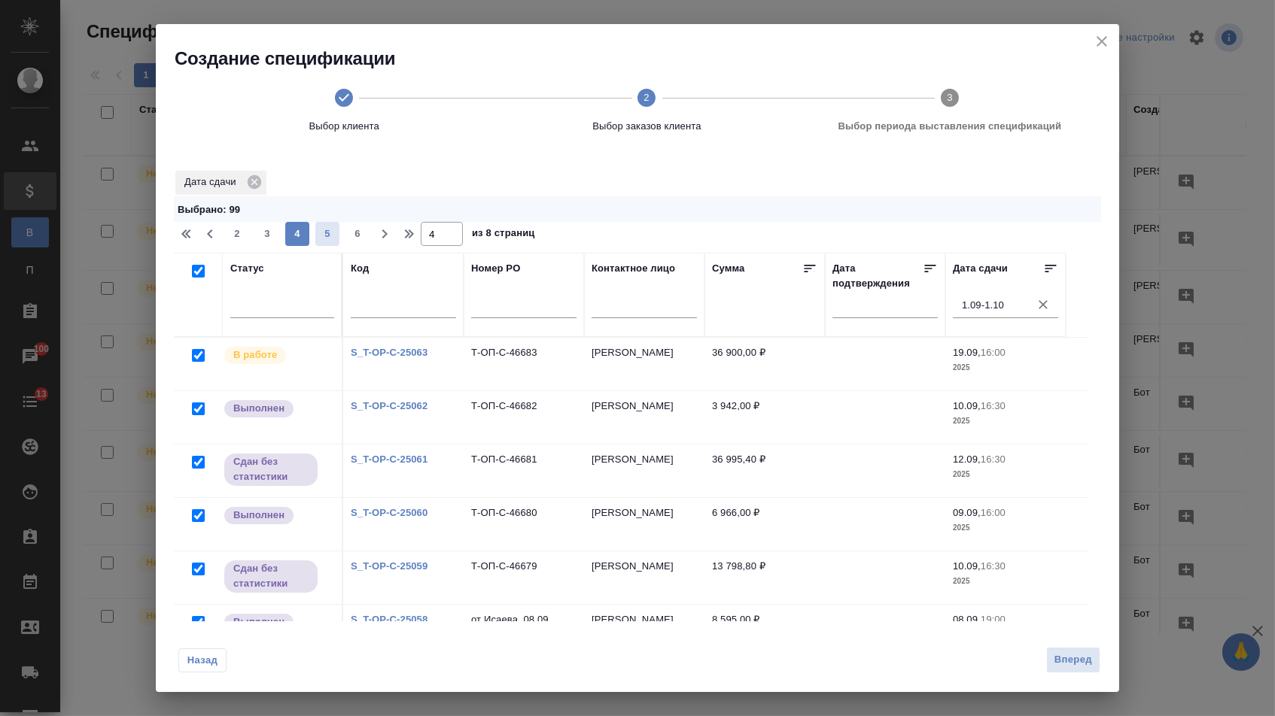
click at [327, 239] on span "5" at bounding box center [327, 233] width 24 height 15
click at [193, 276] on input "checkbox" at bounding box center [198, 271] width 13 height 13
click at [332, 232] on span "6" at bounding box center [327, 233] width 24 height 15
click at [197, 276] on input "checkbox" at bounding box center [198, 271] width 13 height 13
click at [333, 238] on span "7" at bounding box center [327, 233] width 24 height 15
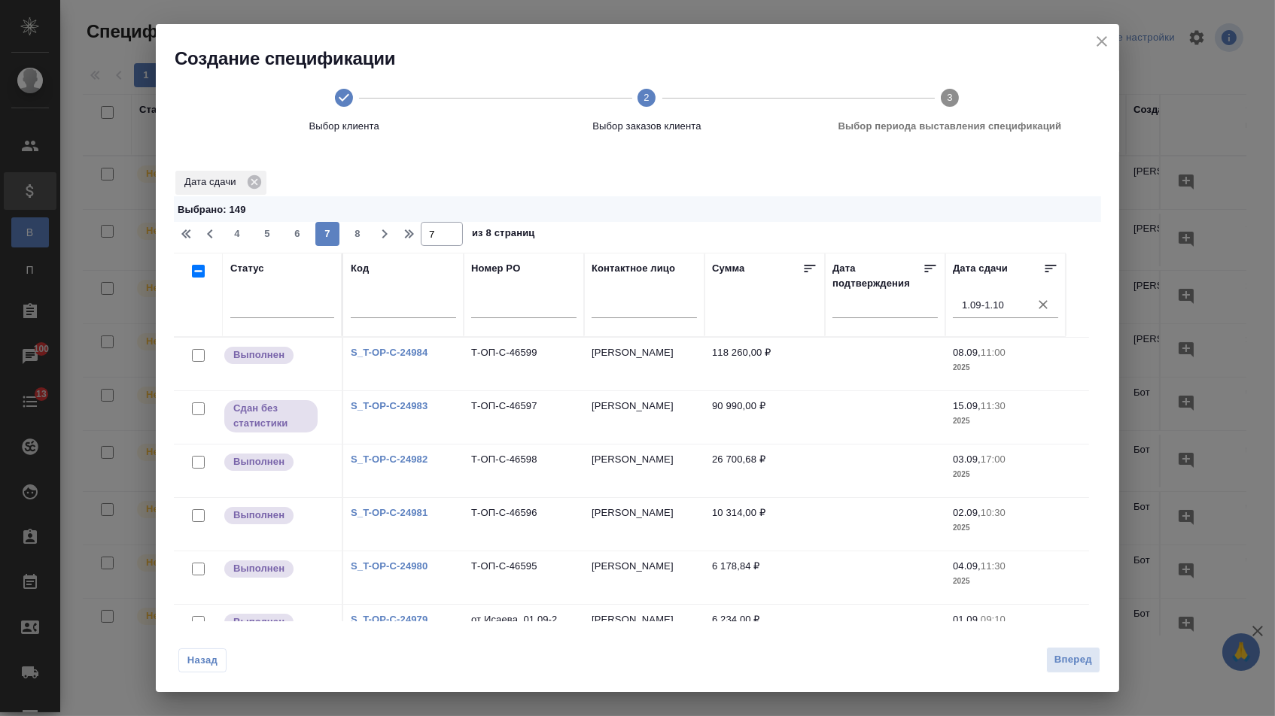
click at [199, 272] on input "checkbox" at bounding box center [198, 271] width 13 height 13
click at [359, 232] on span "8" at bounding box center [357, 233] width 24 height 15
click at [194, 275] on input "checkbox" at bounding box center [198, 271] width 13 height 13
click at [1055, 670] on button "Вперед" at bounding box center [1073, 660] width 54 height 26
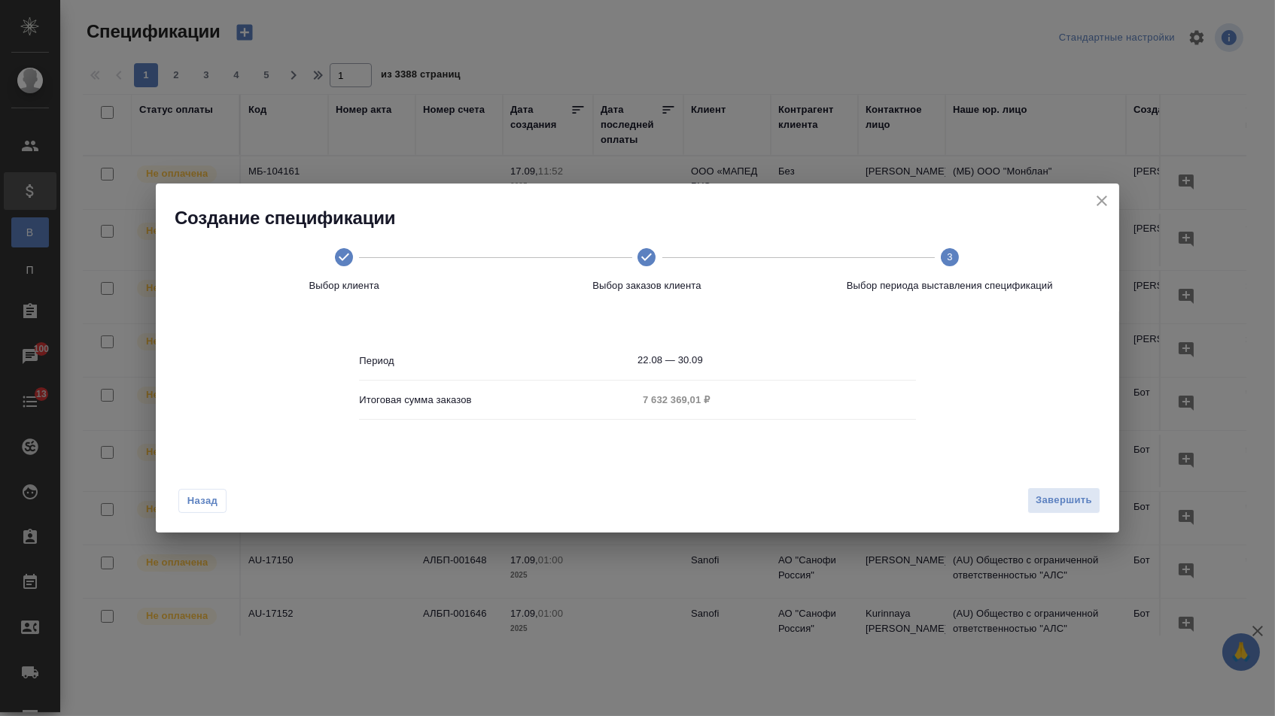
click at [1110, 204] on icon "close" at bounding box center [1101, 201] width 18 height 18
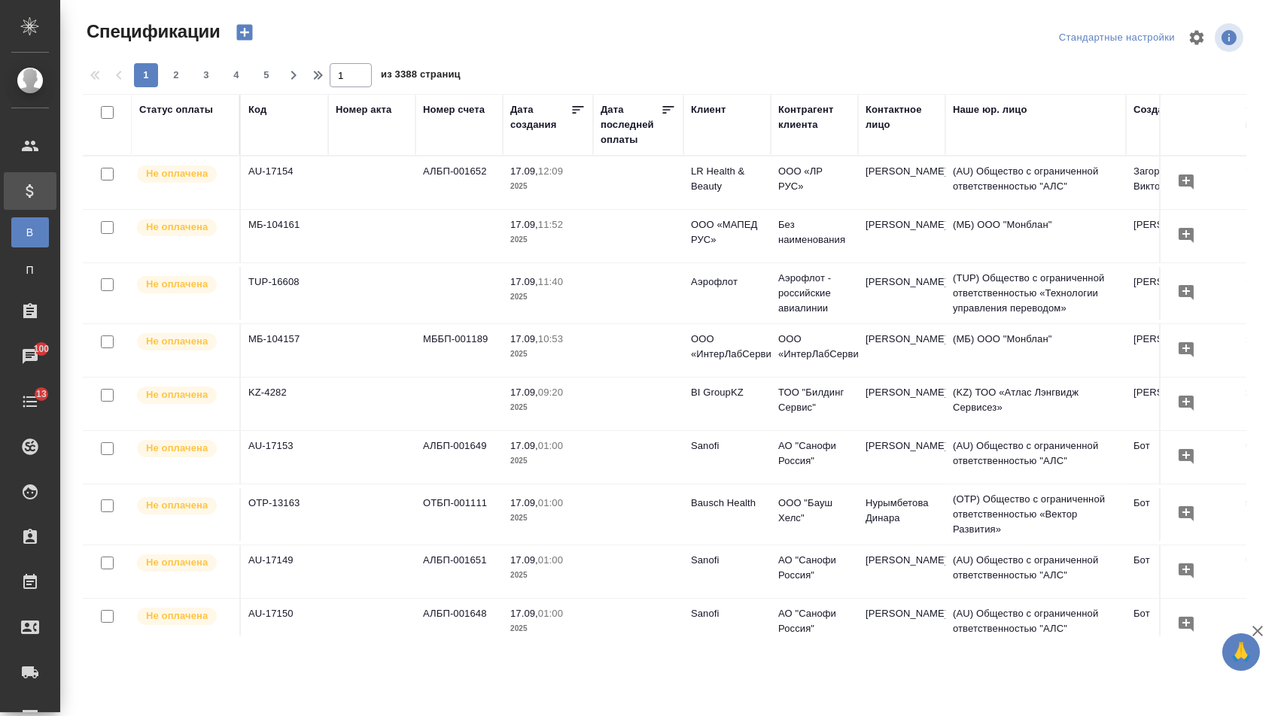
click at [289, 466] on td "AU-17153" at bounding box center [284, 457] width 87 height 53
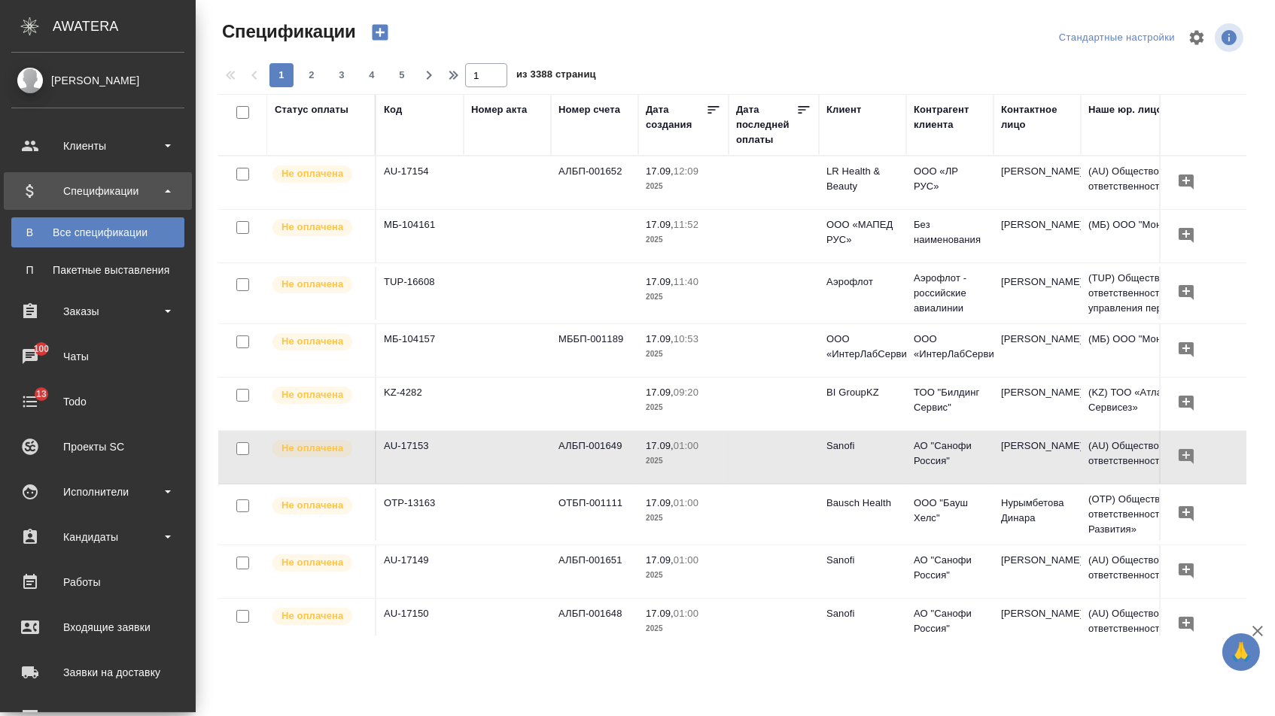
click at [652, 156] on th "Дата создания" at bounding box center [683, 125] width 90 height 62
click at [147, 186] on div "Спецификации" at bounding box center [97, 191] width 173 height 23
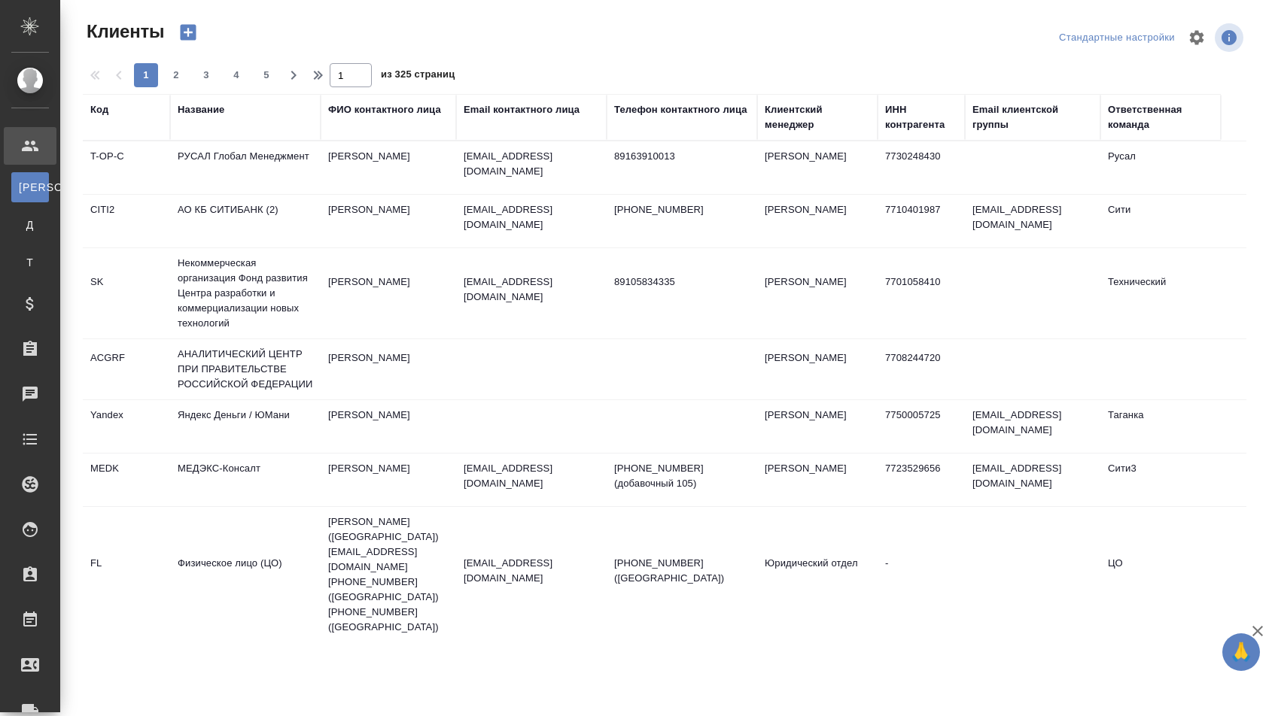
select select "RU"
